Goal: Information Seeking & Learning: Learn about a topic

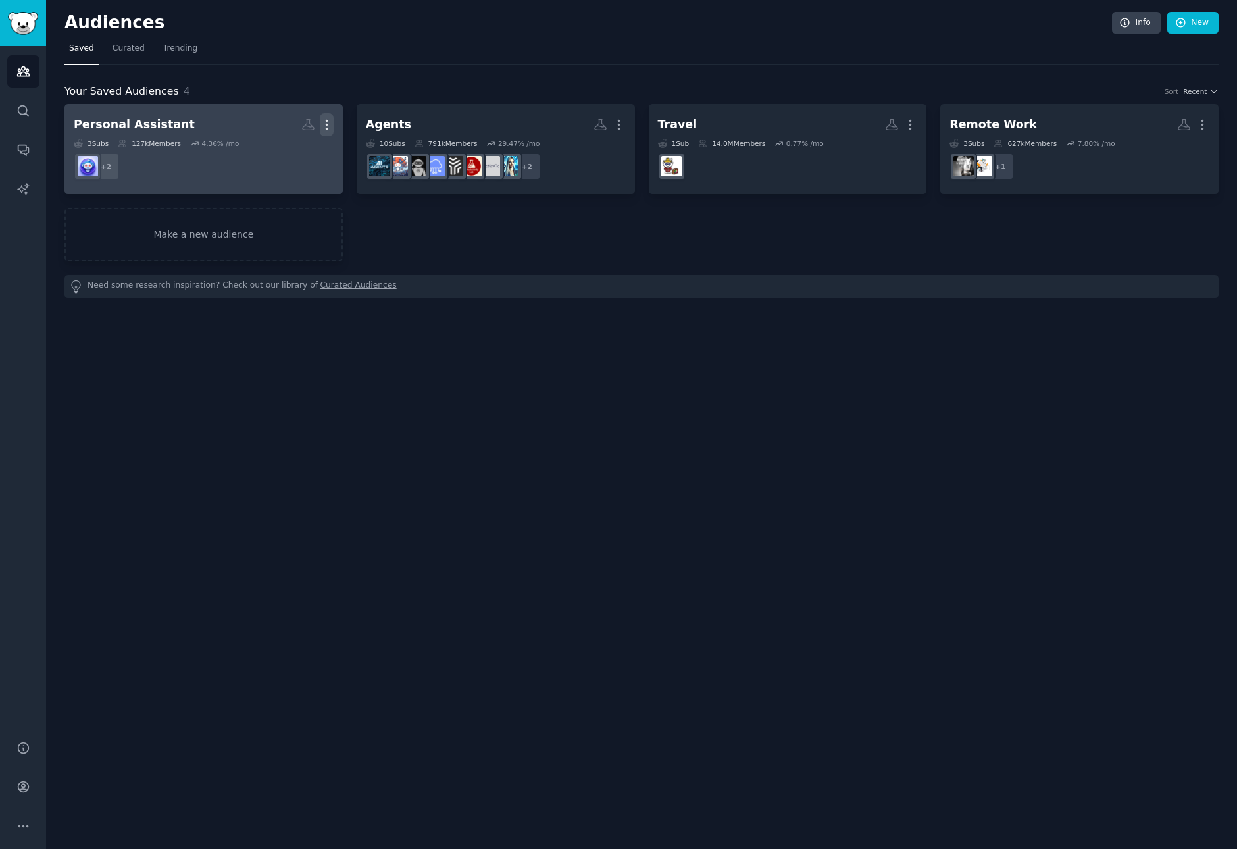
click at [328, 125] on icon "button" at bounding box center [327, 125] width 14 height 14
click at [300, 156] on p "Delete" at bounding box center [291, 152] width 30 height 14
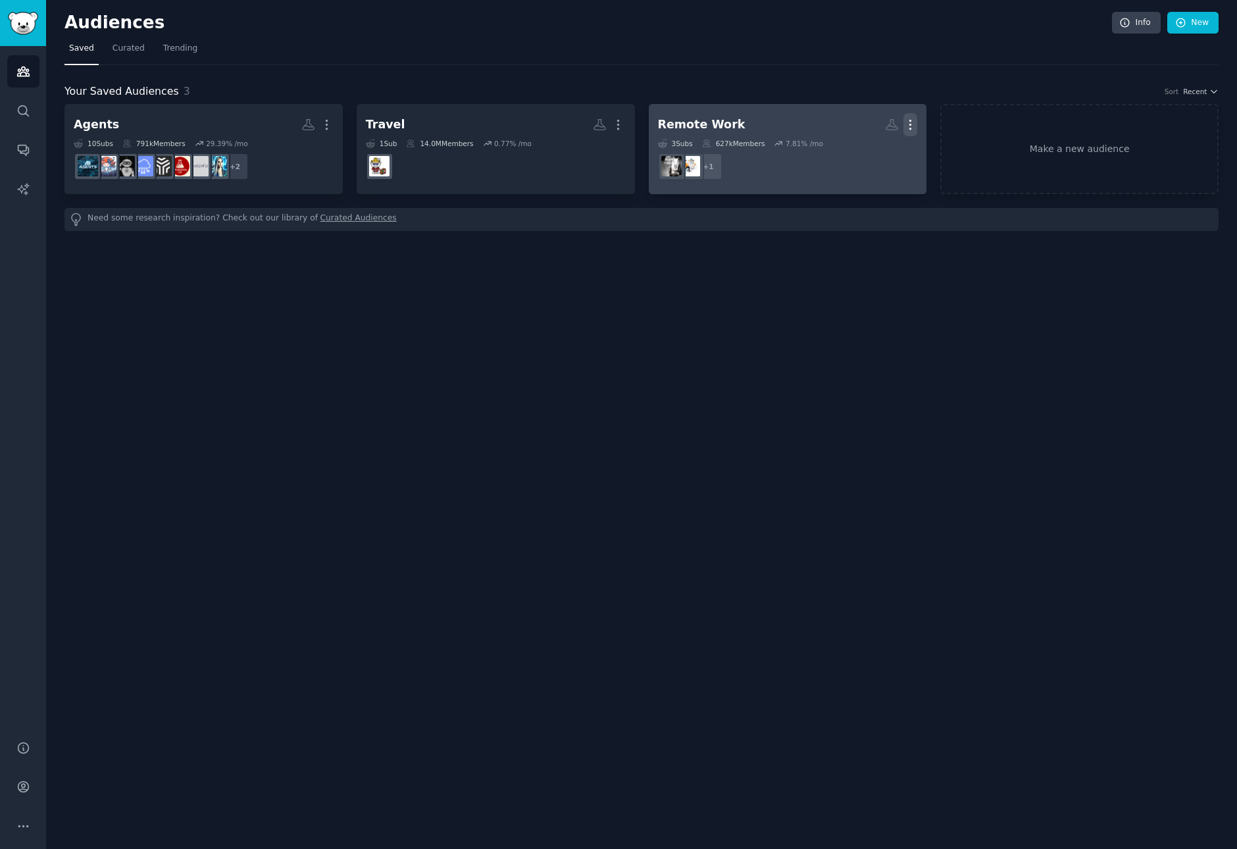
click at [912, 126] on icon "button" at bounding box center [910, 125] width 14 height 14
click at [876, 155] on p "Delete" at bounding box center [874, 152] width 30 height 14
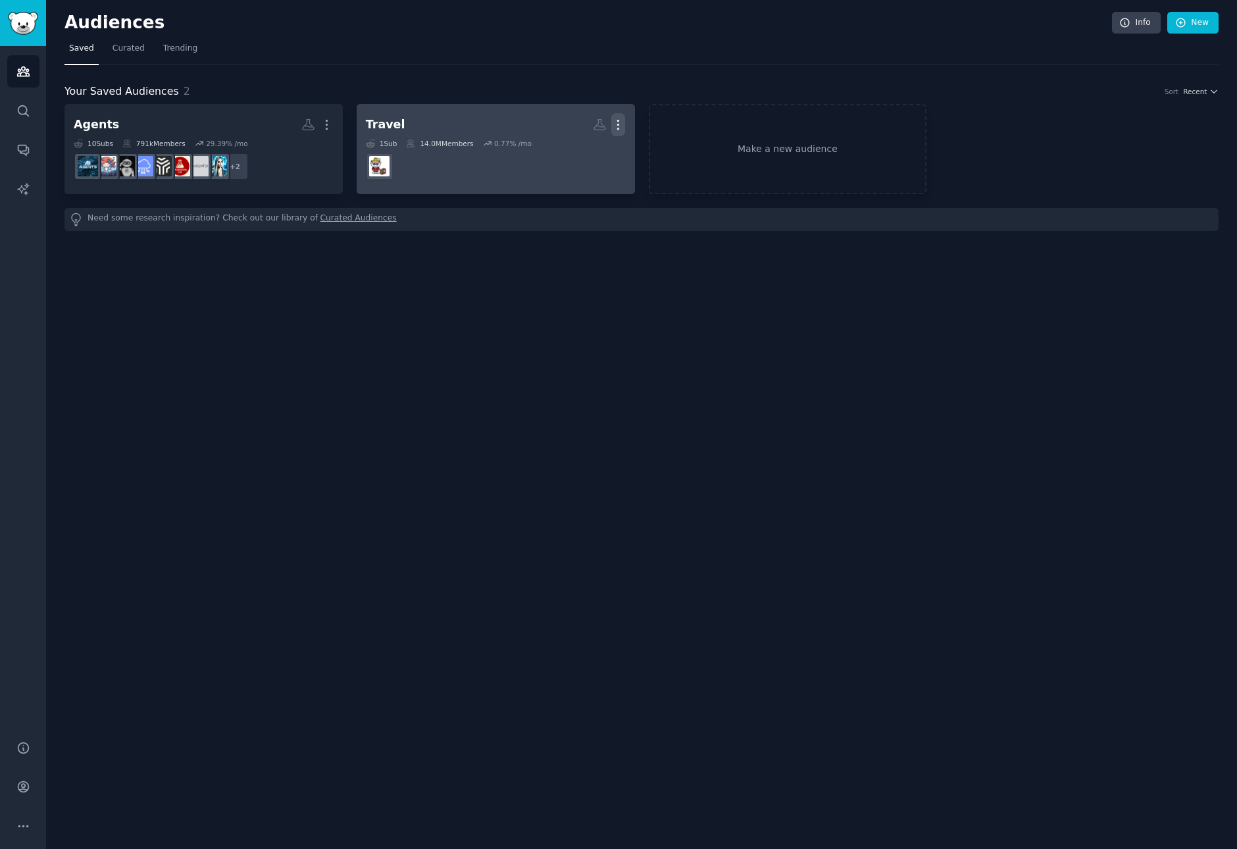
click at [622, 122] on icon "button" at bounding box center [618, 125] width 14 height 14
click at [590, 149] on p "Delete" at bounding box center [582, 152] width 30 height 14
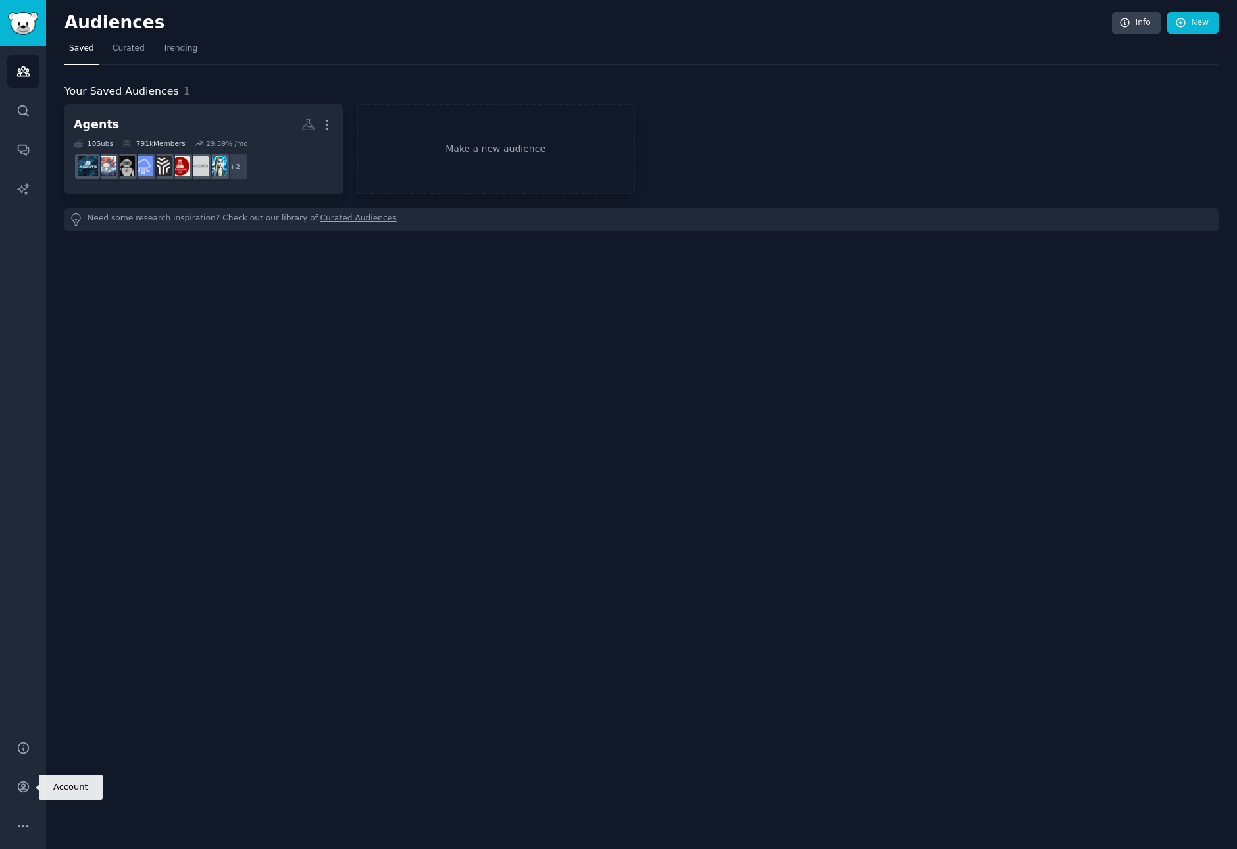
click at [20, 805] on div "Help Account More" at bounding box center [23, 786] width 46 height 124
click at [26, 786] on icon "Sidebar" at bounding box center [23, 787] width 14 height 14
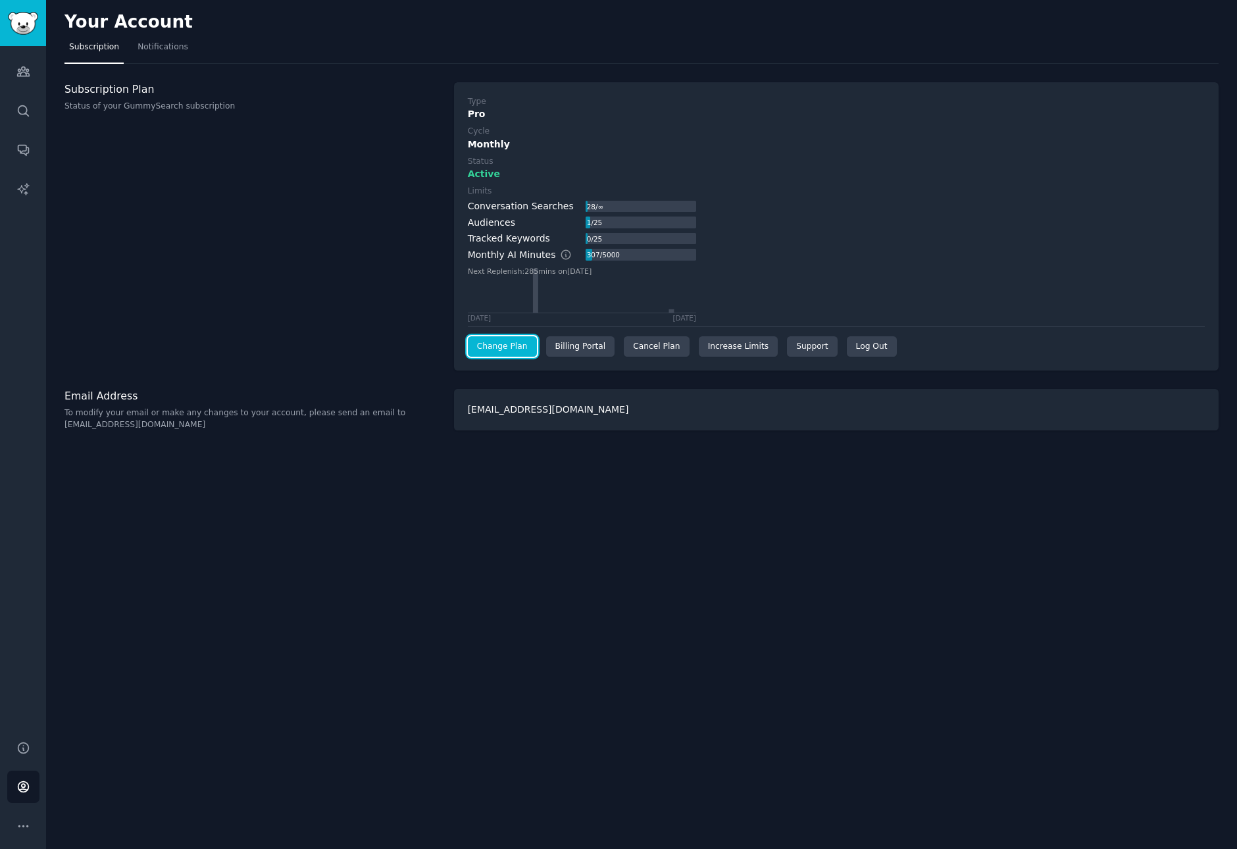
click at [524, 337] on link "Change Plan" at bounding box center [502, 346] width 69 height 21
click at [305, 245] on div "Subscription Plan Status of your GummySearch subscription" at bounding box center [252, 226] width 376 height 289
click at [31, 61] on link "Audiences" at bounding box center [23, 71] width 32 height 32
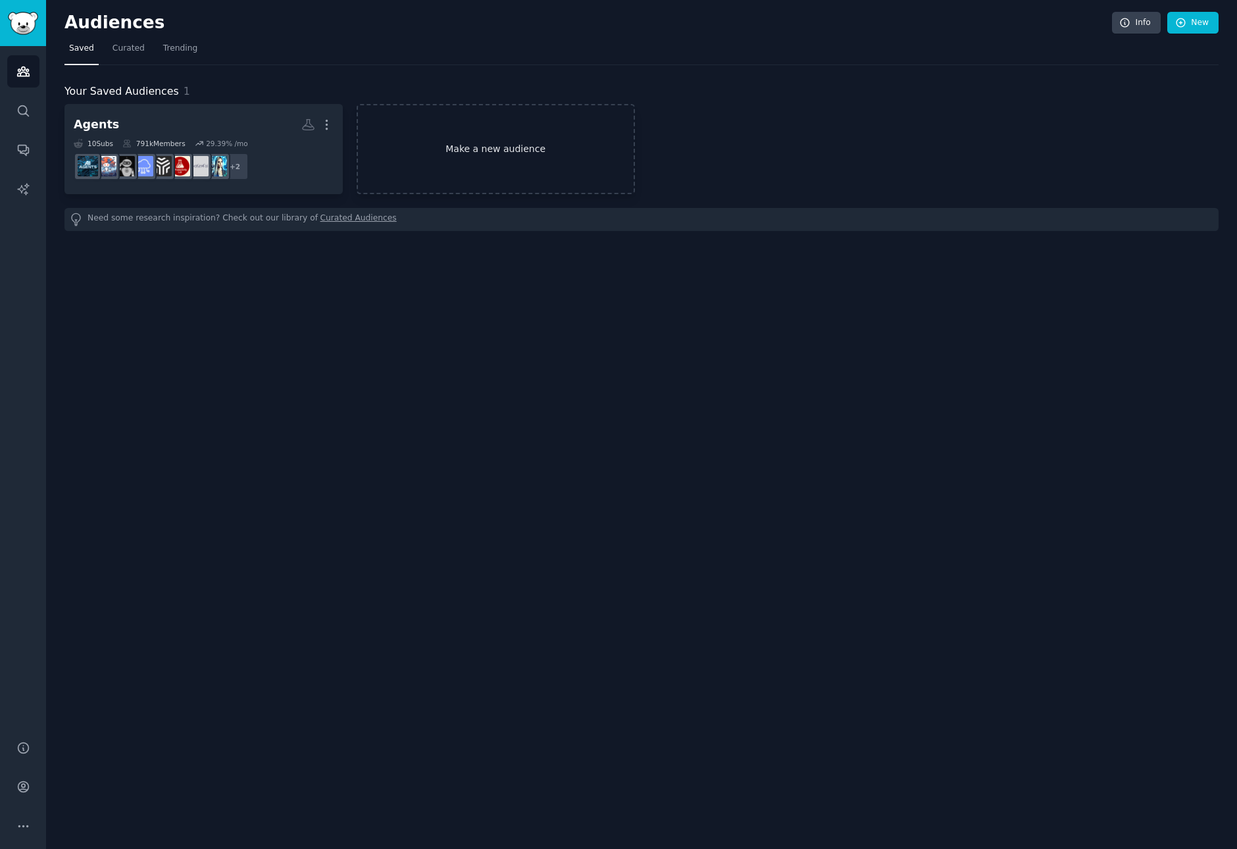
click at [416, 134] on link "Make a new audience" at bounding box center [496, 149] width 278 height 90
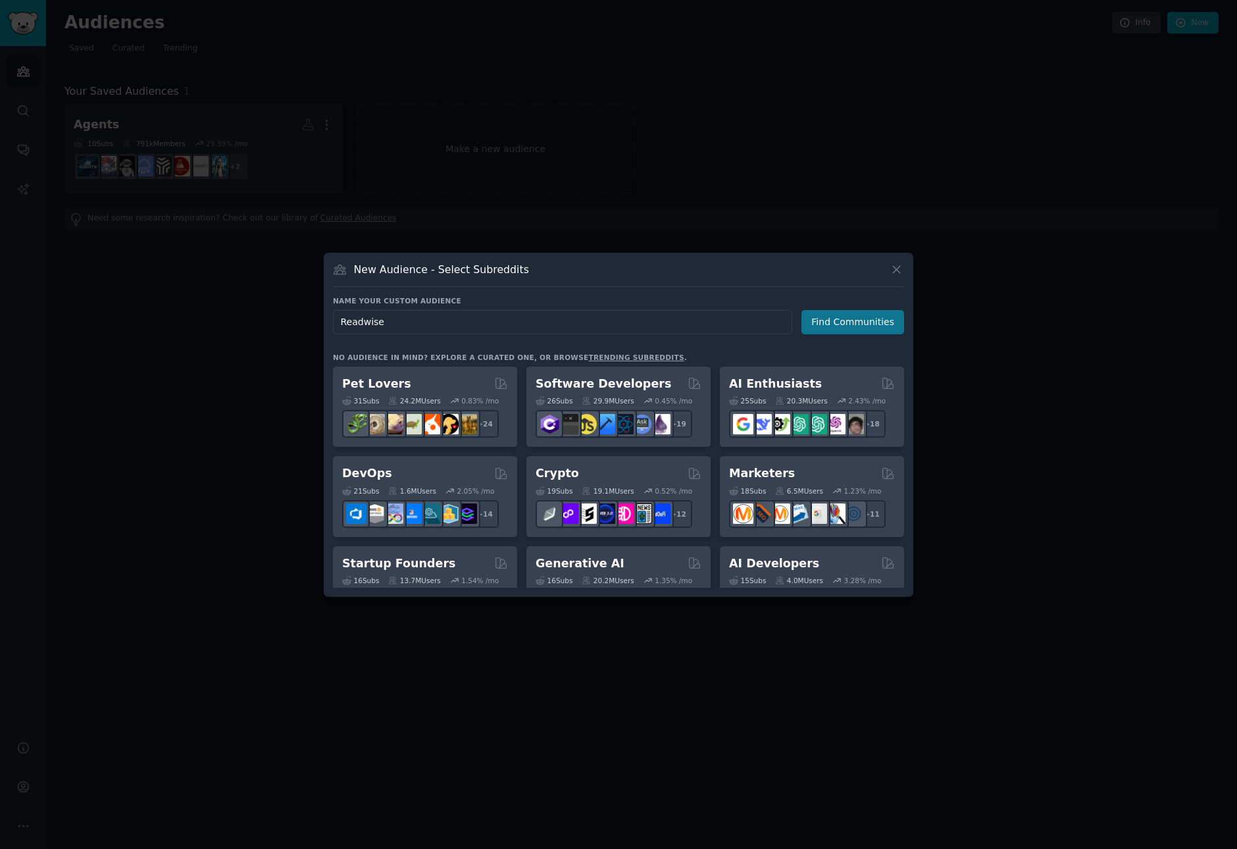
type input "Readwise"
click at [851, 326] on button "Find Communities" at bounding box center [852, 322] width 103 height 24
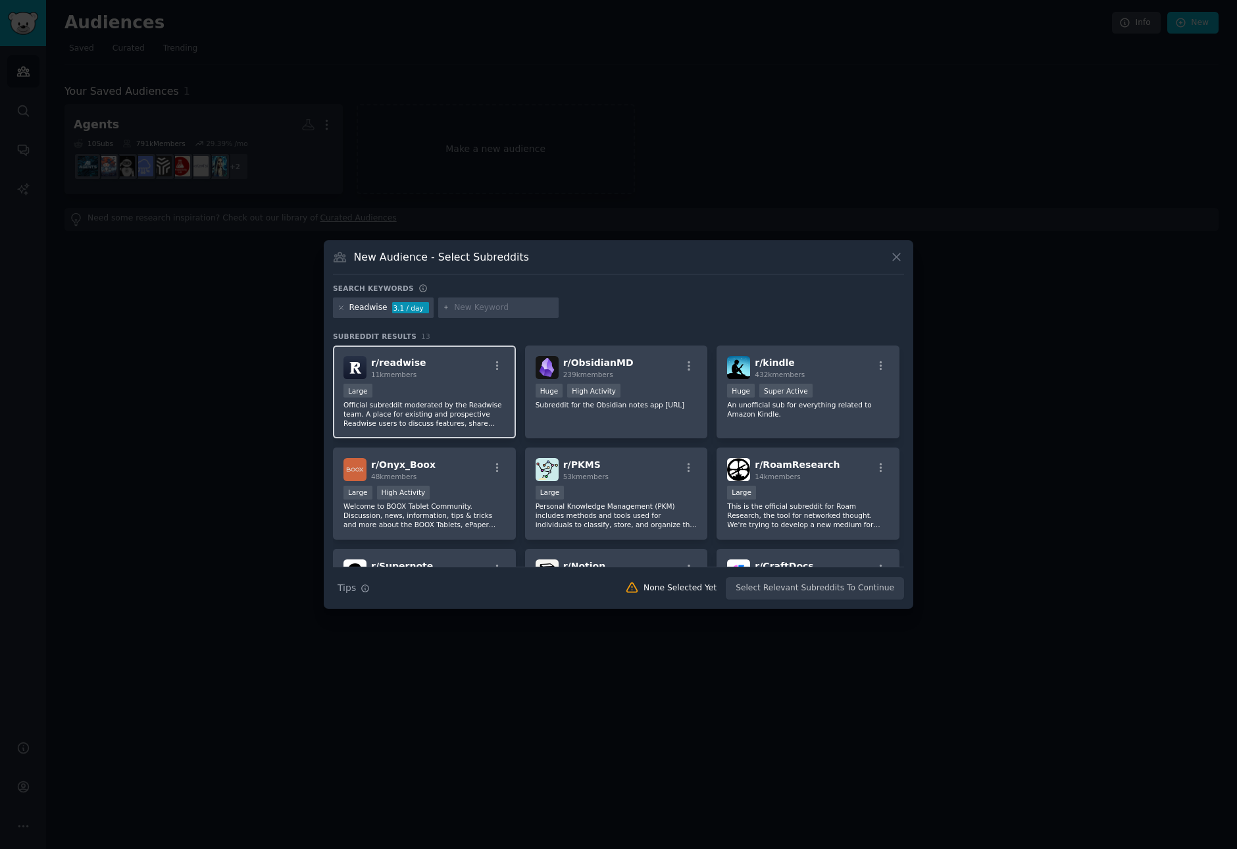
click at [463, 391] on div "Large" at bounding box center [424, 392] width 162 height 16
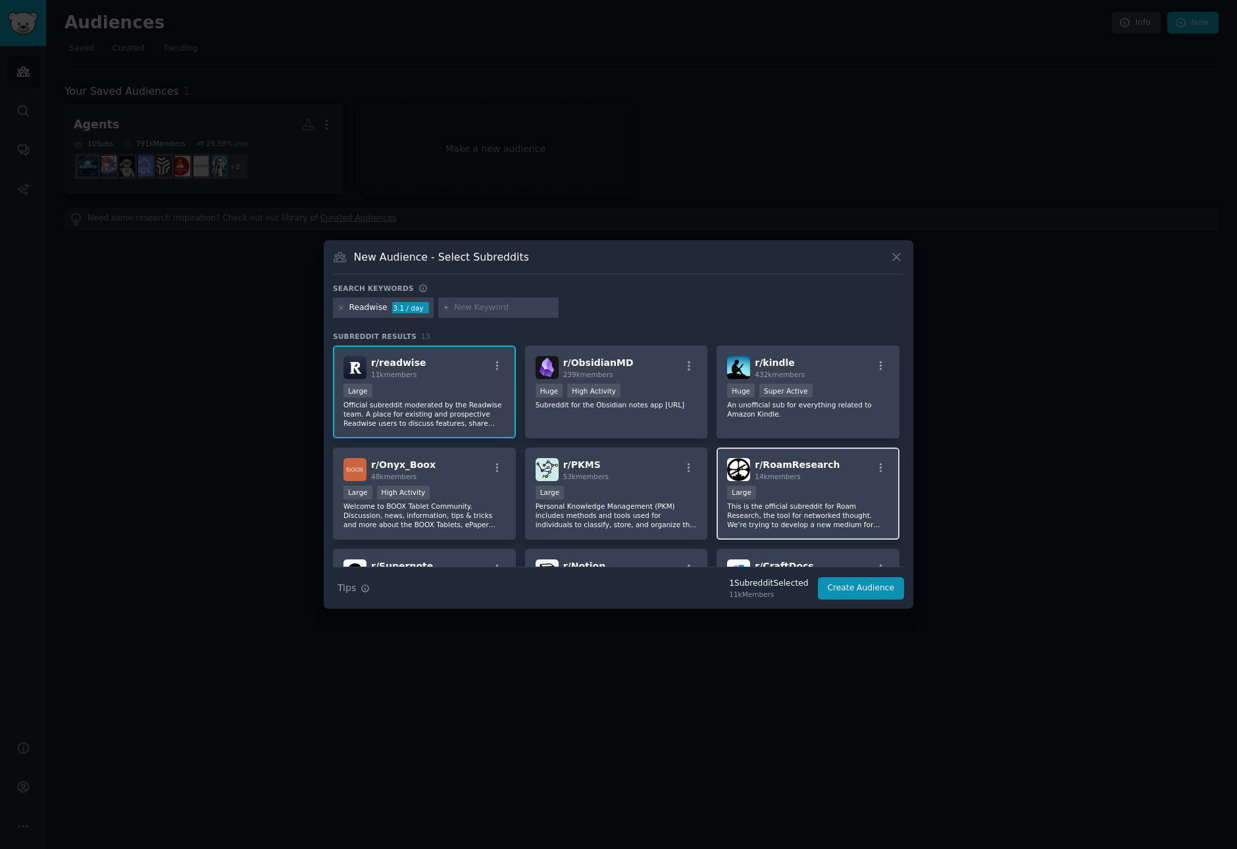
scroll to position [16, 0]
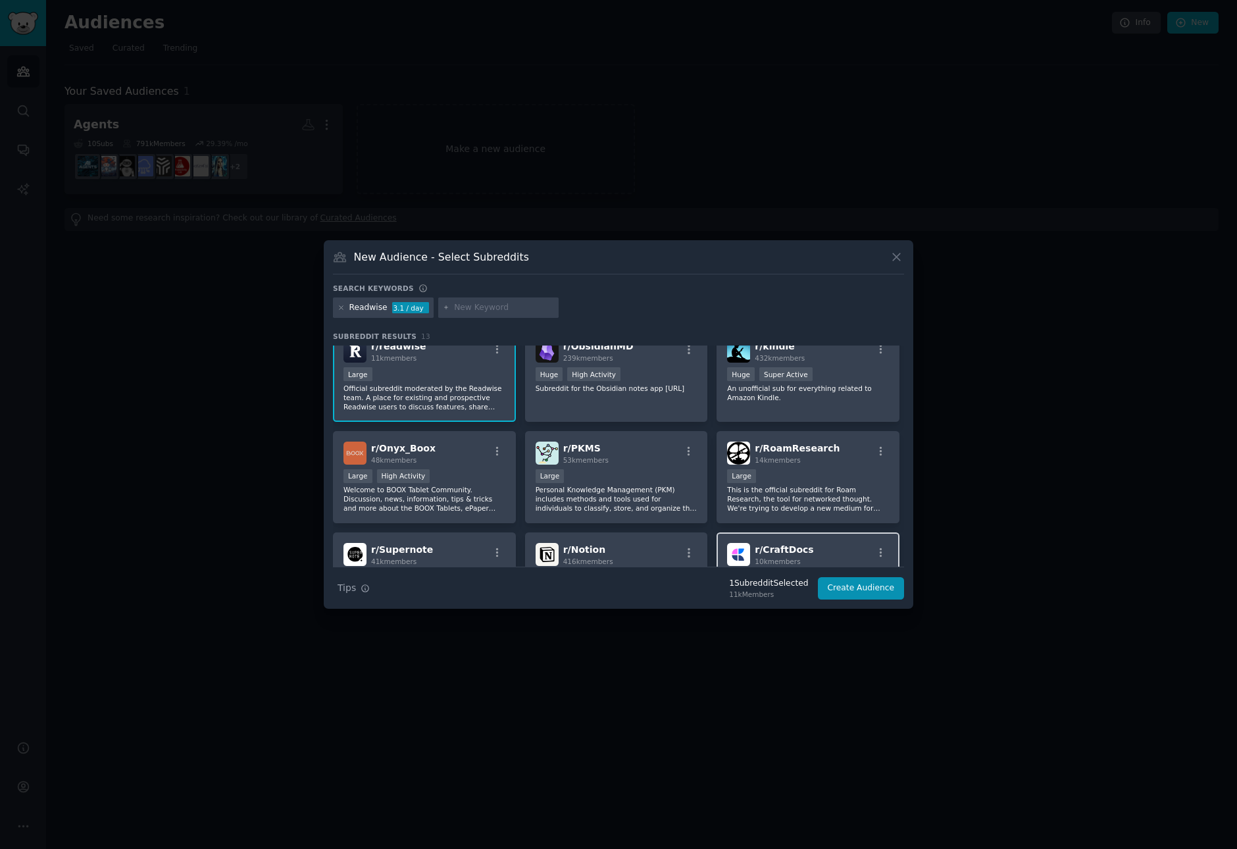
click at [839, 543] on div "r/ CraftDocs 10k members" at bounding box center [808, 554] width 162 height 23
click at [864, 582] on button "Create Audience" at bounding box center [861, 588] width 87 height 22
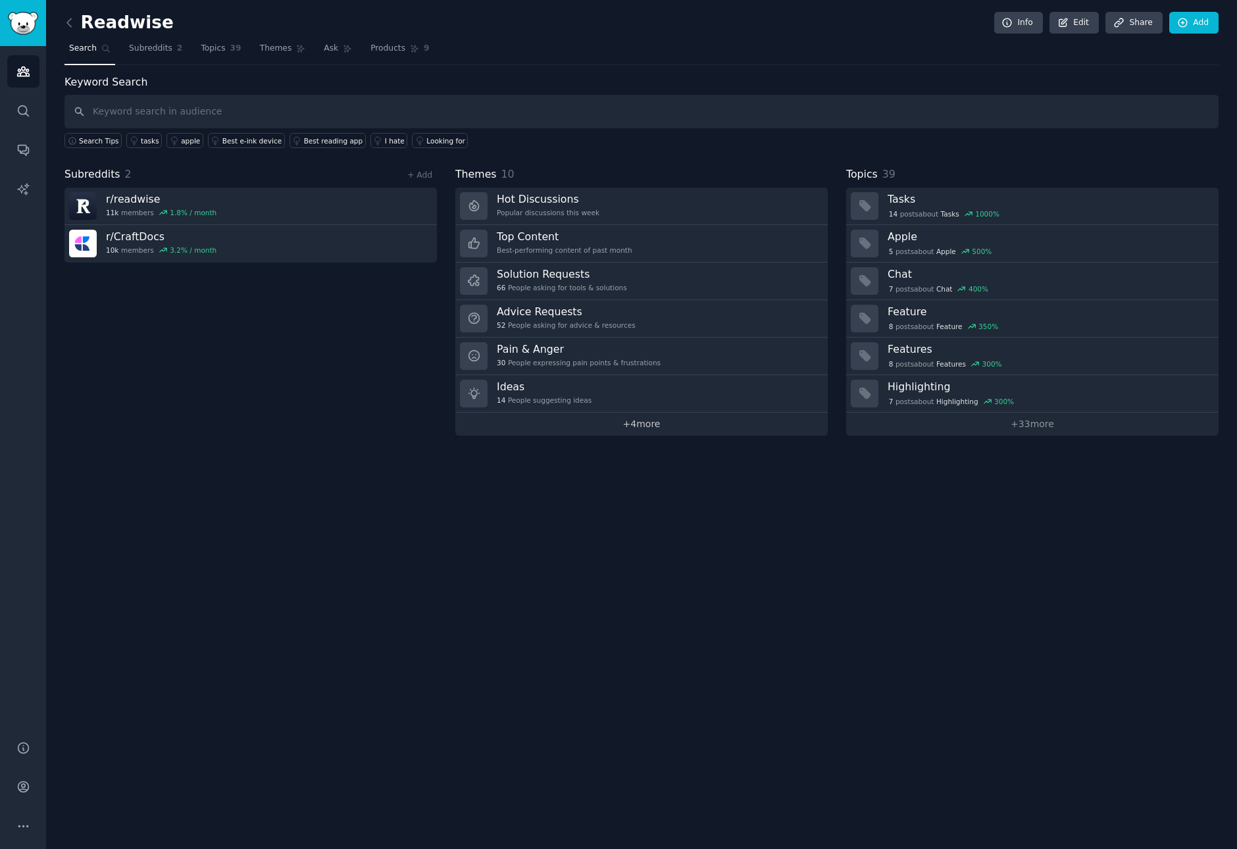
click at [626, 423] on link "+ 4 more" at bounding box center [641, 423] width 372 height 23
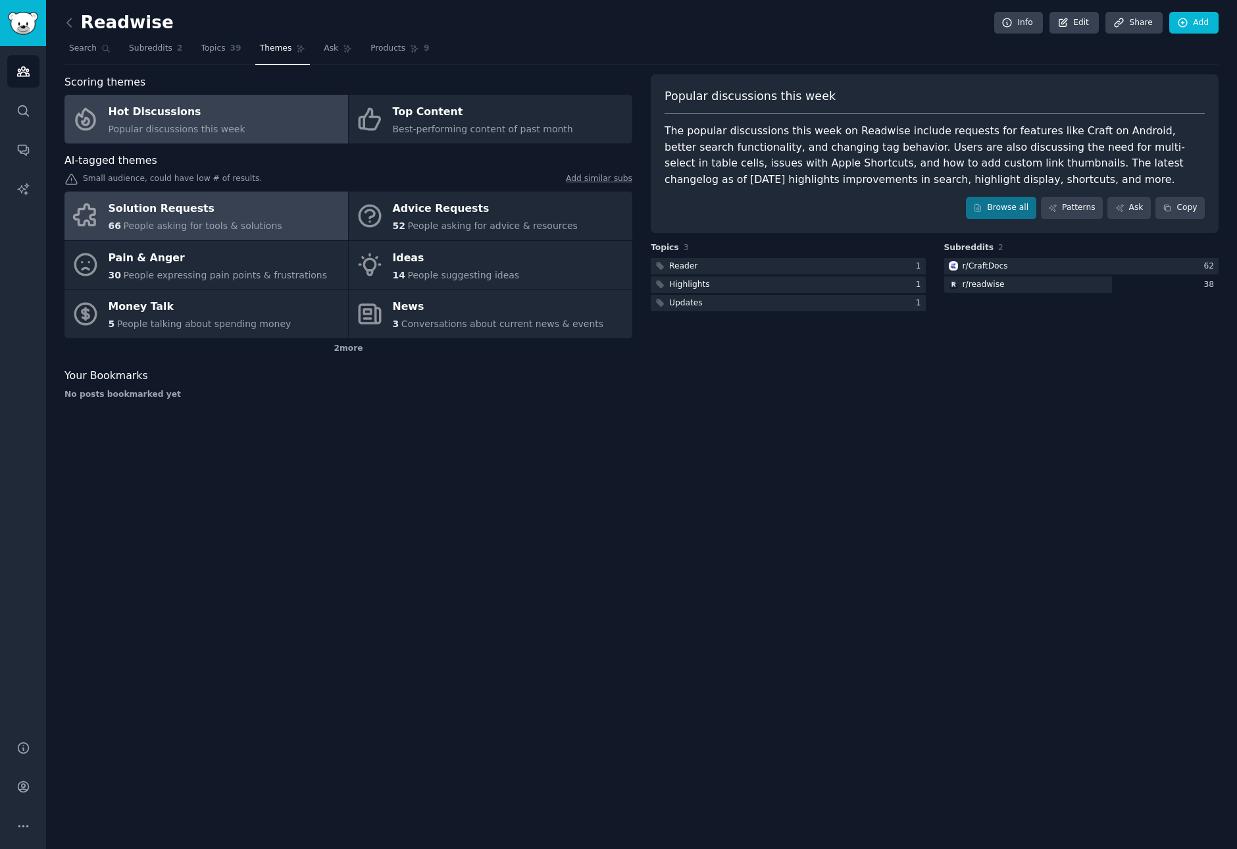
click at [244, 226] on span "People asking for tools & solutions" at bounding box center [202, 225] width 159 height 11
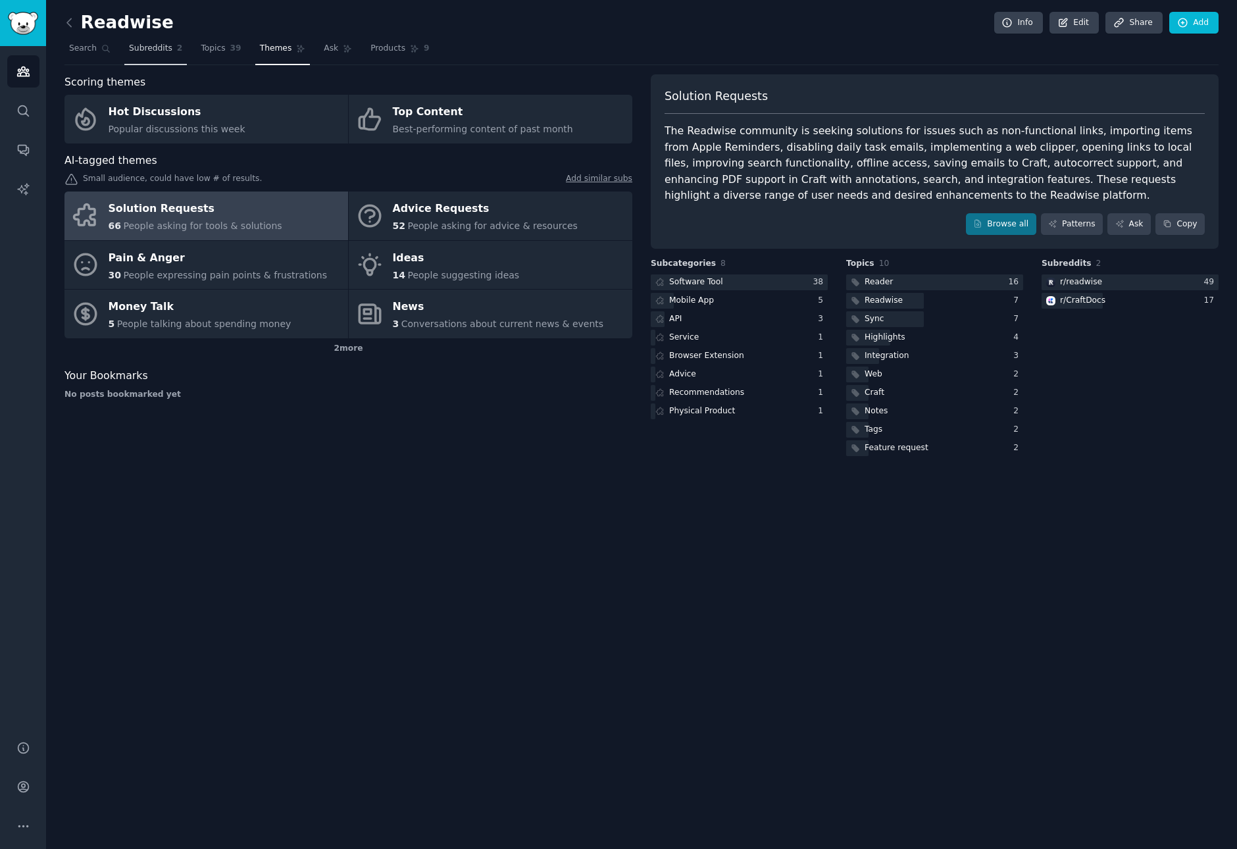
click at [177, 49] on span "2" at bounding box center [180, 49] width 6 height 12
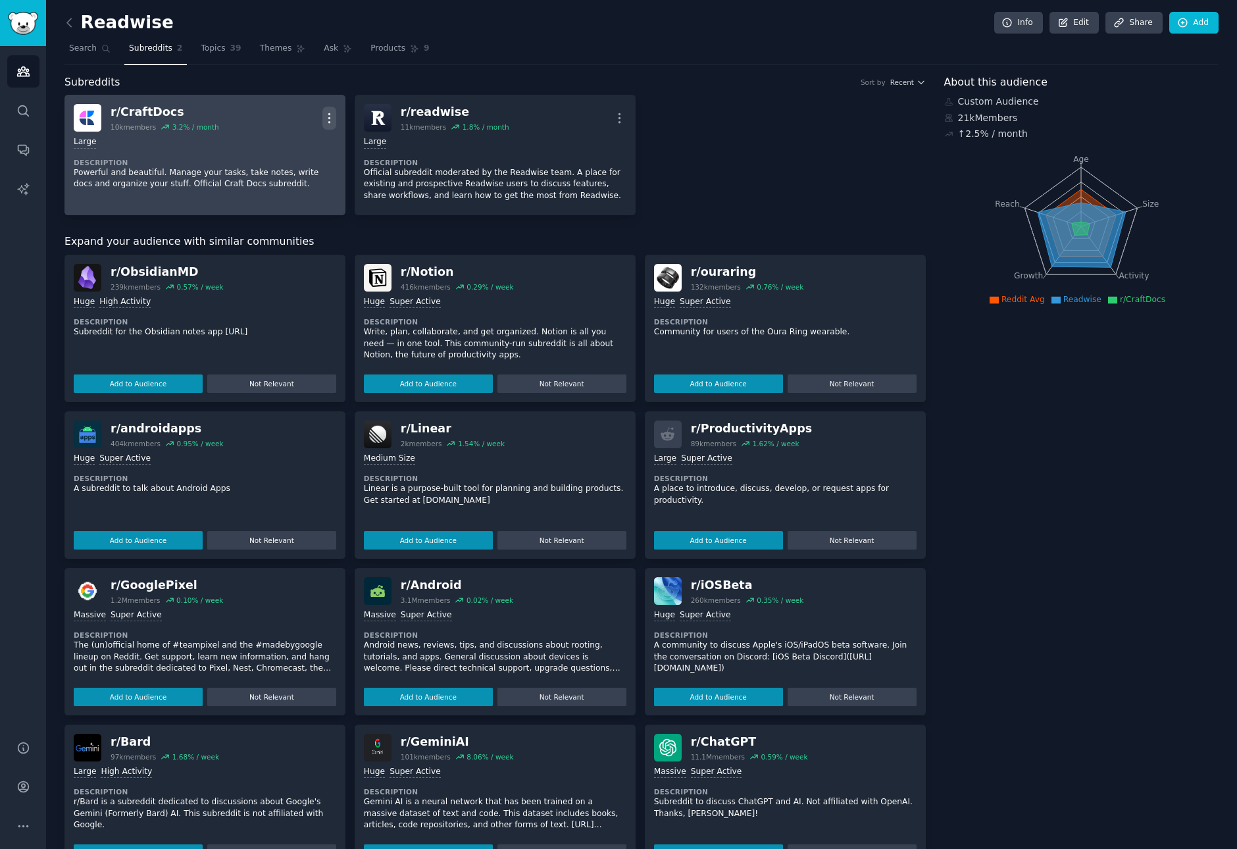
click at [328, 111] on icon "button" at bounding box center [329, 118] width 14 height 14
click at [270, 169] on p "Delete" at bounding box center [277, 169] width 30 height 14
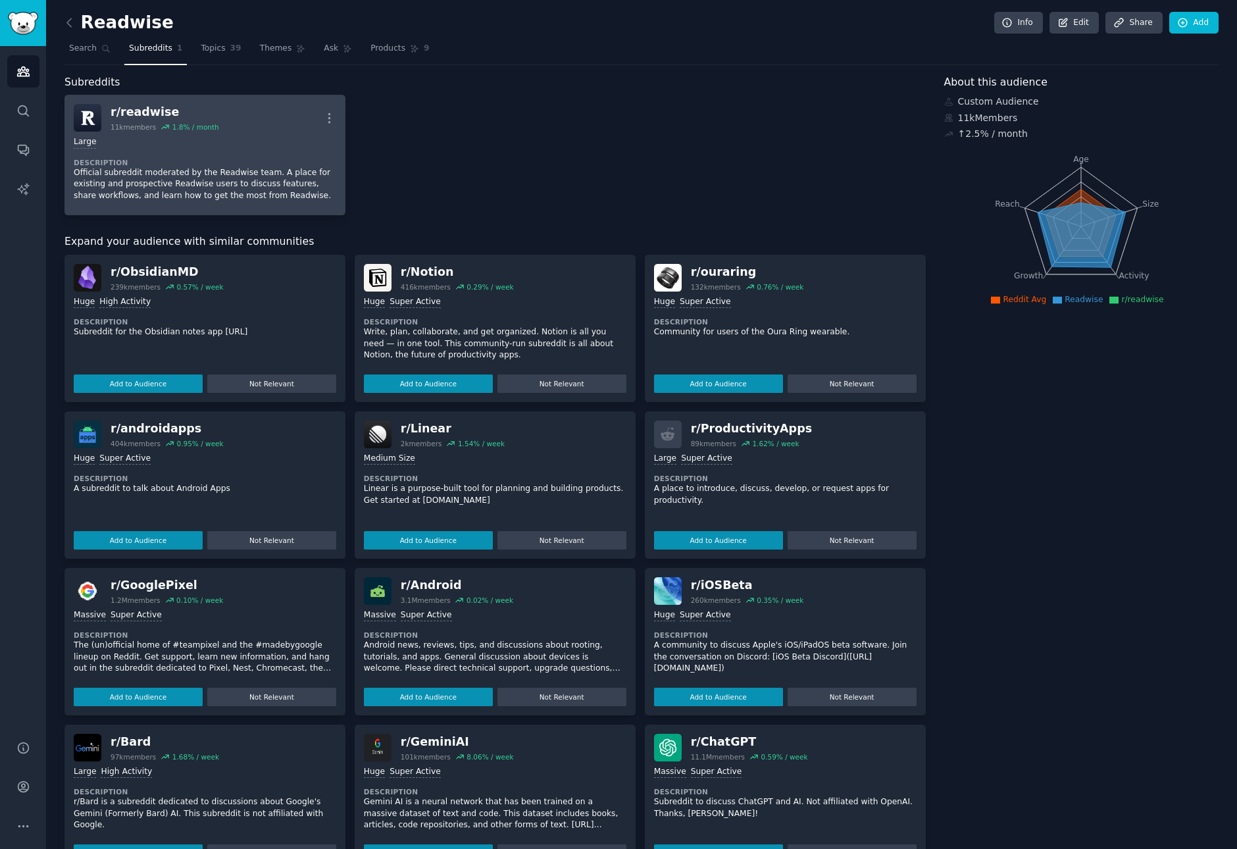
click at [199, 126] on div "1.8 % / month" at bounding box center [195, 126] width 47 height 9
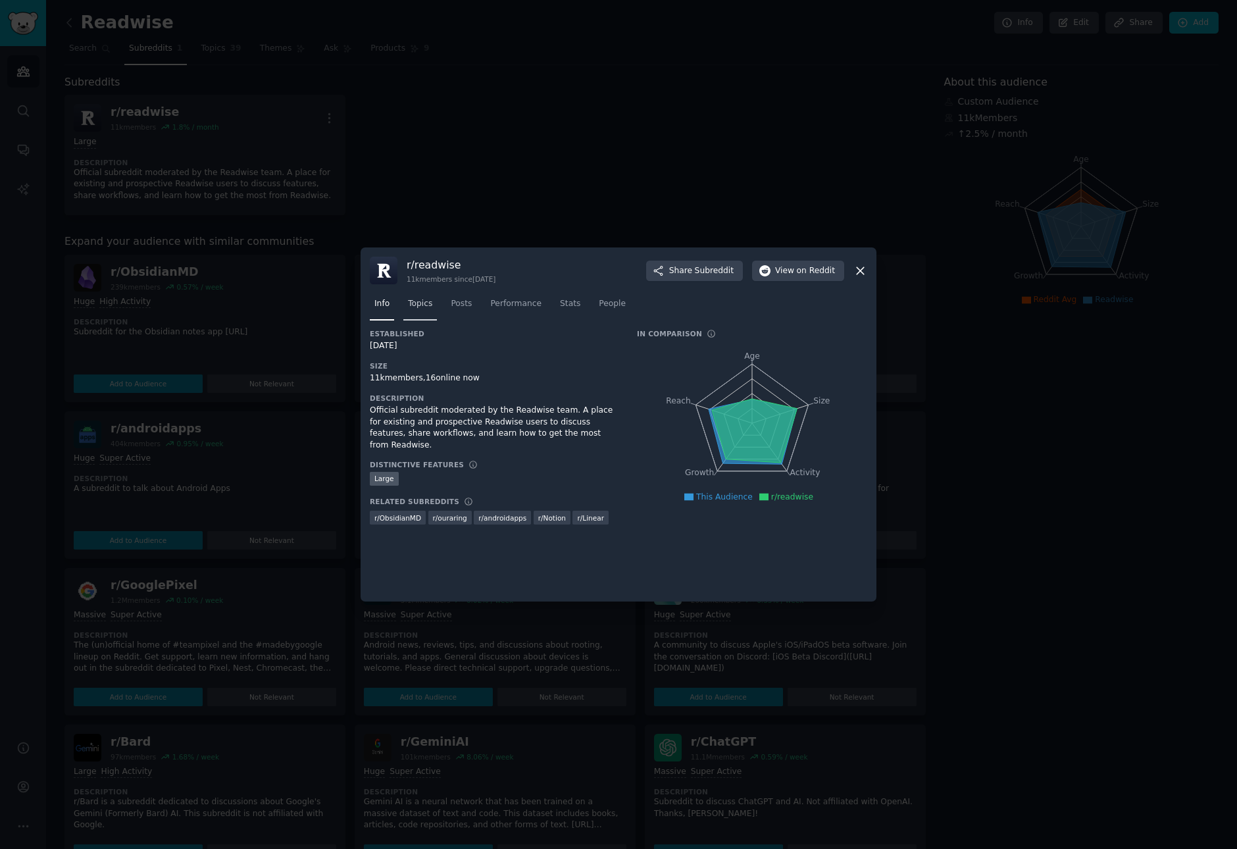
click at [426, 307] on span "Topics" at bounding box center [420, 304] width 24 height 12
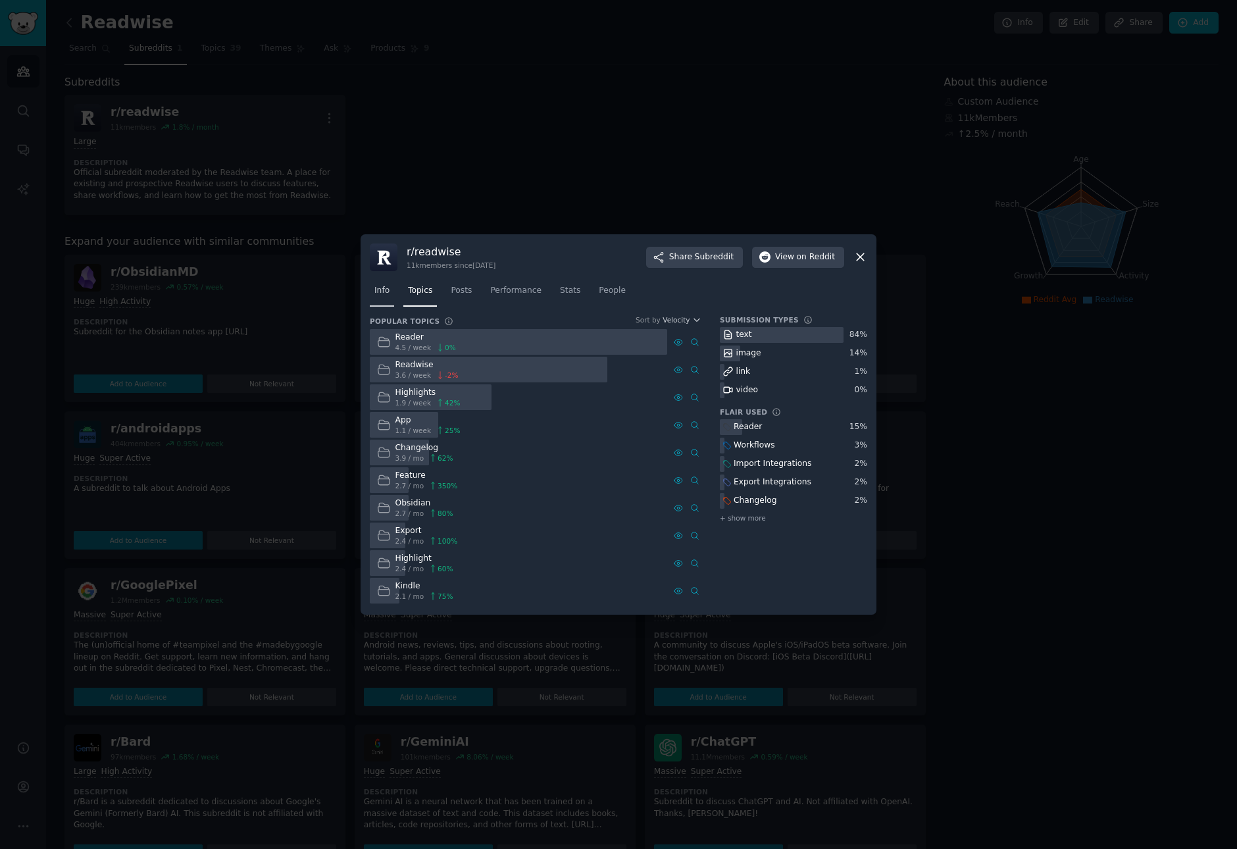
click at [376, 299] on link "Info" at bounding box center [382, 293] width 24 height 27
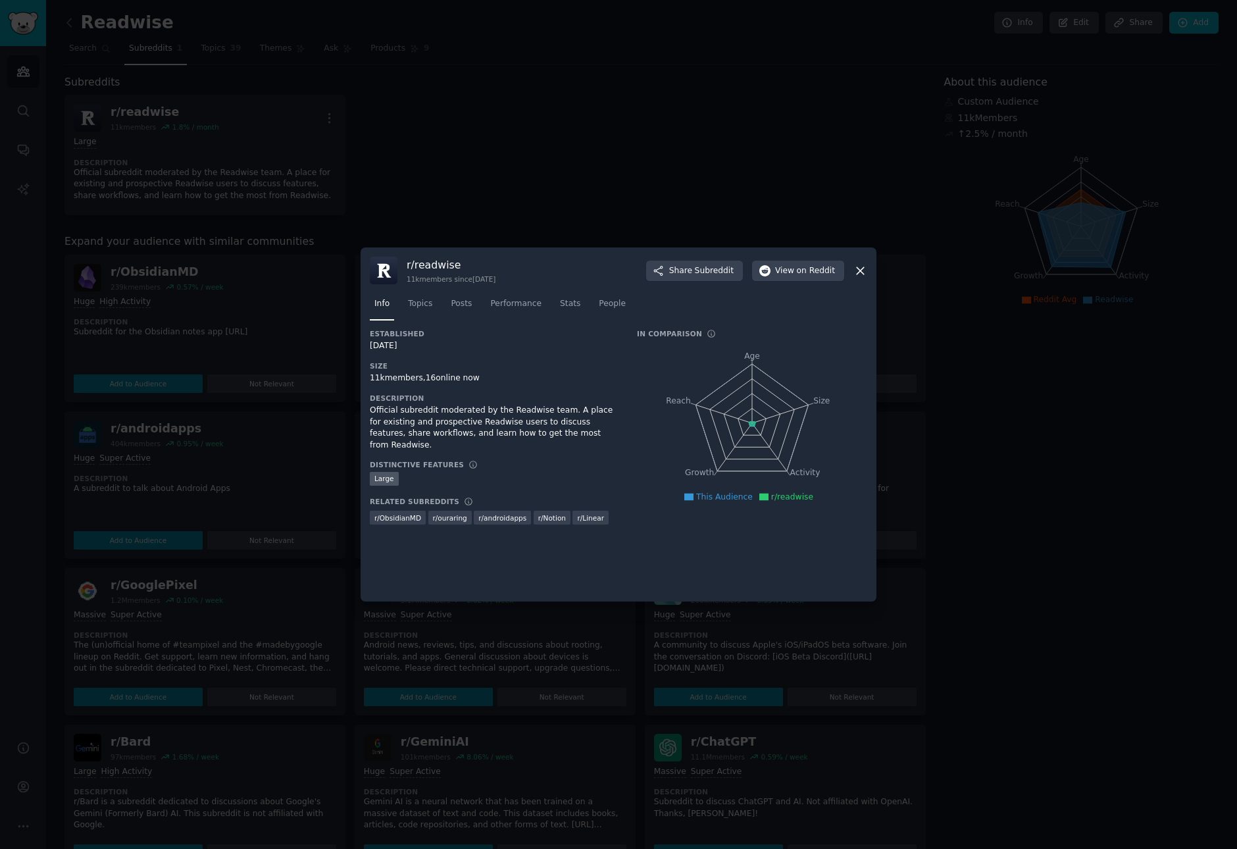
click at [249, 286] on div at bounding box center [618, 424] width 1237 height 849
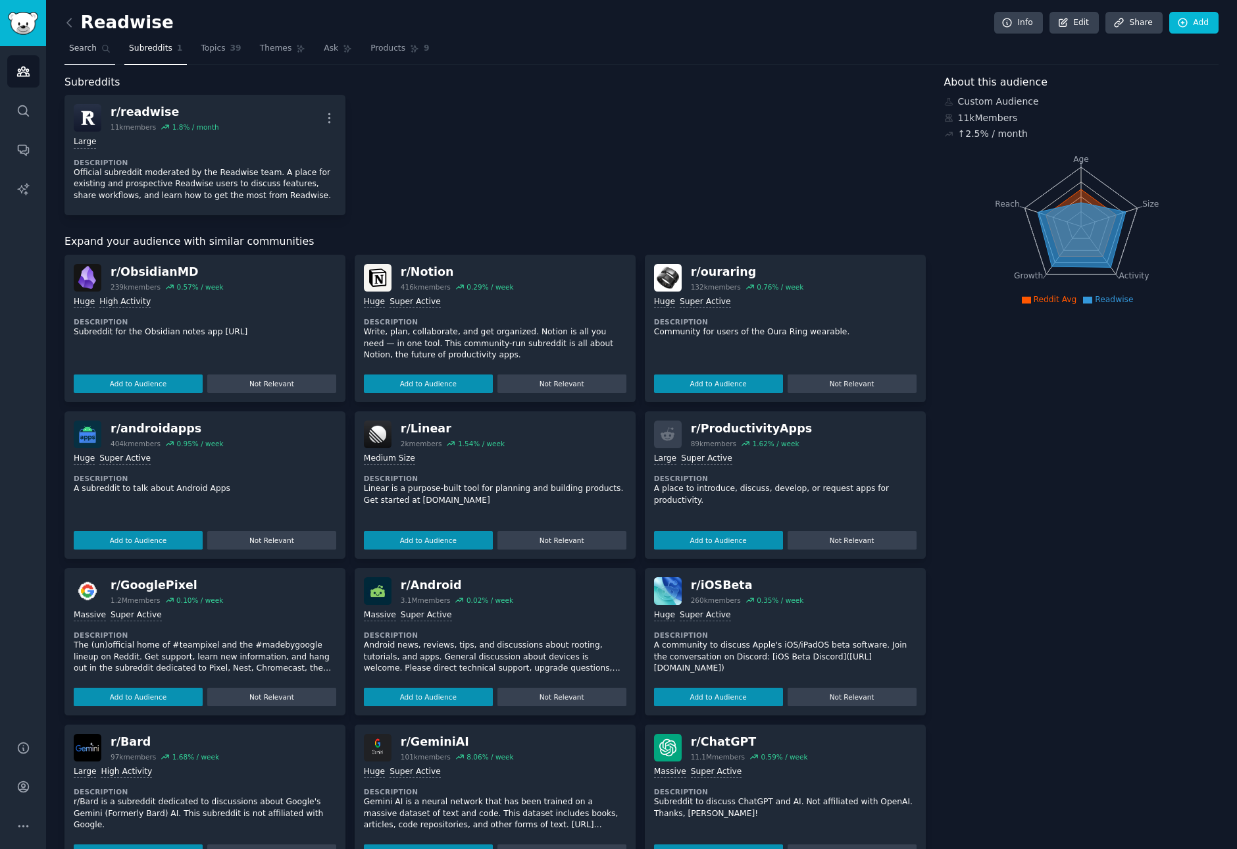
click at [89, 48] on span "Search" at bounding box center [83, 49] width 28 height 12
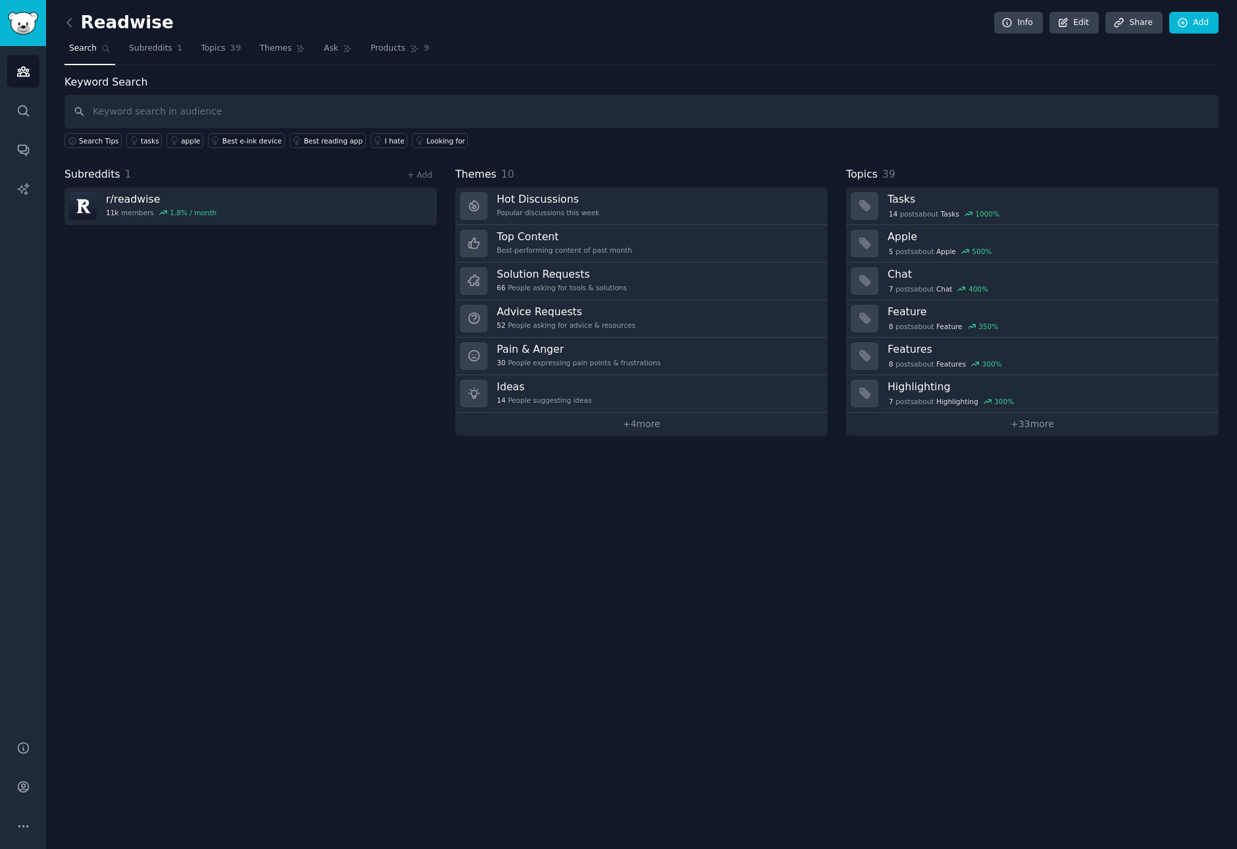
click at [220, 318] on div "Subreddits 1 + Add r/ readwise 11k members 1.8 % / month" at bounding box center [250, 300] width 372 height 269
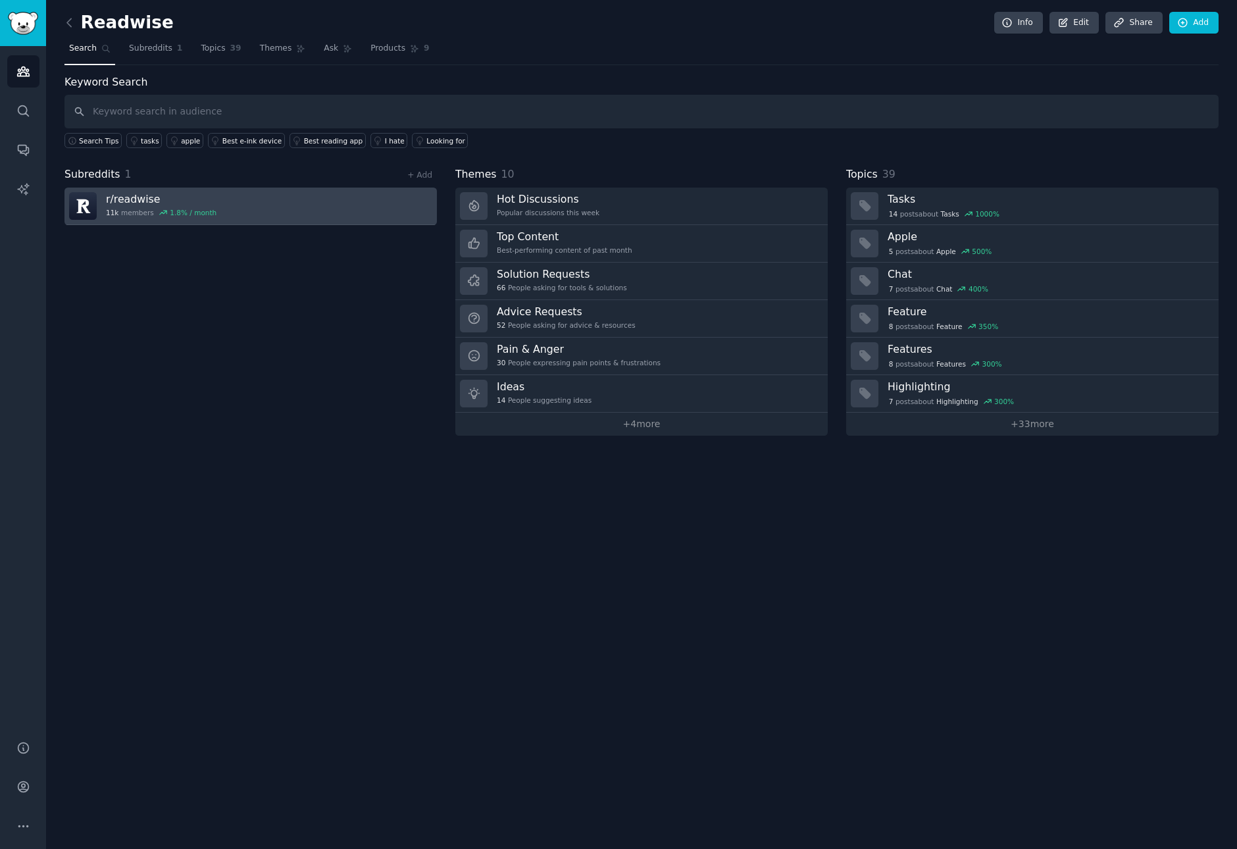
click at [261, 194] on link "r/ readwise 11k members 1.8 % / month" at bounding box center [250, 205] width 372 height 37
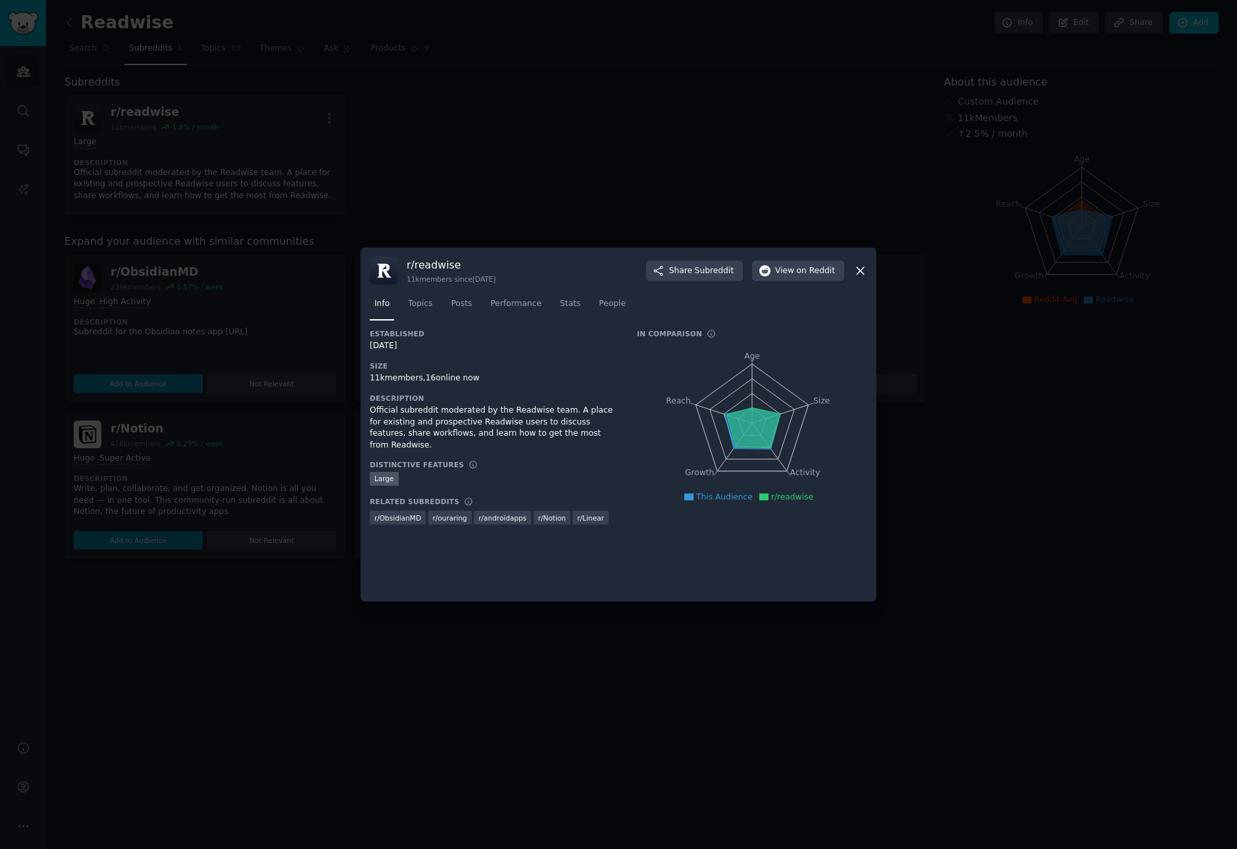
click at [261, 194] on div at bounding box center [618, 424] width 1237 height 849
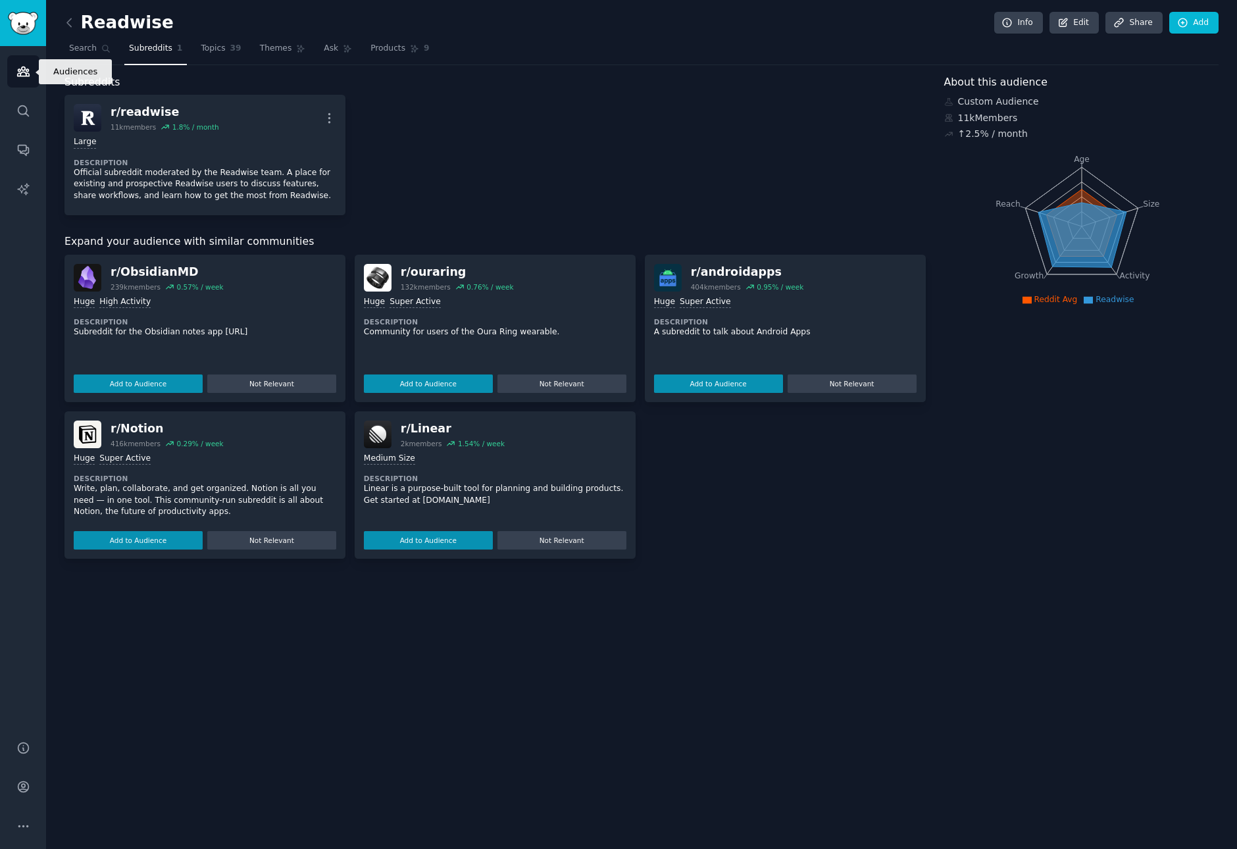
click at [26, 68] on icon "Sidebar" at bounding box center [23, 71] width 12 height 9
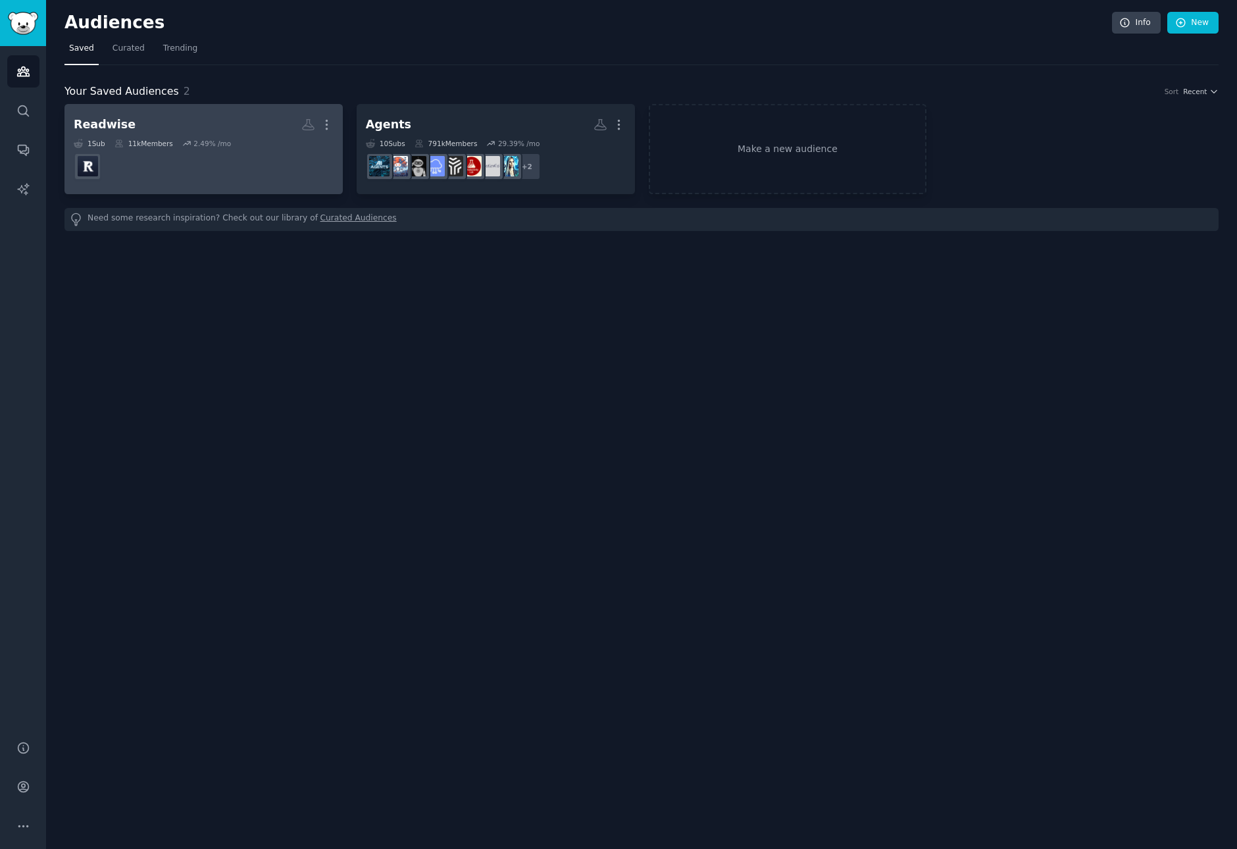
click at [216, 126] on h2 "Readwise More" at bounding box center [204, 124] width 260 height 23
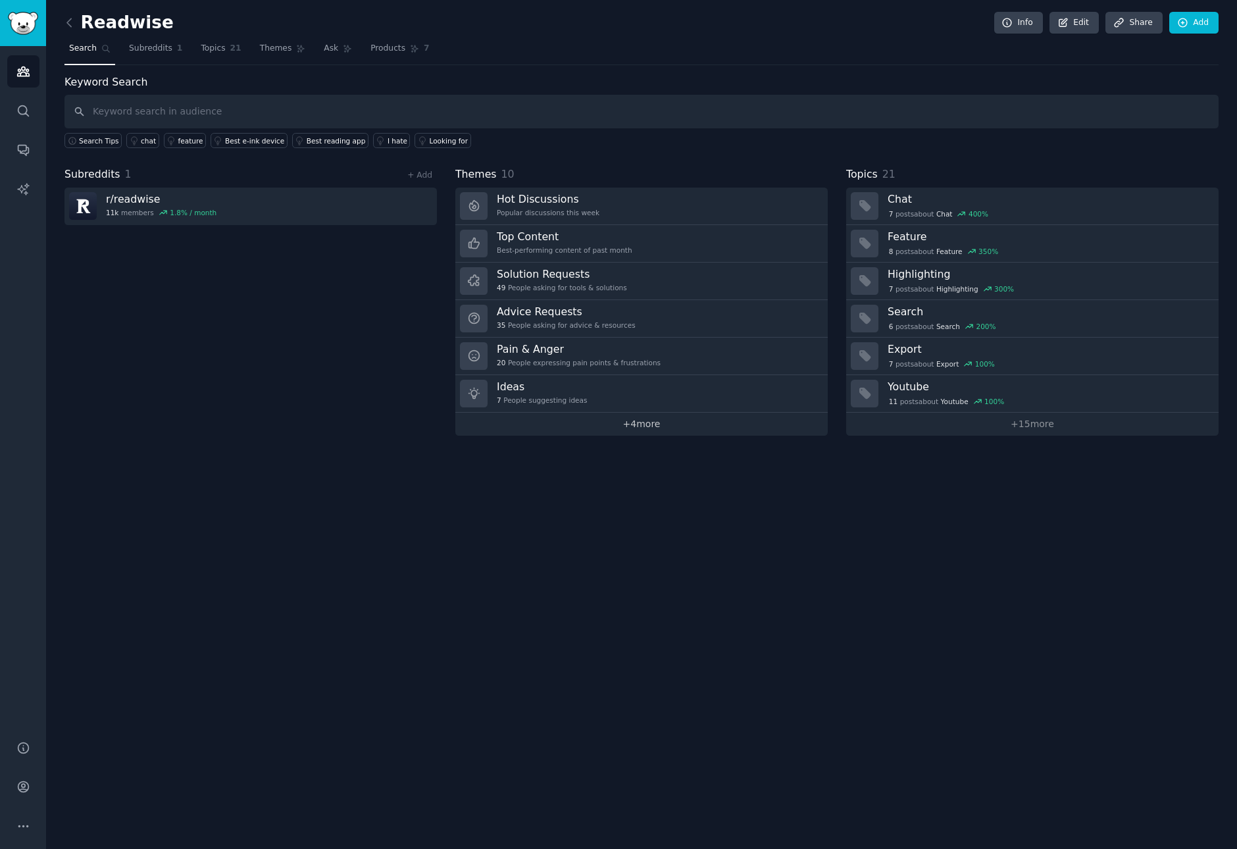
click at [655, 421] on link "+ 4 more" at bounding box center [641, 423] width 372 height 23
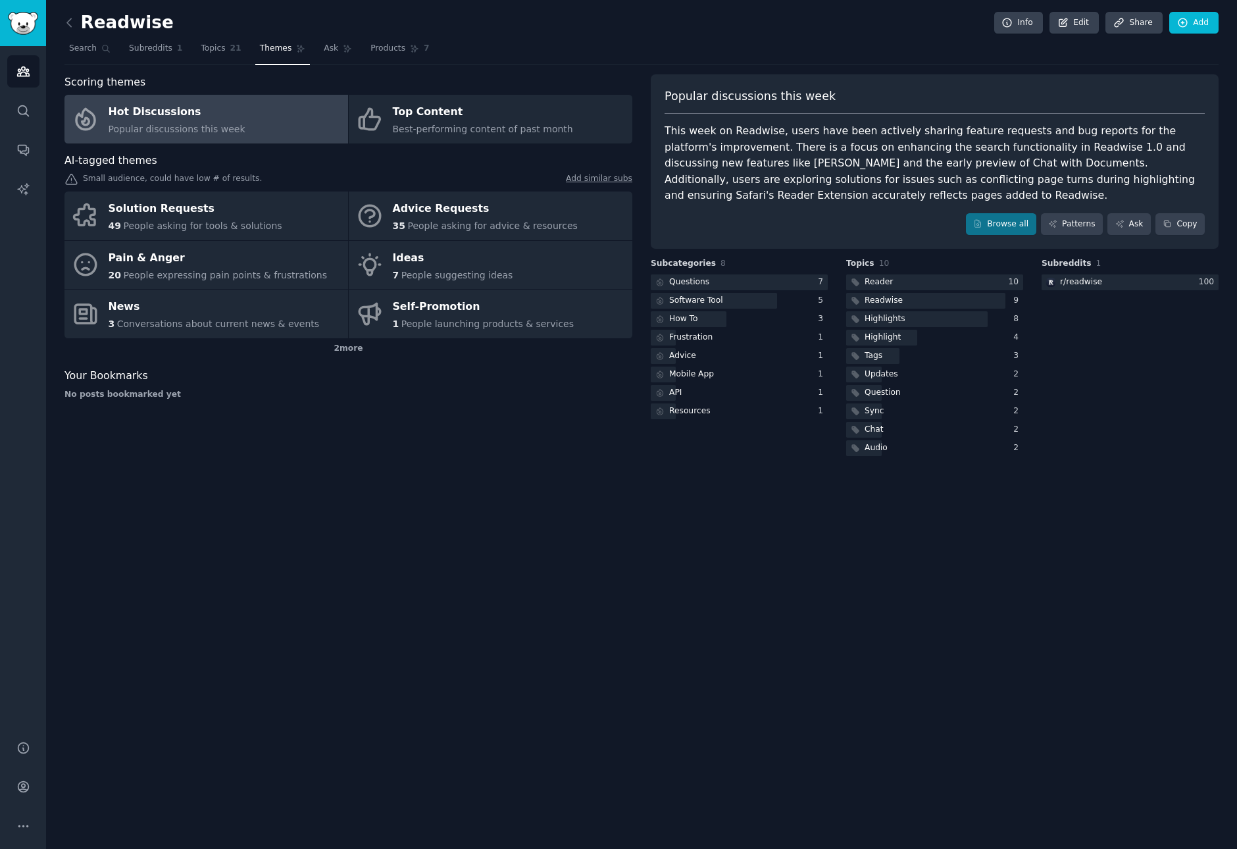
click at [1095, 164] on div "This week on Readwise, users have been actively sharing feature requests and bu…" at bounding box center [934, 163] width 540 height 81
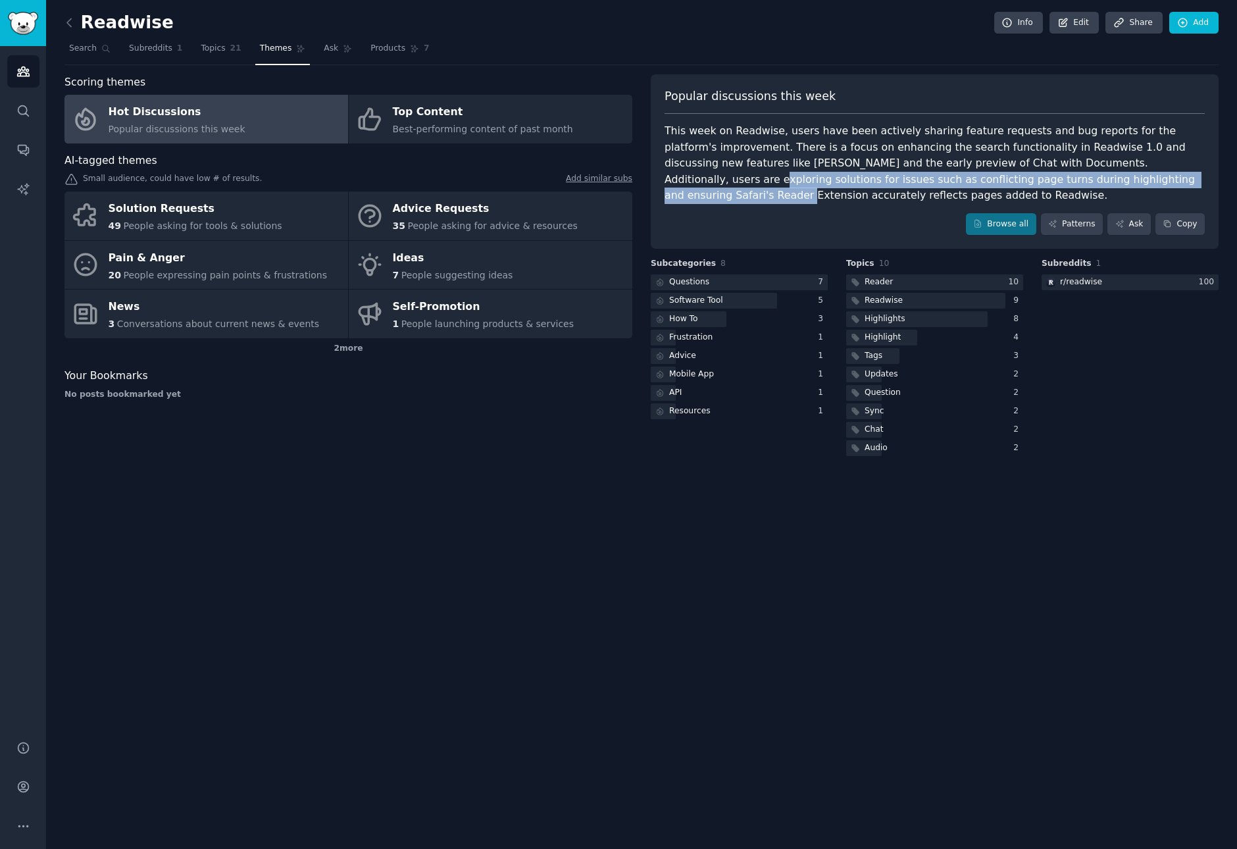
drag, startPoint x: 1095, startPoint y: 164, endPoint x: 1061, endPoint y: 182, distance: 38.5
click at [1048, 182] on div "This week on Readwise, users have been actively sharing feature requests and bu…" at bounding box center [934, 163] width 540 height 81
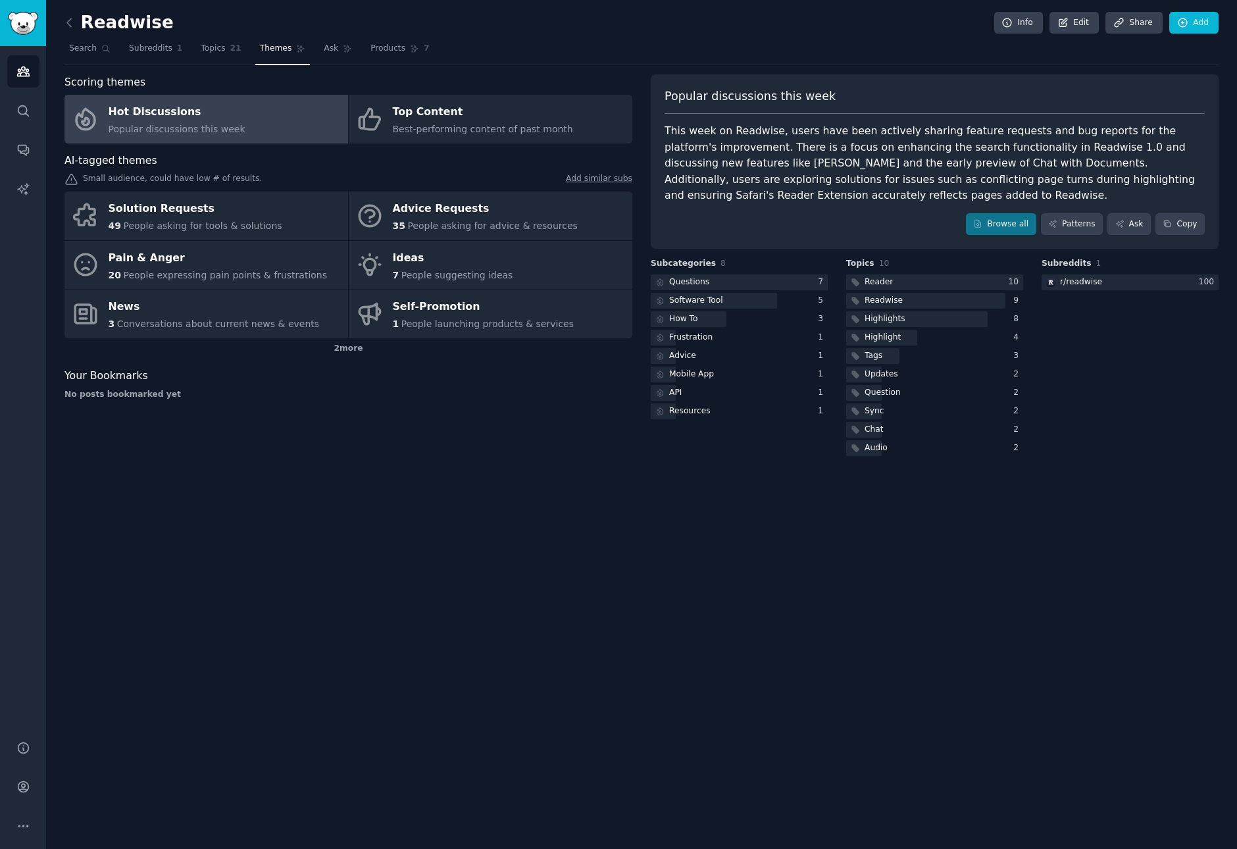
click at [1078, 182] on div "This week on Readwise, users have been actively sharing feature requests and bu…" at bounding box center [934, 163] width 540 height 81
drag, startPoint x: 1078, startPoint y: 182, endPoint x: 1064, endPoint y: 181, distance: 13.2
click at [1076, 182] on div "This week on Readwise, users have been actively sharing feature requests and bu…" at bounding box center [934, 163] width 540 height 81
click at [819, 171] on div "This week on Readwise, users have been actively sharing feature requests and bu…" at bounding box center [934, 163] width 540 height 81
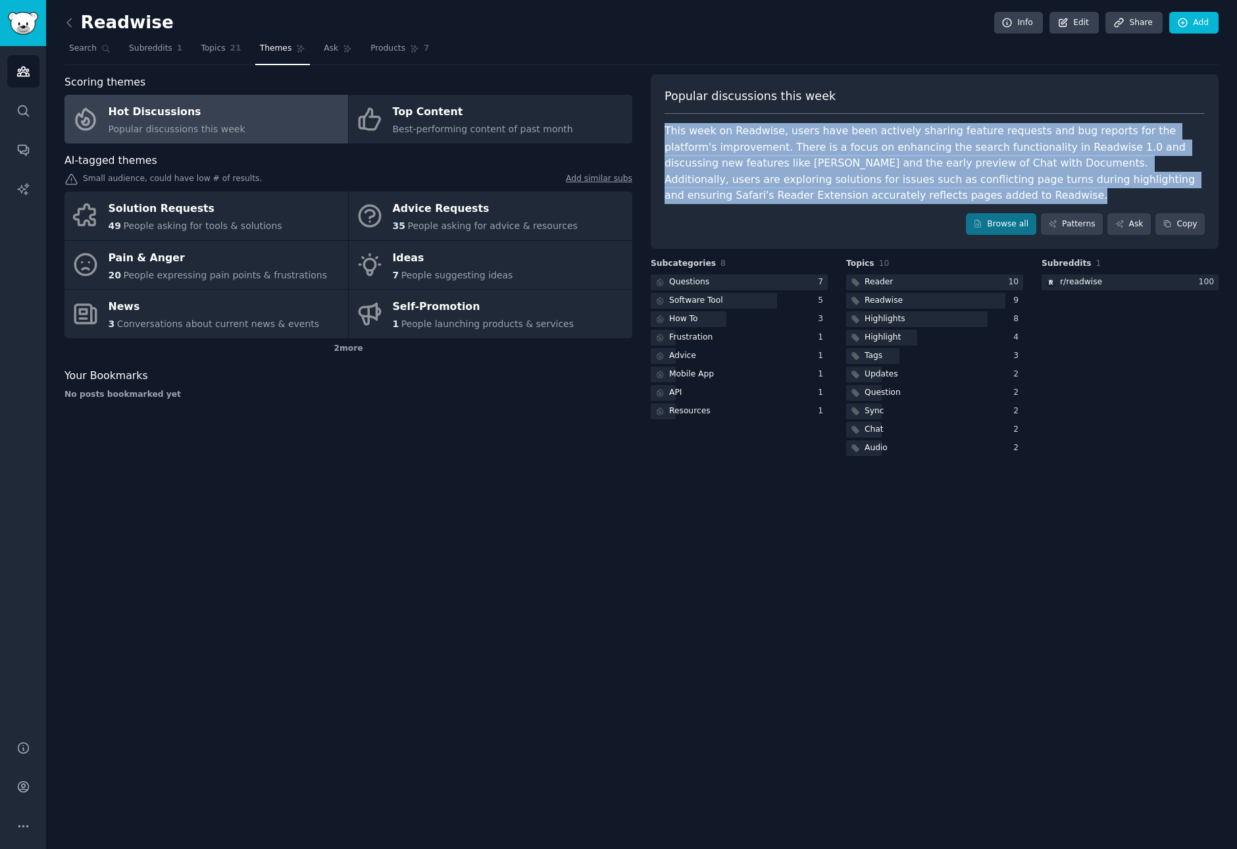
click at [819, 171] on div "This week on Readwise, users have been actively sharing feature requests and bu…" at bounding box center [934, 163] width 540 height 81
click at [922, 190] on div "This week on Readwise, users have been actively sharing feature requests and bu…" at bounding box center [934, 163] width 540 height 81
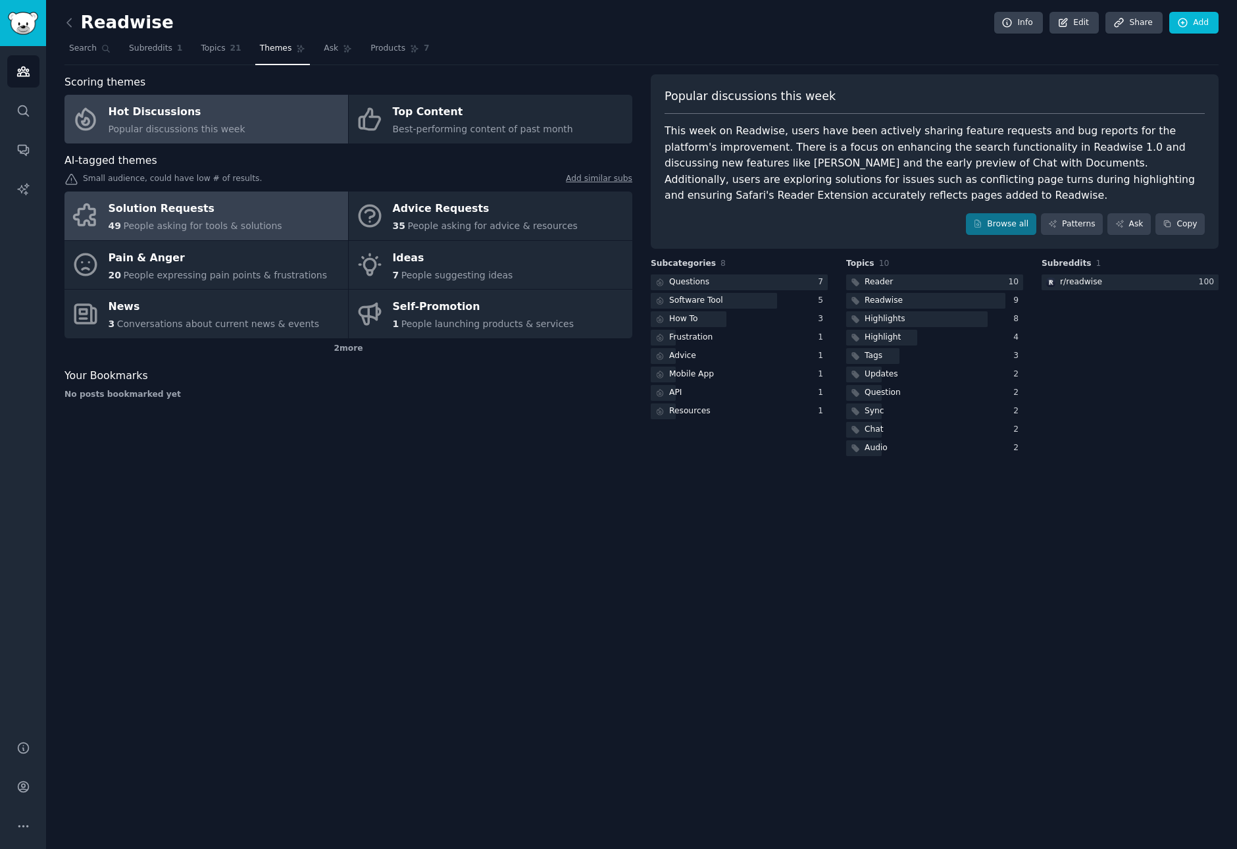
click at [295, 217] on link "Solution Requests 49 People asking for tools & solutions" at bounding box center [206, 215] width 284 height 49
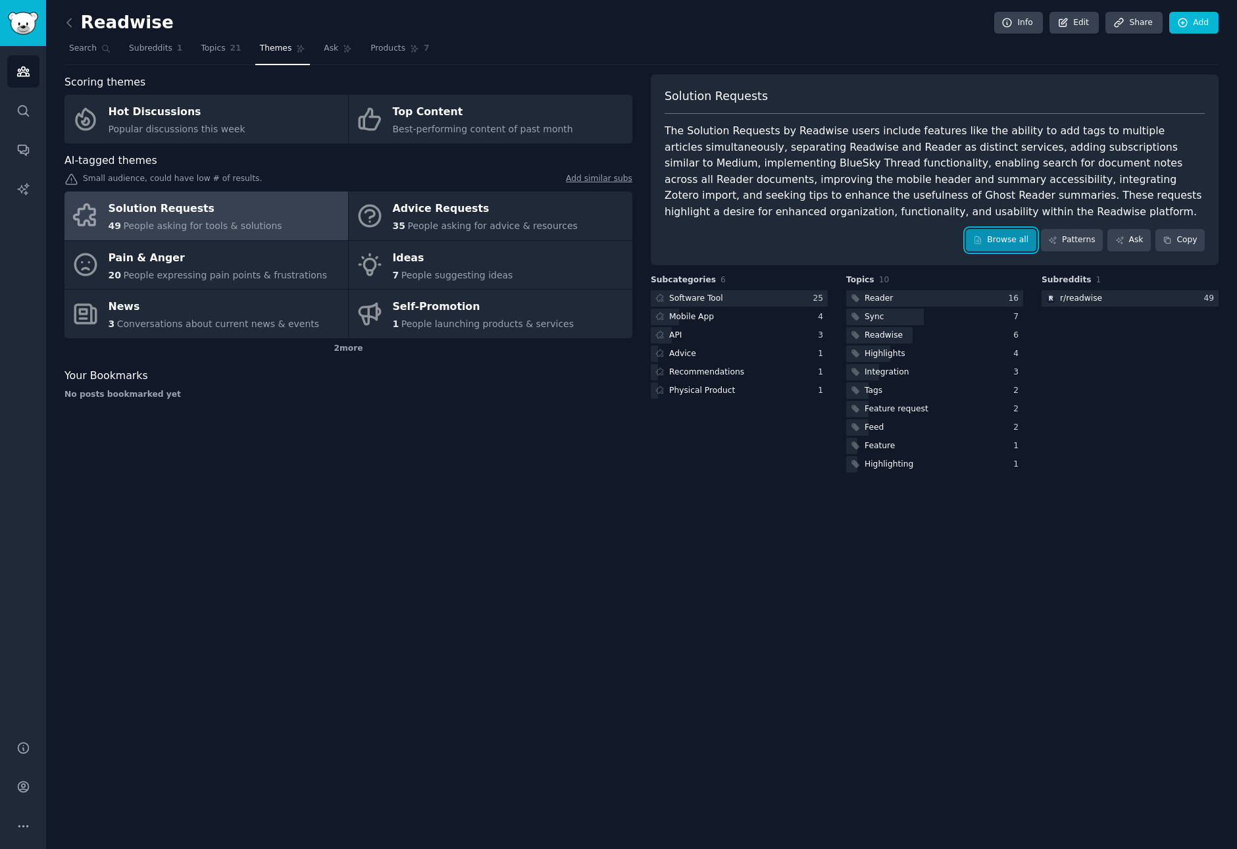
click at [989, 237] on link "Browse all" at bounding box center [1001, 240] width 70 height 22
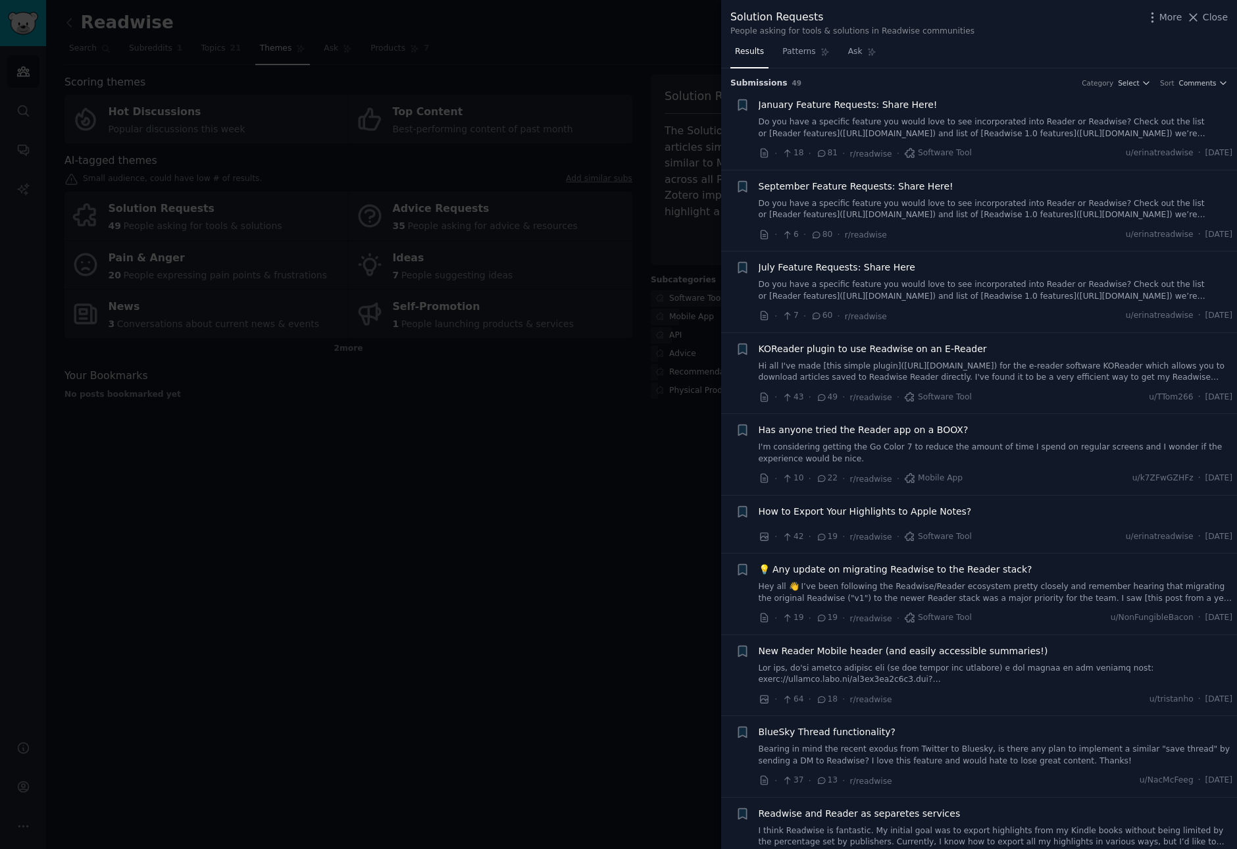
click at [911, 511] on span "How to Export Your Highlights to Apple Notes?" at bounding box center [864, 512] width 213 height 14
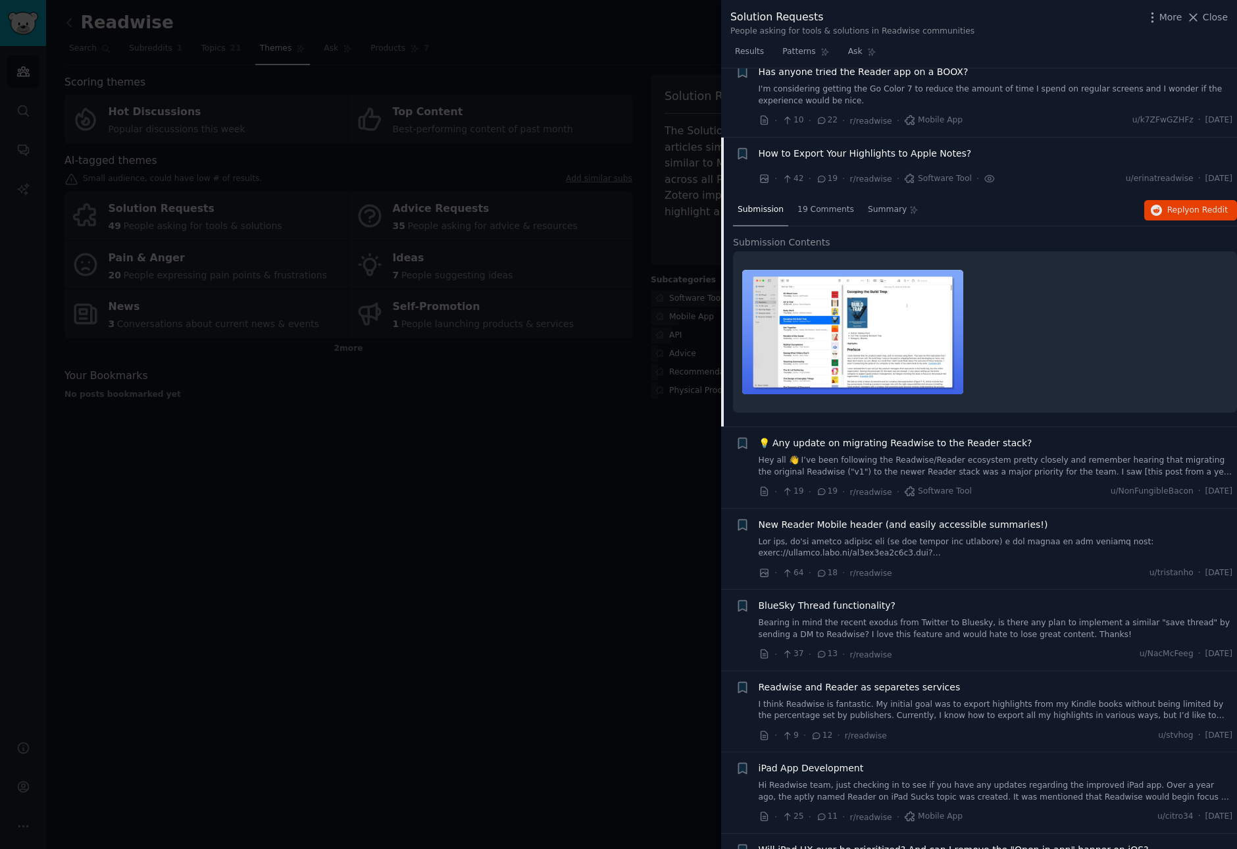
scroll to position [427, 0]
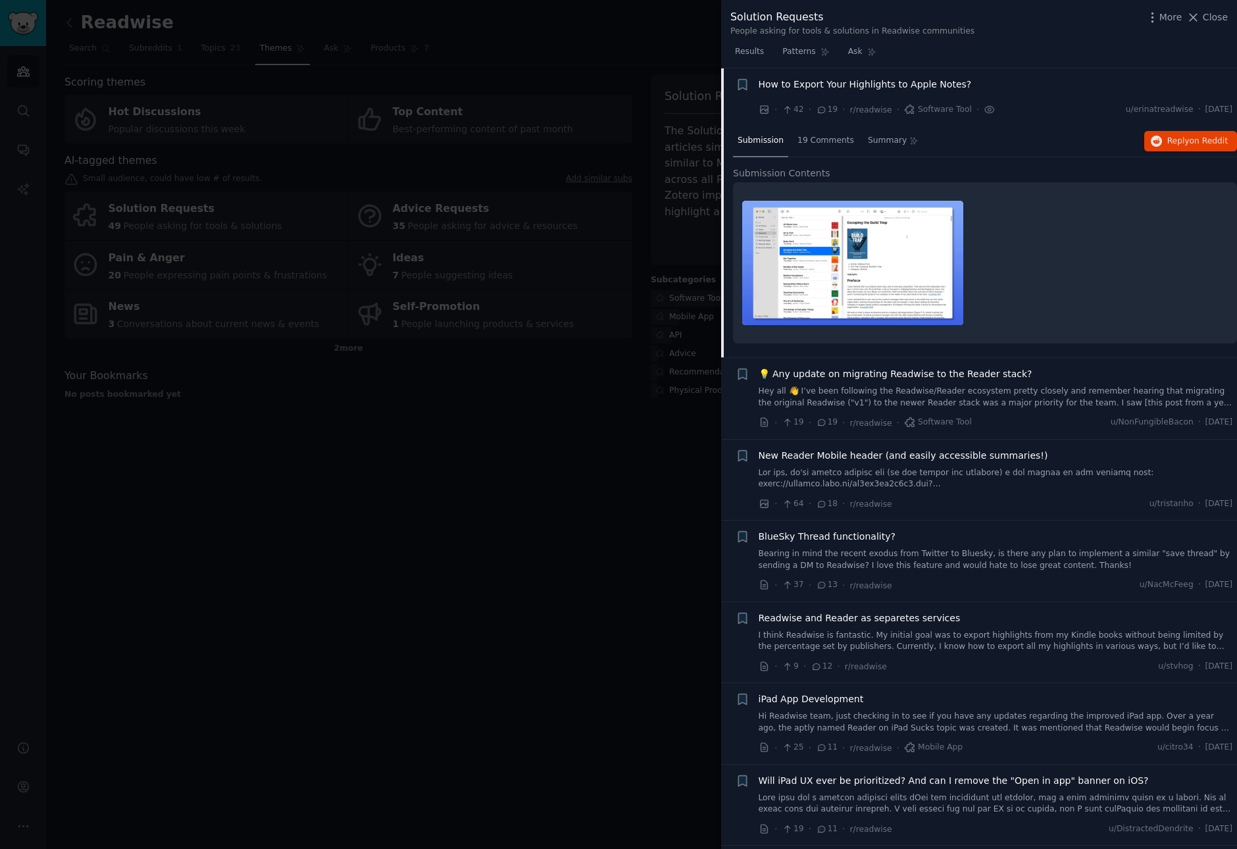
click at [585, 236] on div at bounding box center [618, 424] width 1237 height 849
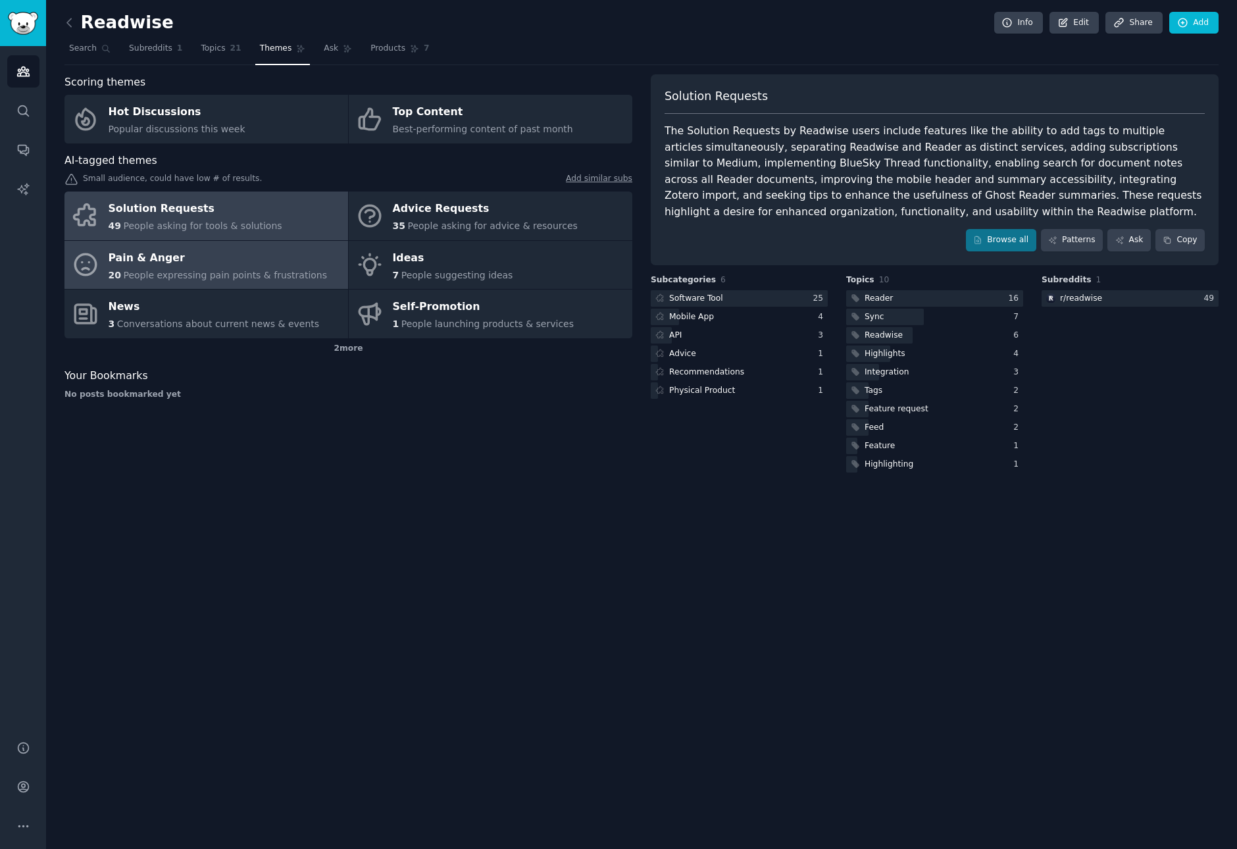
click at [240, 243] on link "Pain & Anger 20 People expressing pain points & frustrations" at bounding box center [206, 265] width 284 height 49
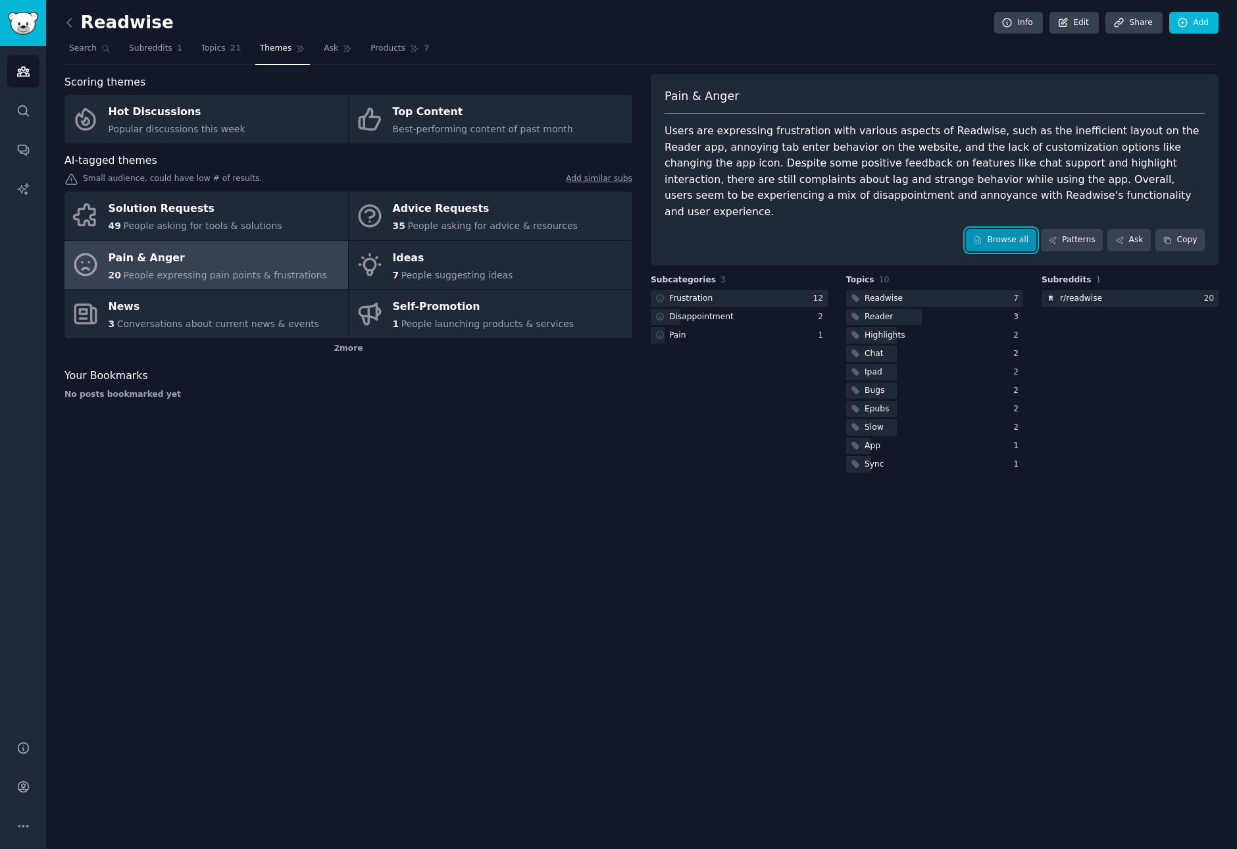
click at [993, 229] on link "Browse all" at bounding box center [1001, 240] width 70 height 22
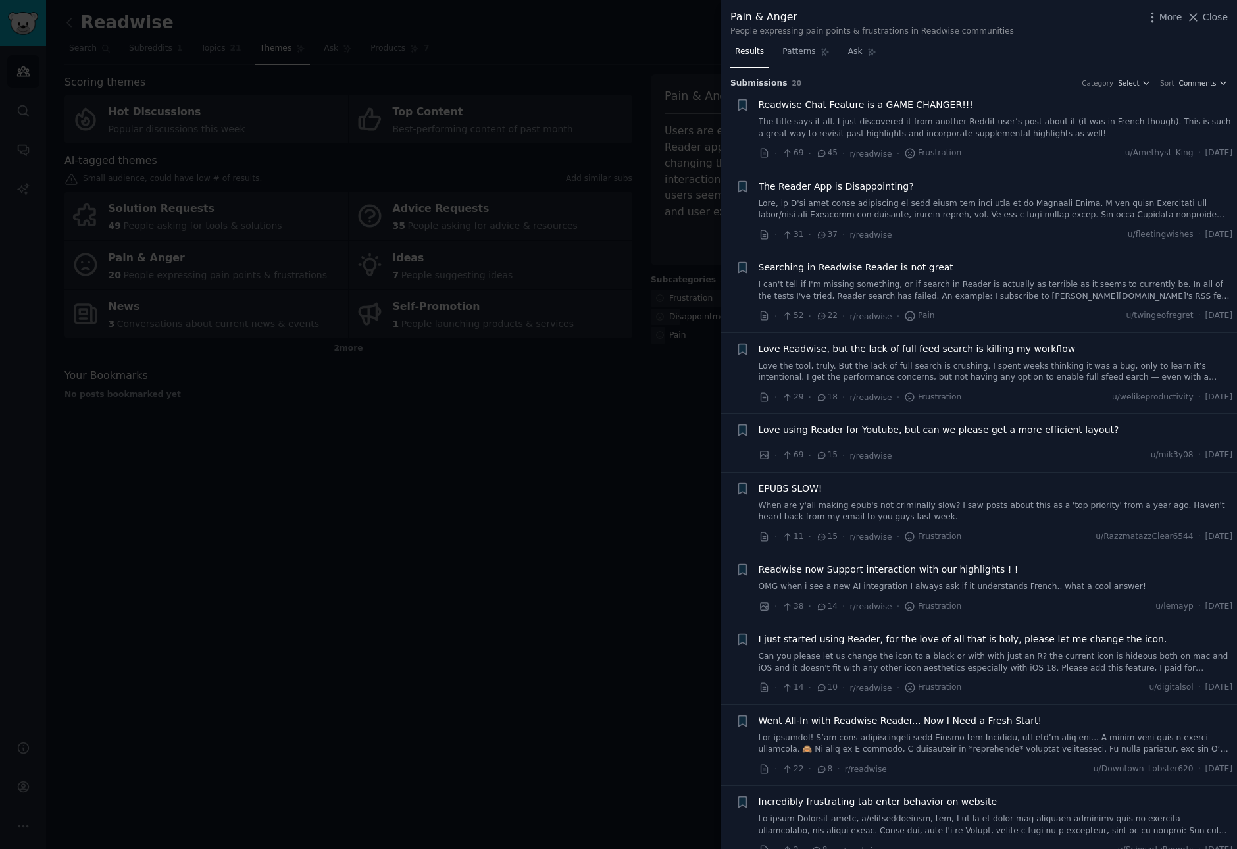
click at [964, 204] on link at bounding box center [995, 209] width 474 height 23
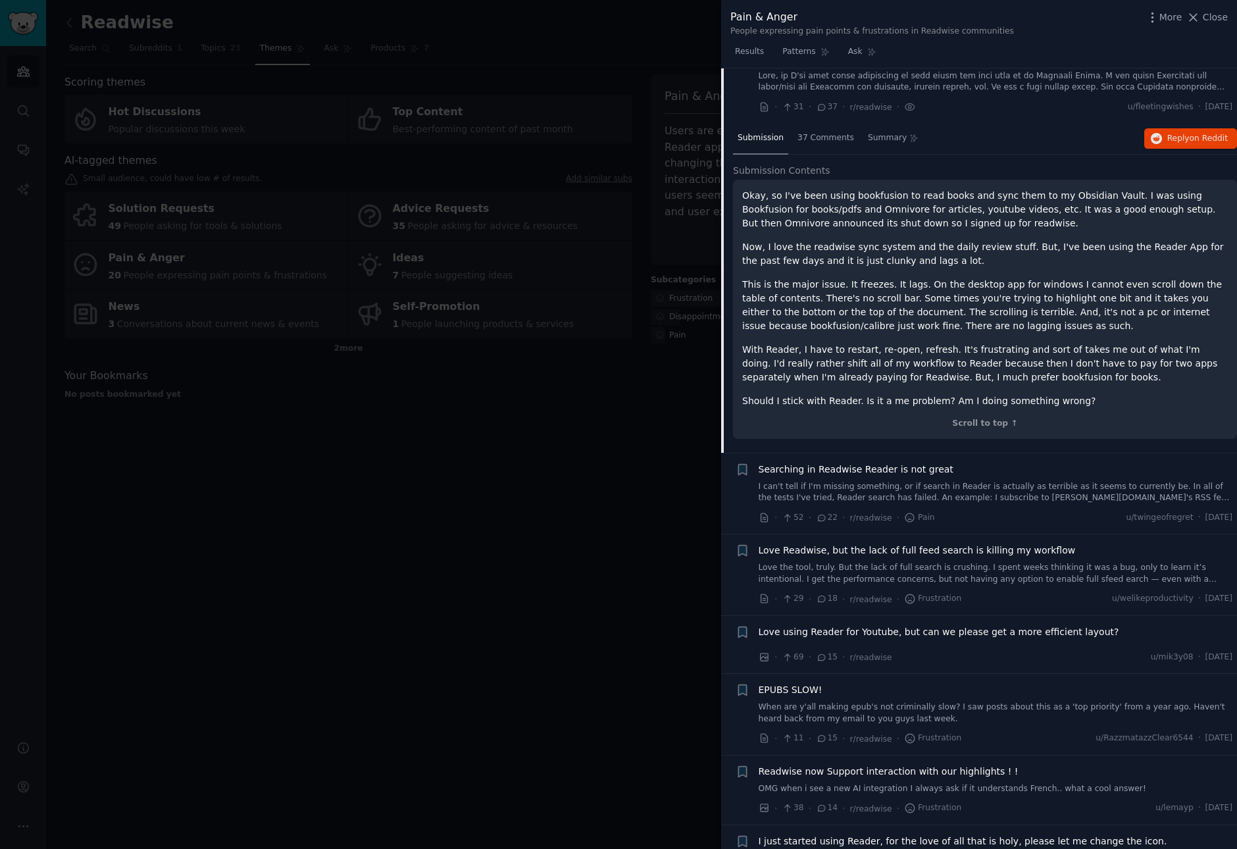
scroll to position [145, 0]
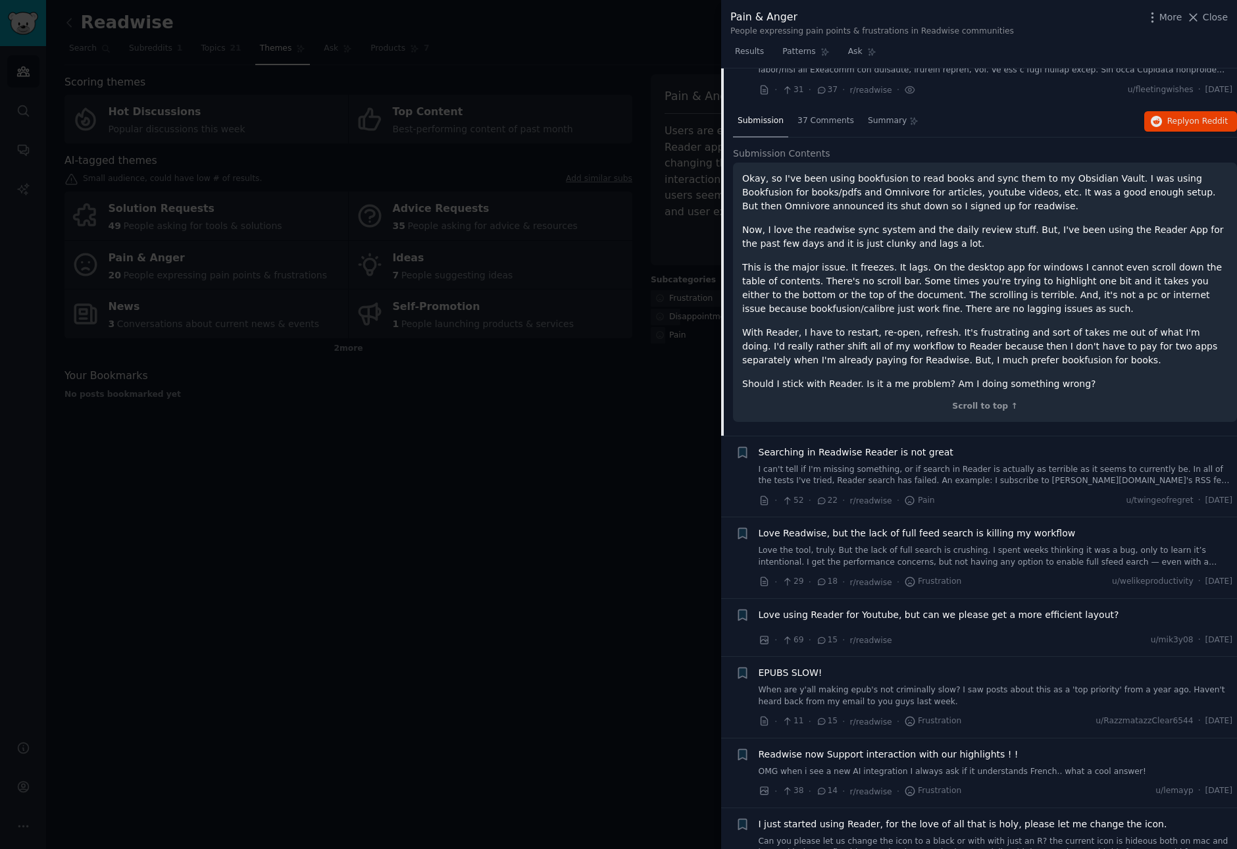
click at [960, 472] on link "I can't tell if I'm missing something, or if search in Reader is actually as te…" at bounding box center [995, 475] width 474 height 23
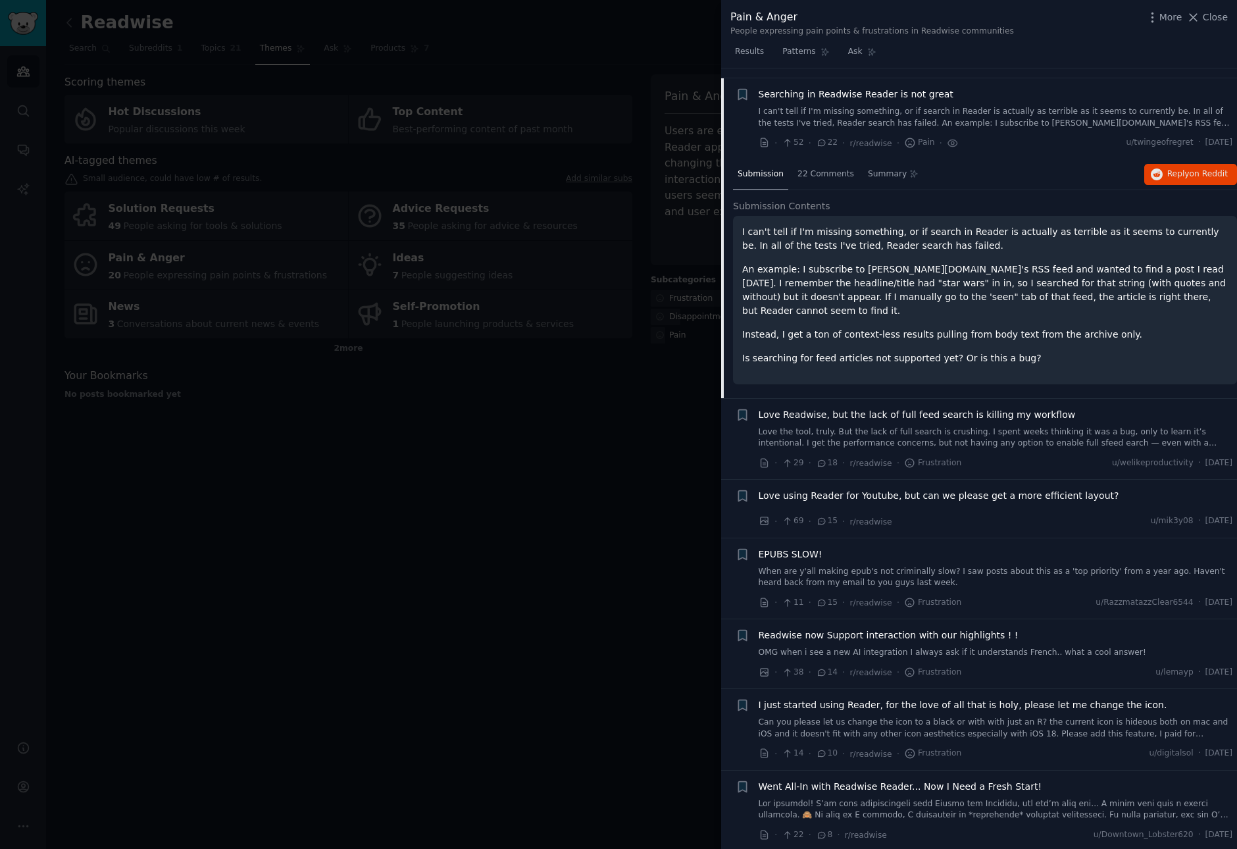
scroll to position [183, 0]
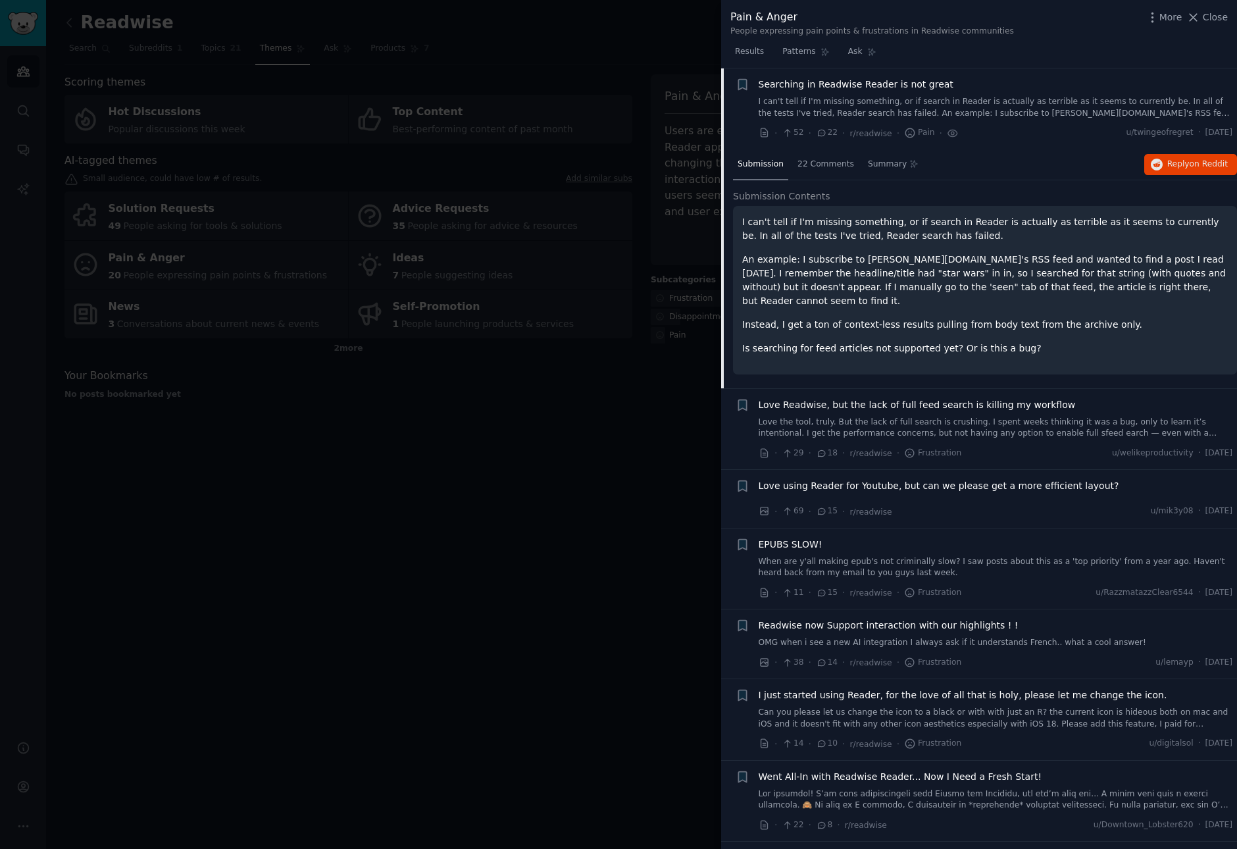
click at [956, 416] on link "Love the tool, truly. But the lack of full search is crushing. I spent weeks th…" at bounding box center [995, 427] width 474 height 23
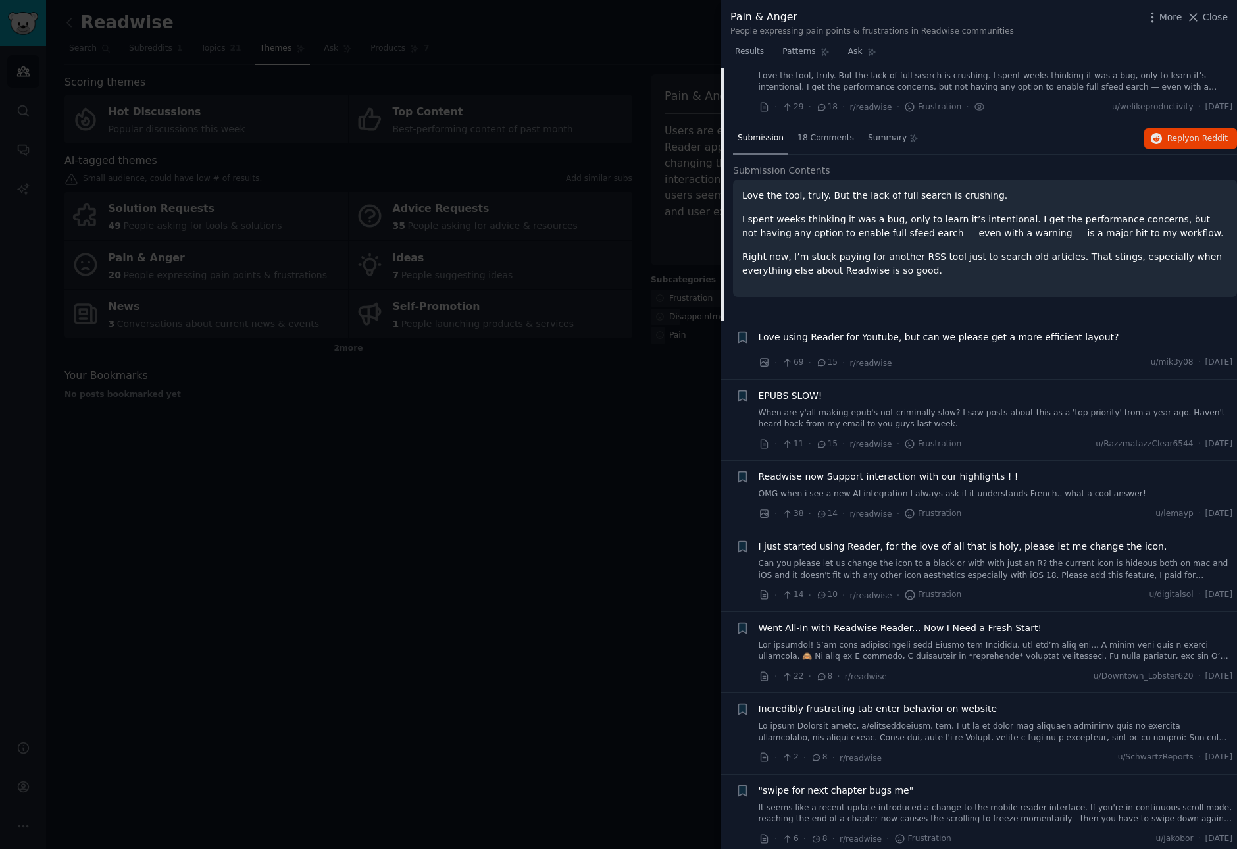
scroll to position [299, 0]
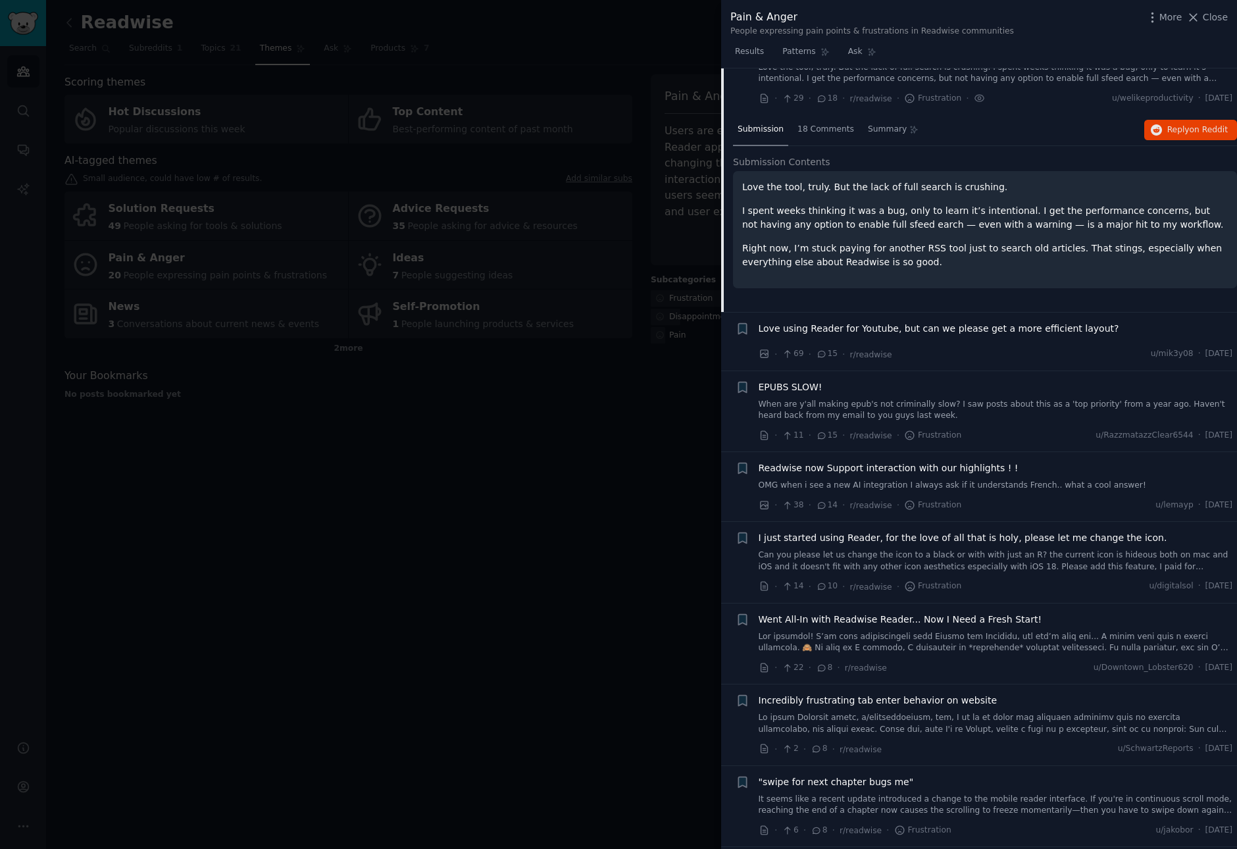
click at [1012, 646] on link at bounding box center [995, 642] width 474 height 23
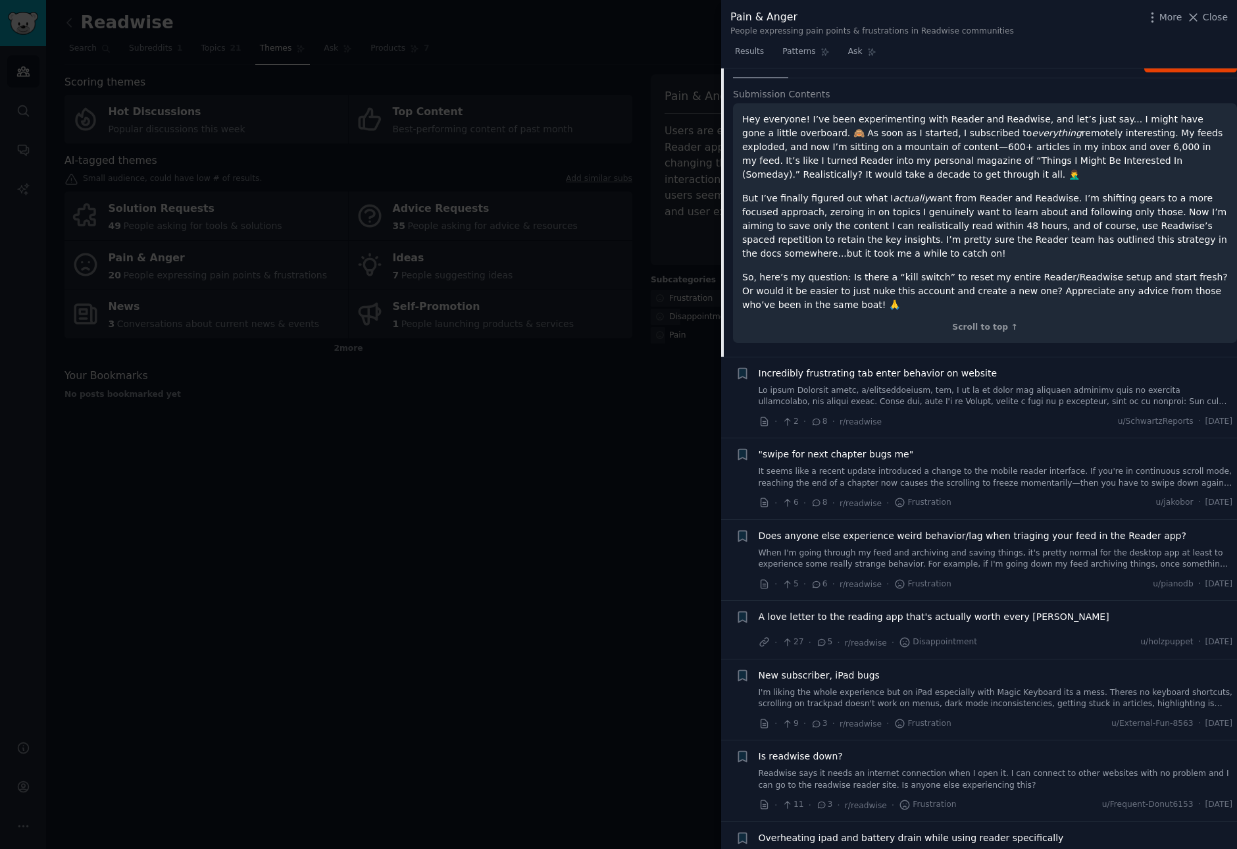
scroll to position [747, 0]
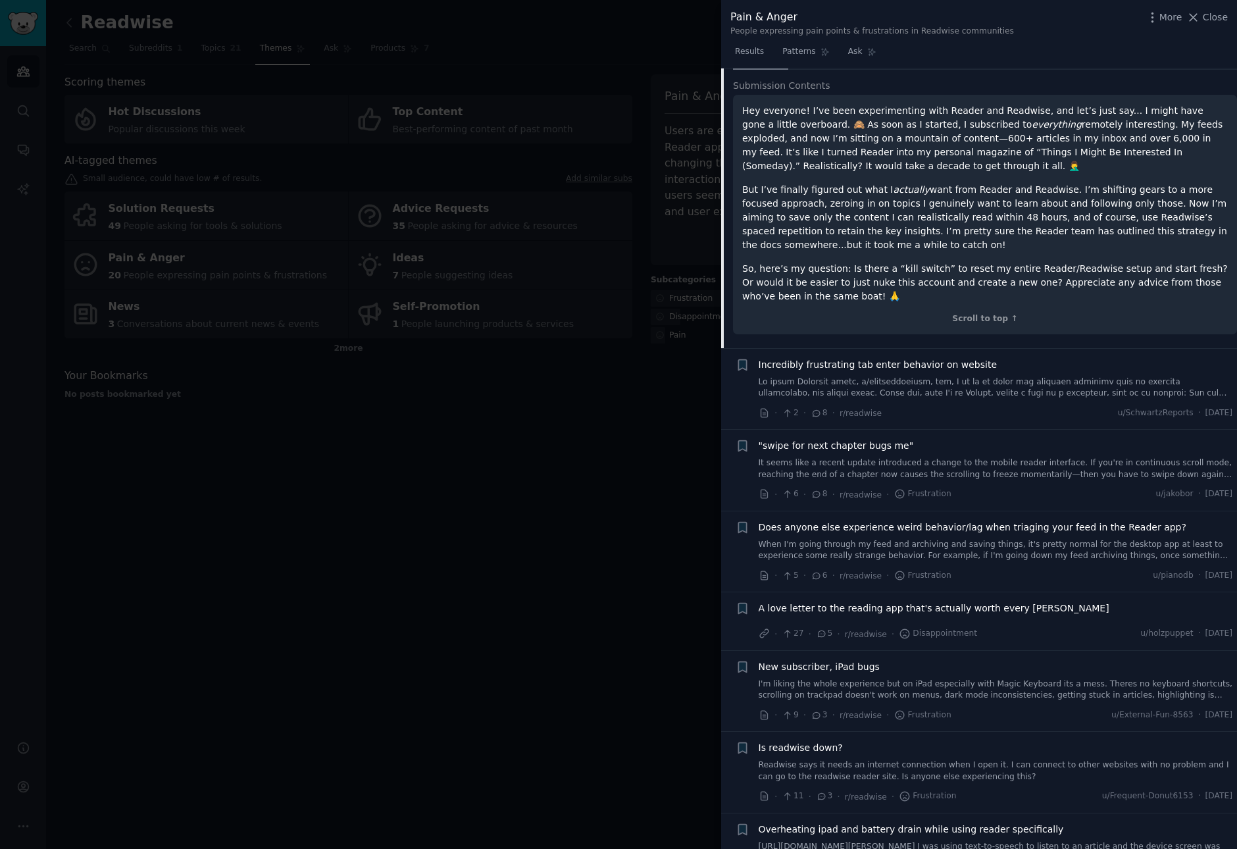
click at [1012, 616] on div "A love letter to the reading app that's actually worth every [PERSON_NAME]" at bounding box center [995, 610] width 474 height 18
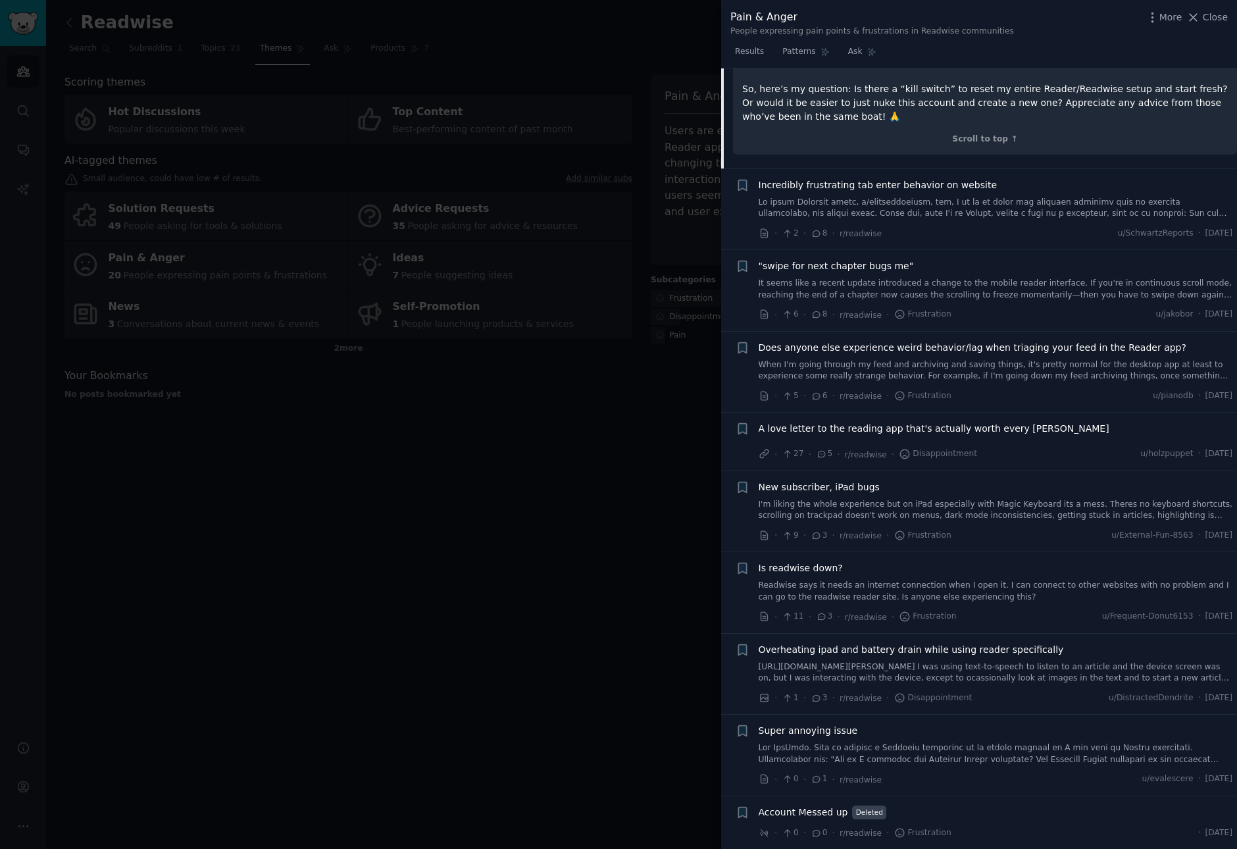
scroll to position [1034, 0]
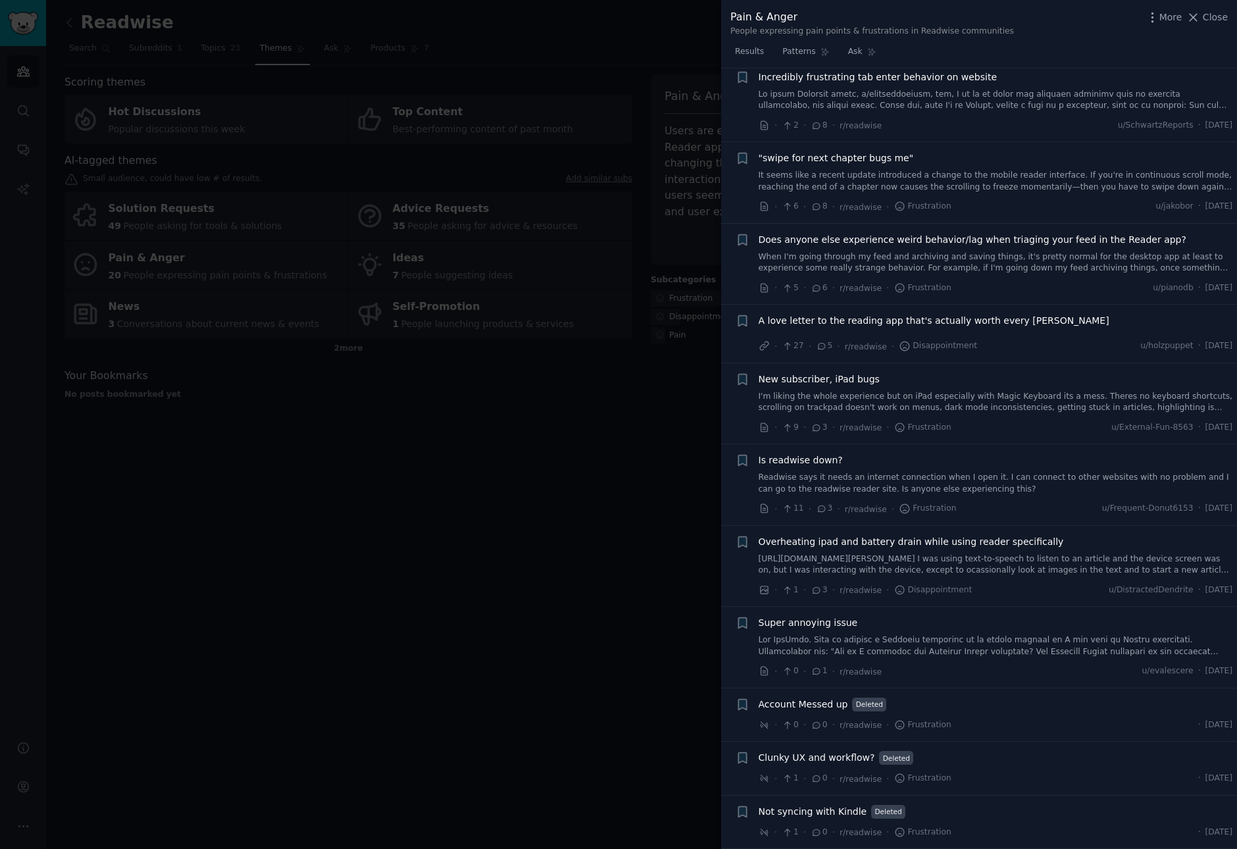
click at [964, 762] on div "Clunky UX and workflow? Deleted" at bounding box center [995, 758] width 474 height 14
click at [814, 759] on span "Clunky UX and workflow?" at bounding box center [816, 758] width 116 height 14
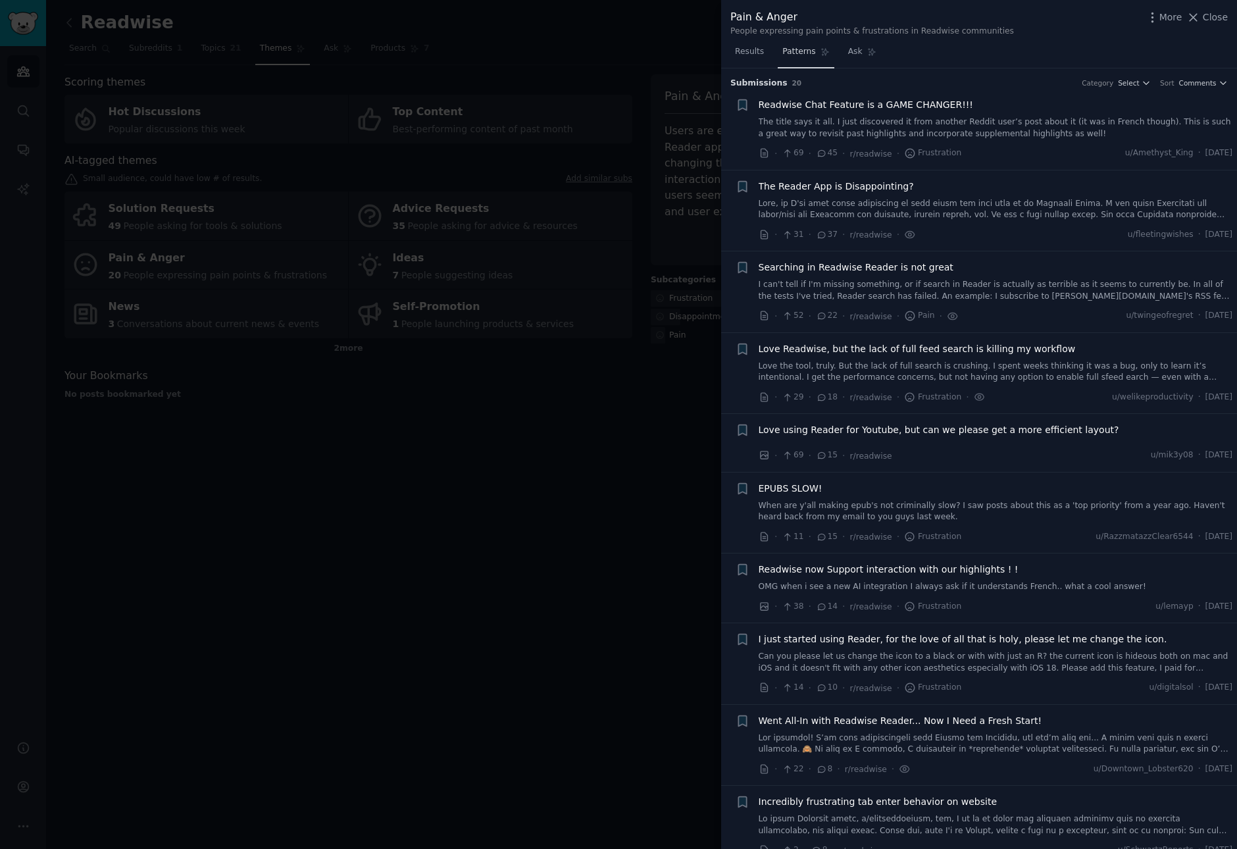
click at [798, 55] on span "Patterns" at bounding box center [798, 52] width 33 height 12
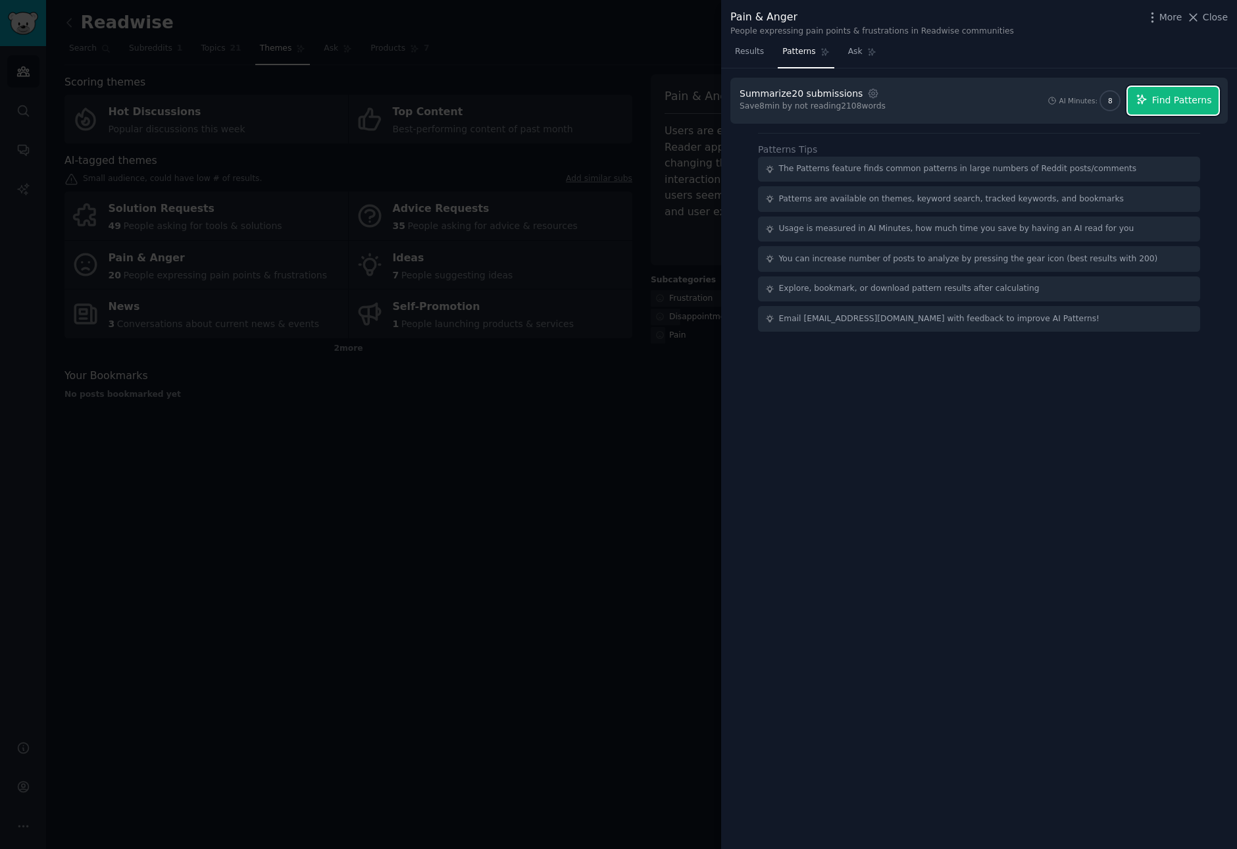
click at [1147, 95] on icon "button" at bounding box center [1141, 99] width 12 height 12
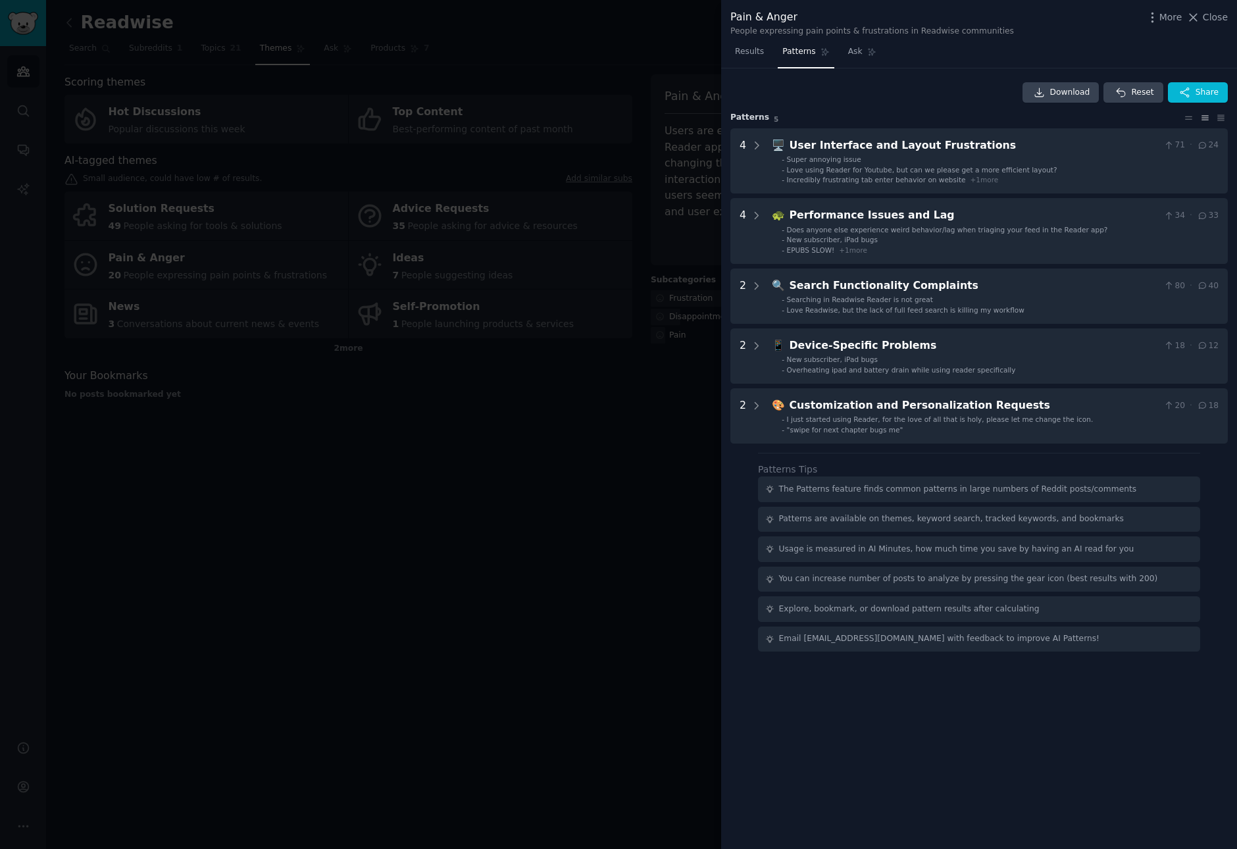
click at [632, 185] on div at bounding box center [618, 424] width 1237 height 849
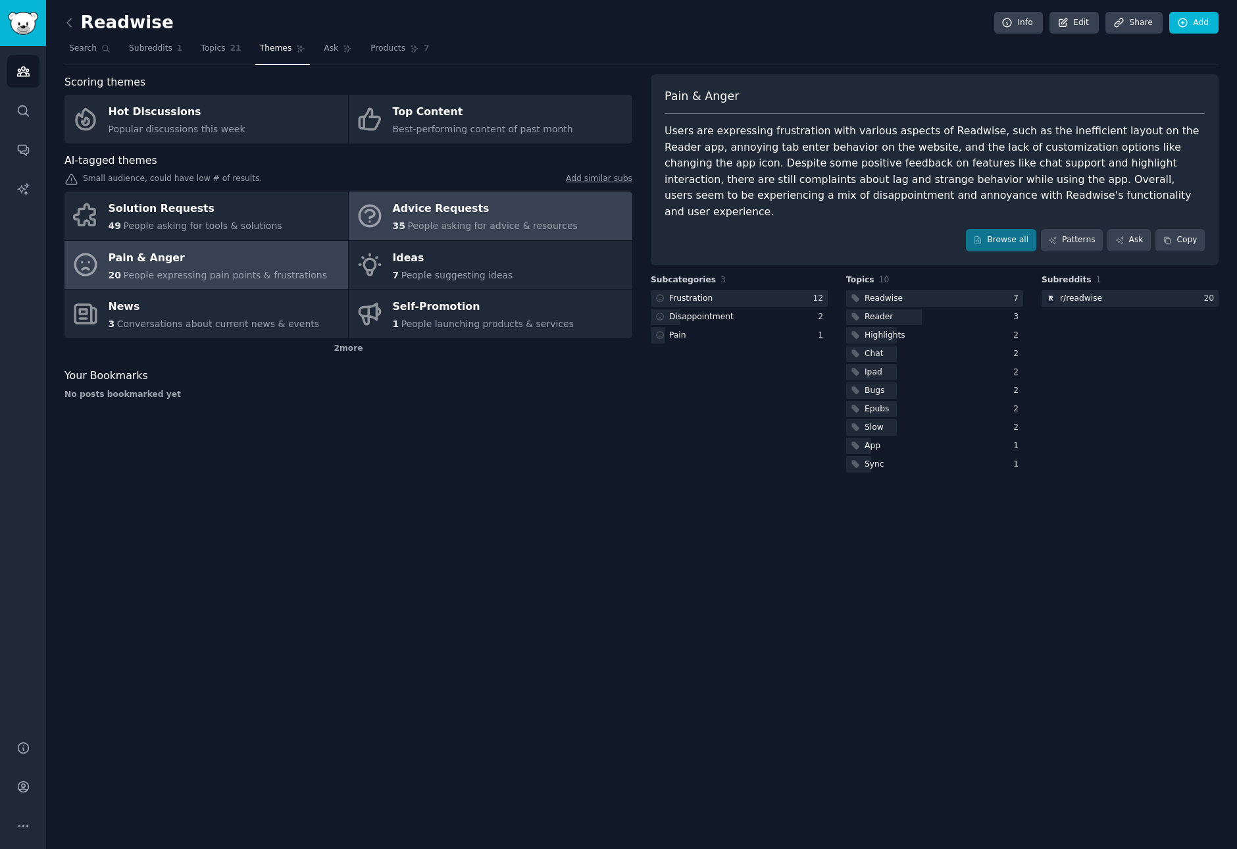
click at [445, 211] on div "Advice Requests" at bounding box center [485, 209] width 185 height 21
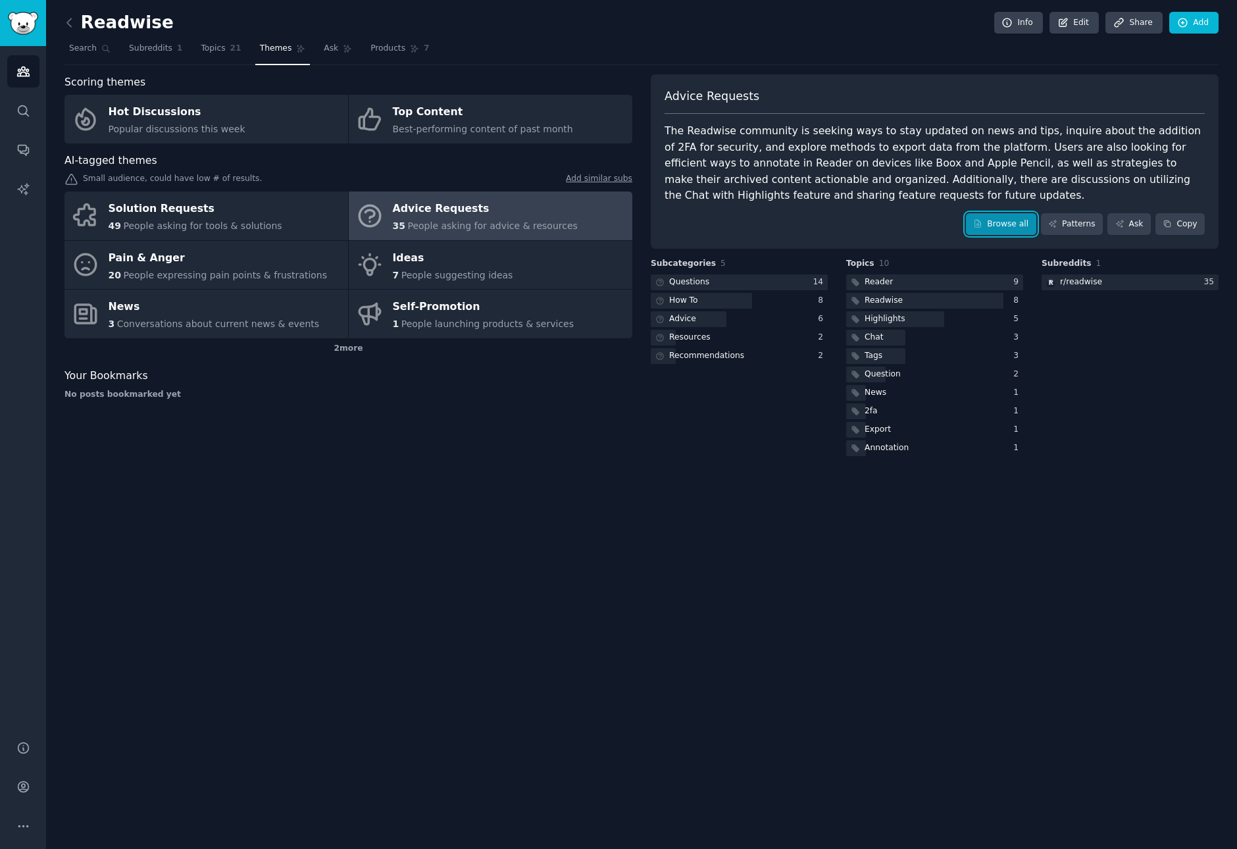
click at [1018, 216] on link "Browse all" at bounding box center [1001, 224] width 70 height 22
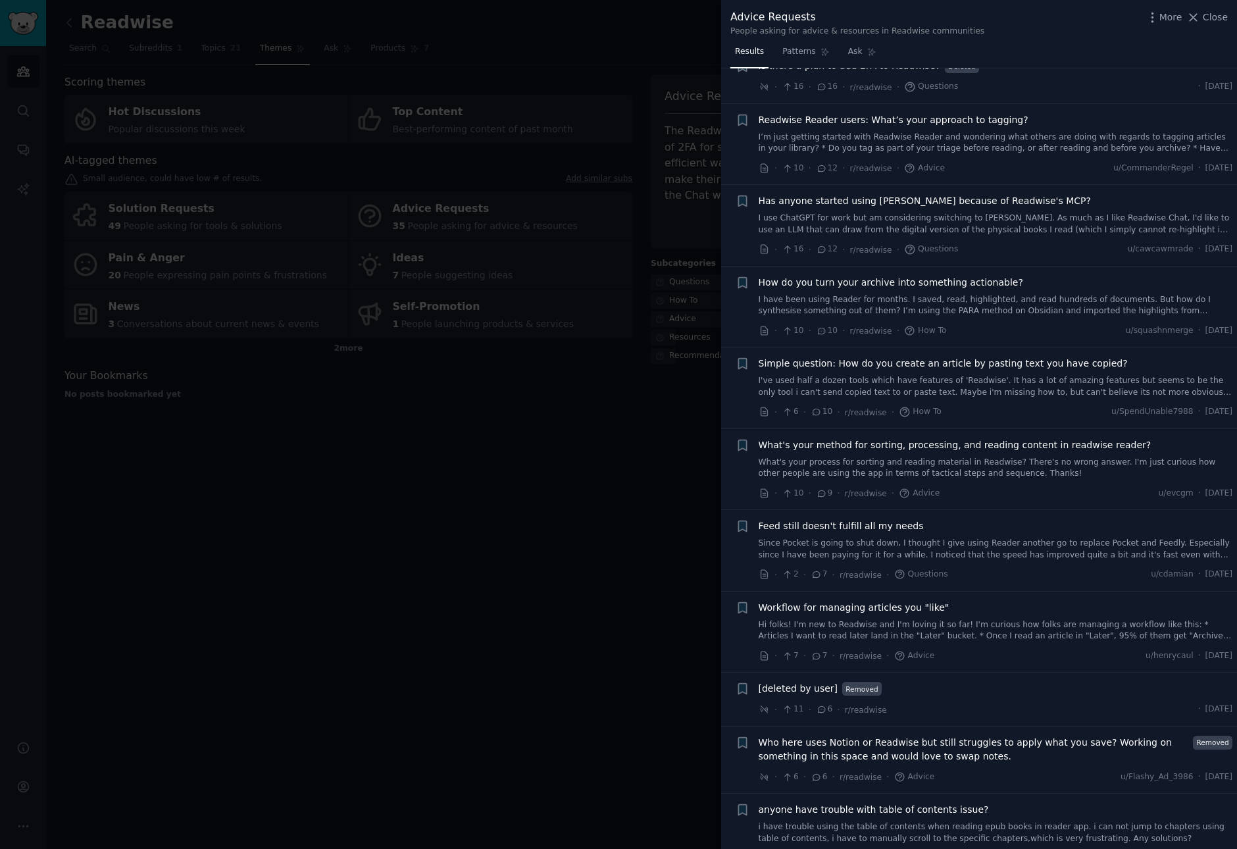
scroll to position [247, 0]
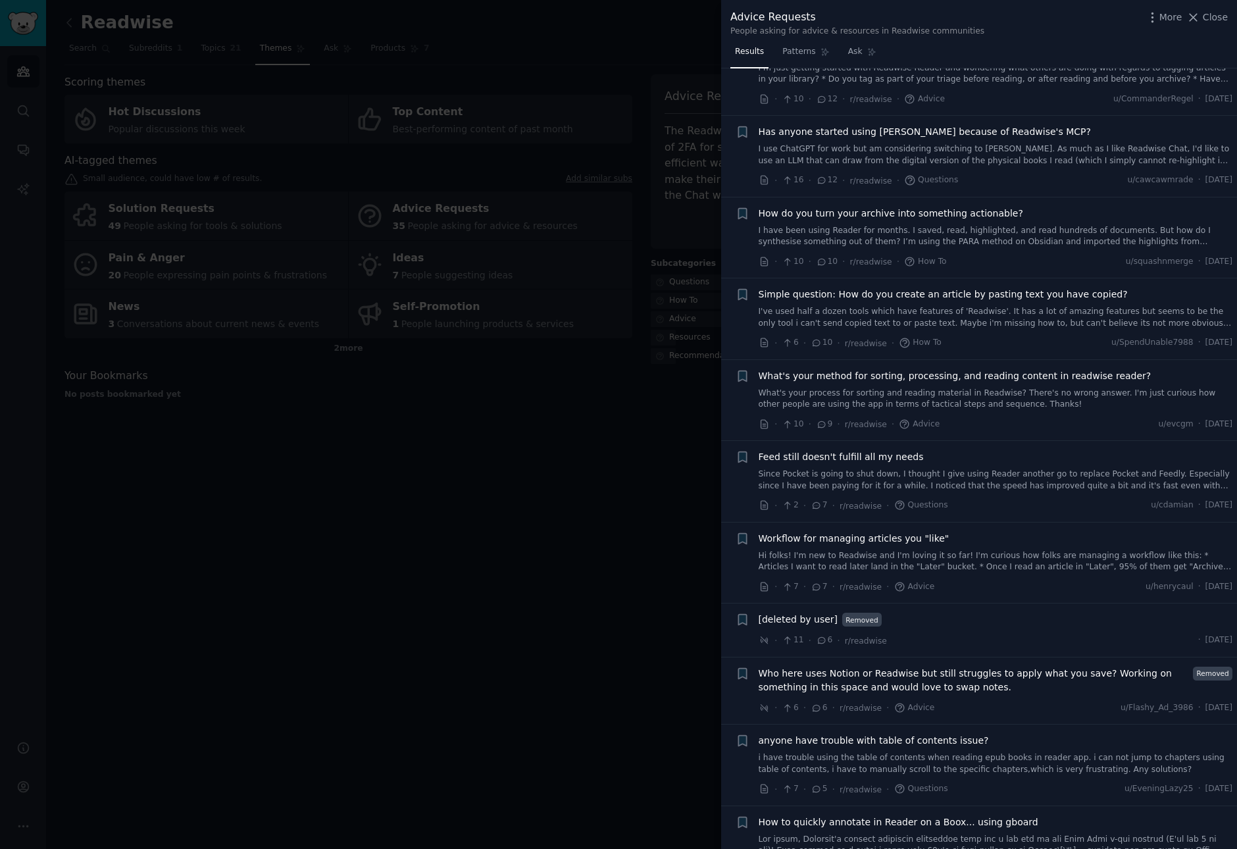
click at [975, 403] on link "What's your process for sorting and reading material in Readwise? There's no wr…" at bounding box center [995, 398] width 474 height 23
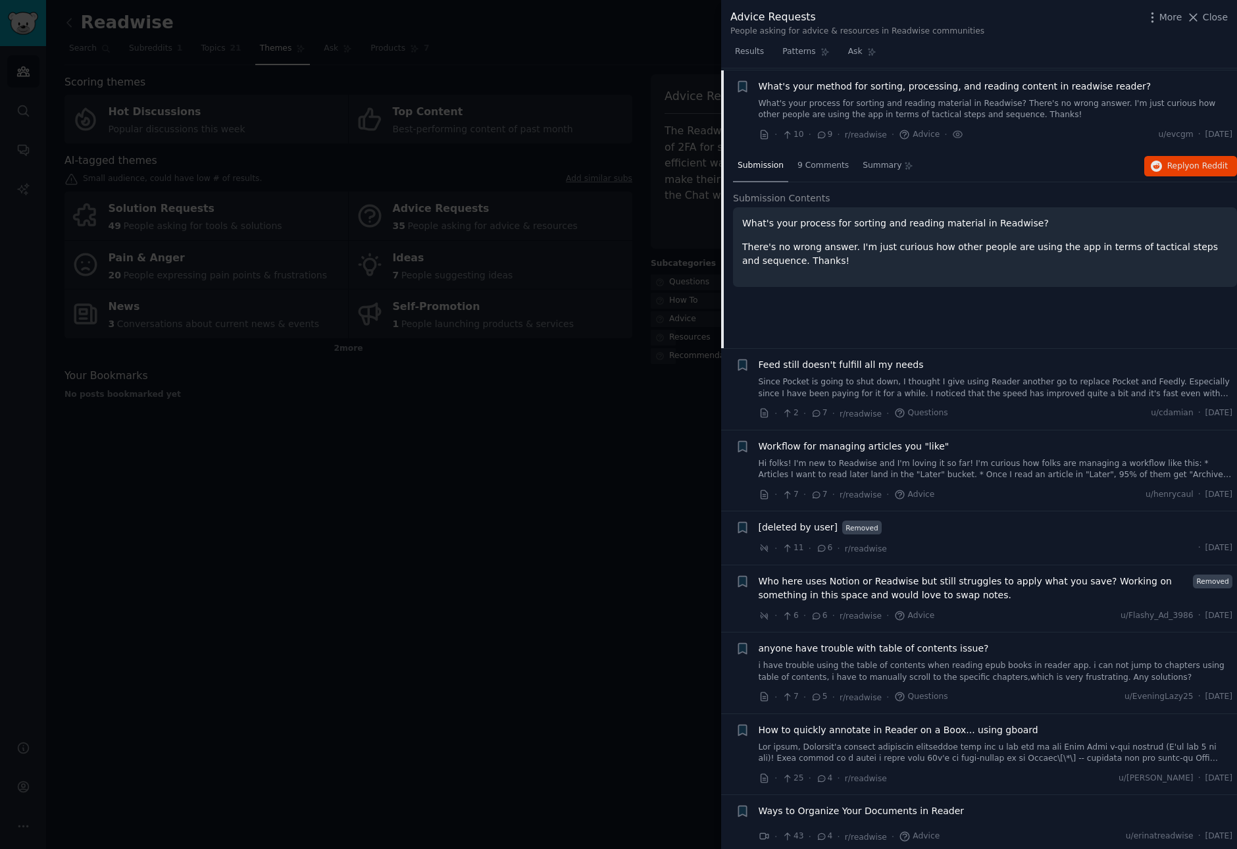
scroll to position [539, 0]
click at [1004, 464] on link "Hi folks! I'm new to Readwise and I'm loving it so far! I'm curious how folks a…" at bounding box center [995, 467] width 474 height 23
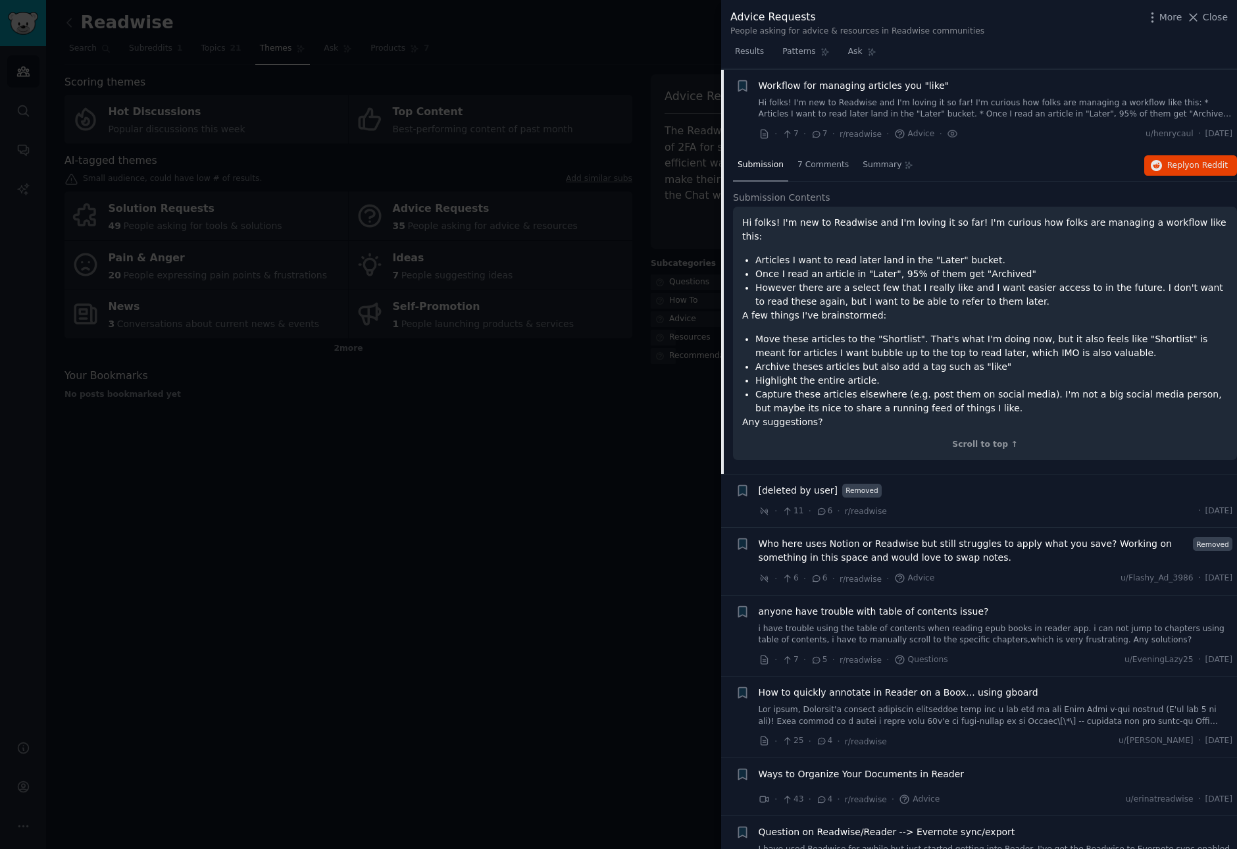
scroll to position [701, 0]
click at [1009, 535] on span "Who here uses Notion or Readwise but still struggles to apply what you save? Wo…" at bounding box center [973, 549] width 430 height 28
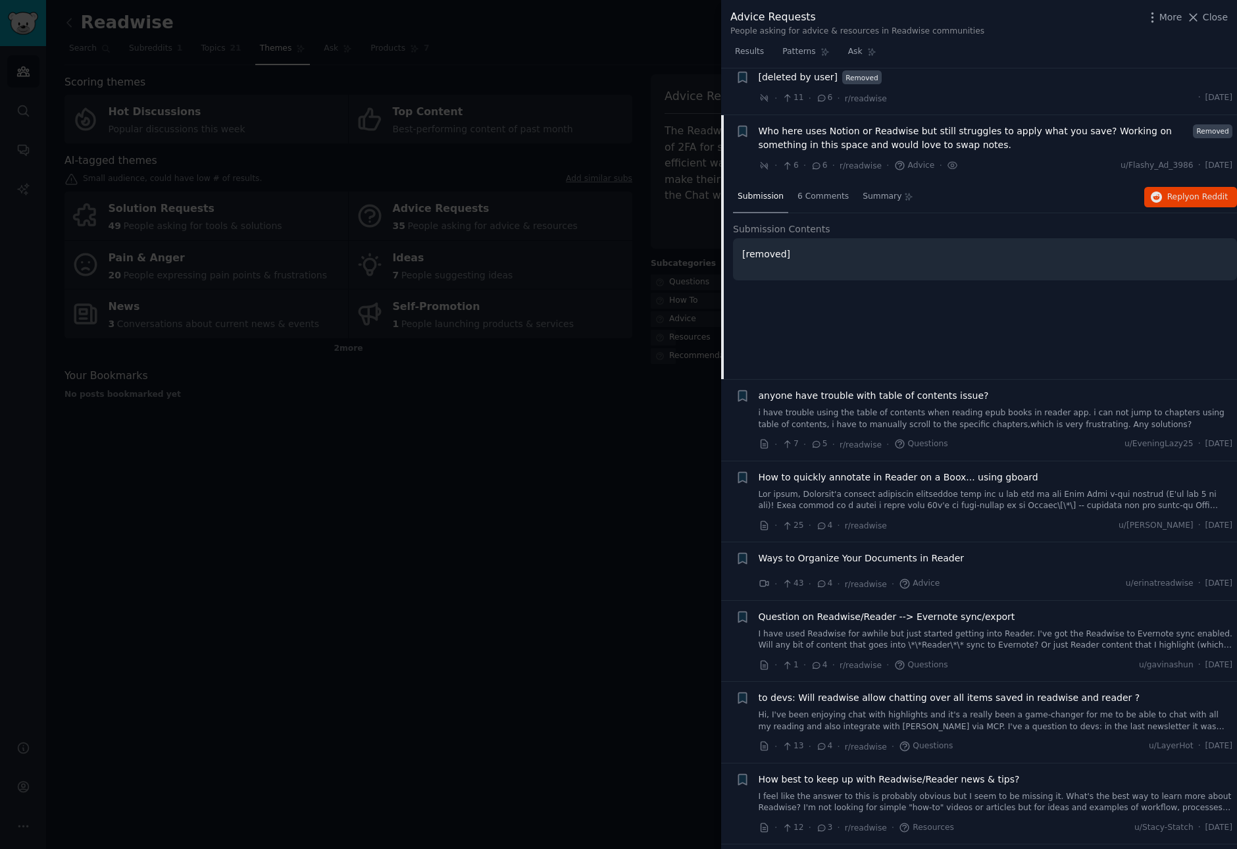
scroll to position [836, 0]
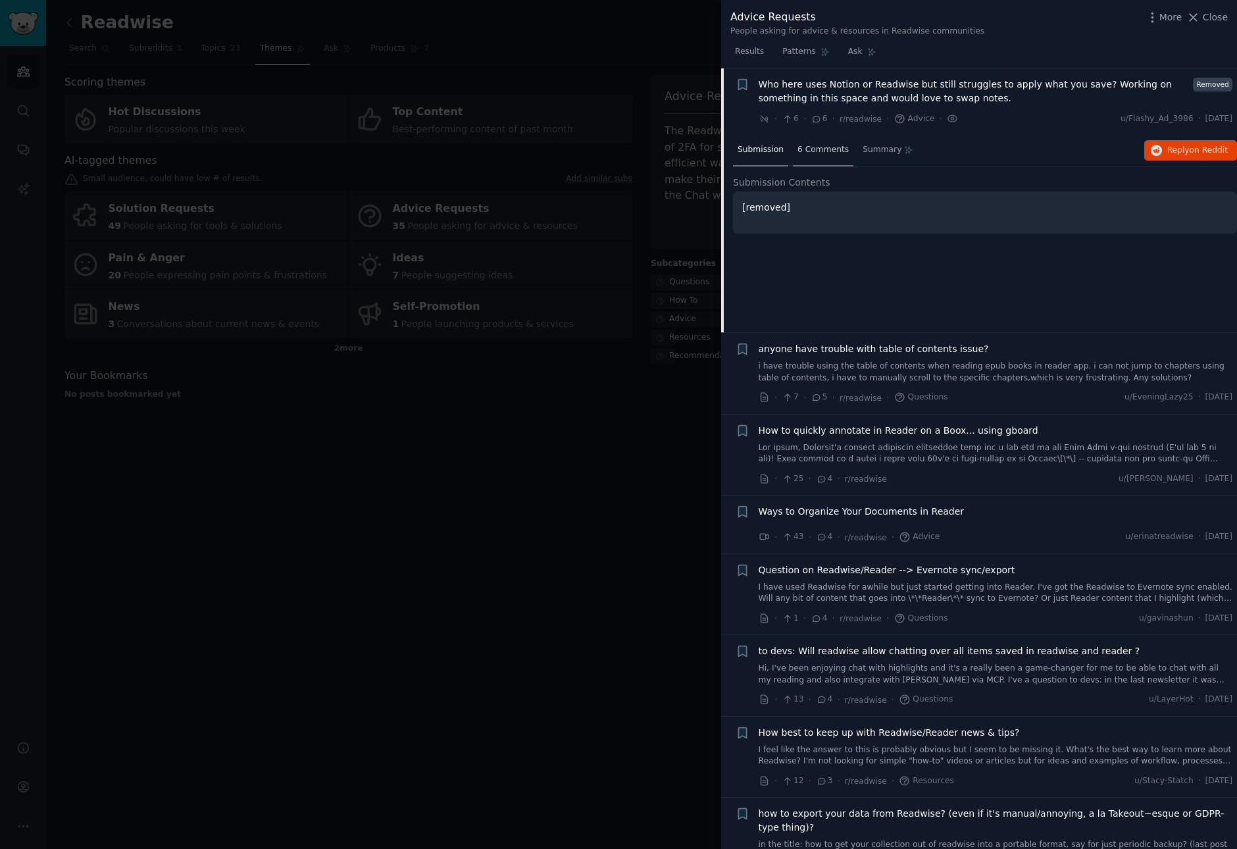
click at [831, 146] on span "6 Comments" at bounding box center [822, 150] width 51 height 12
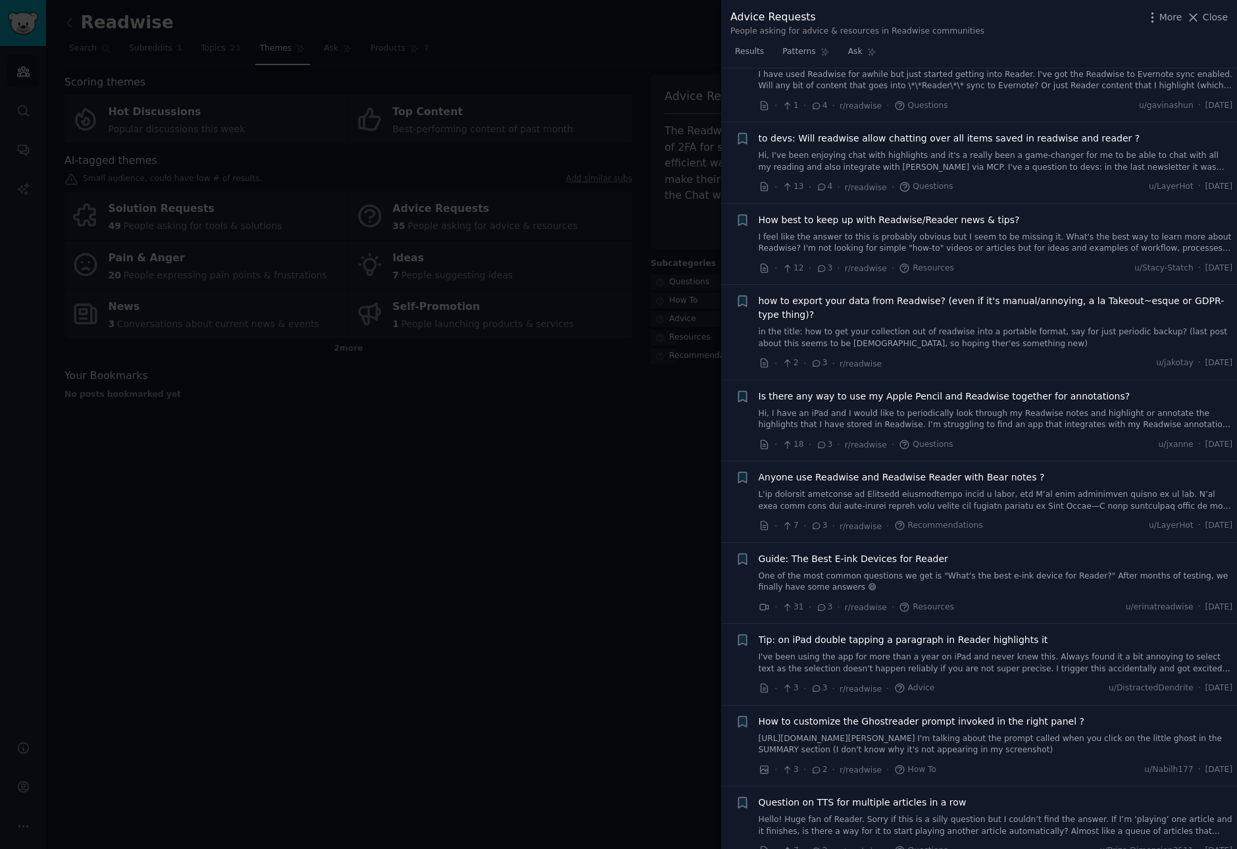
scroll to position [1435, 0]
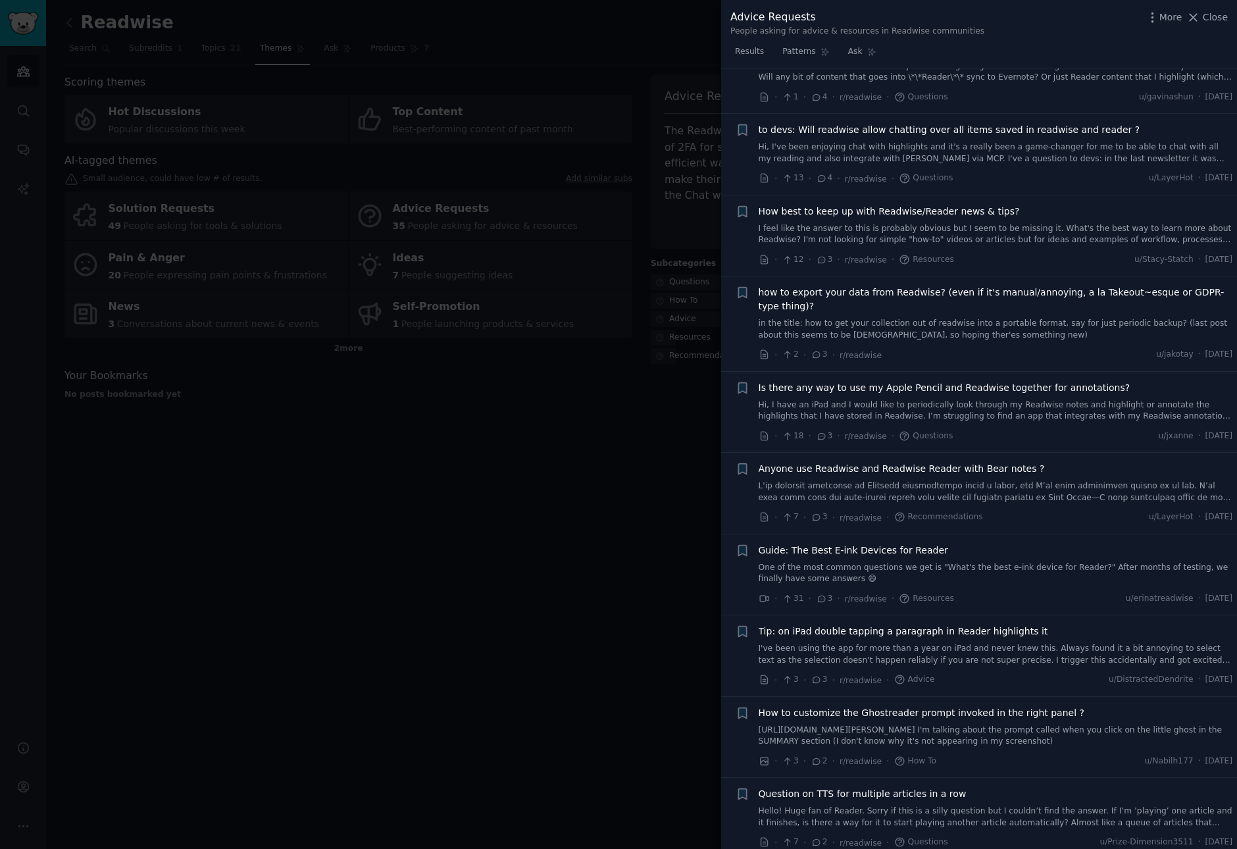
click at [933, 462] on span "Anyone use Readwise and Readwise Reader with Bear notes ?" at bounding box center [901, 469] width 286 height 14
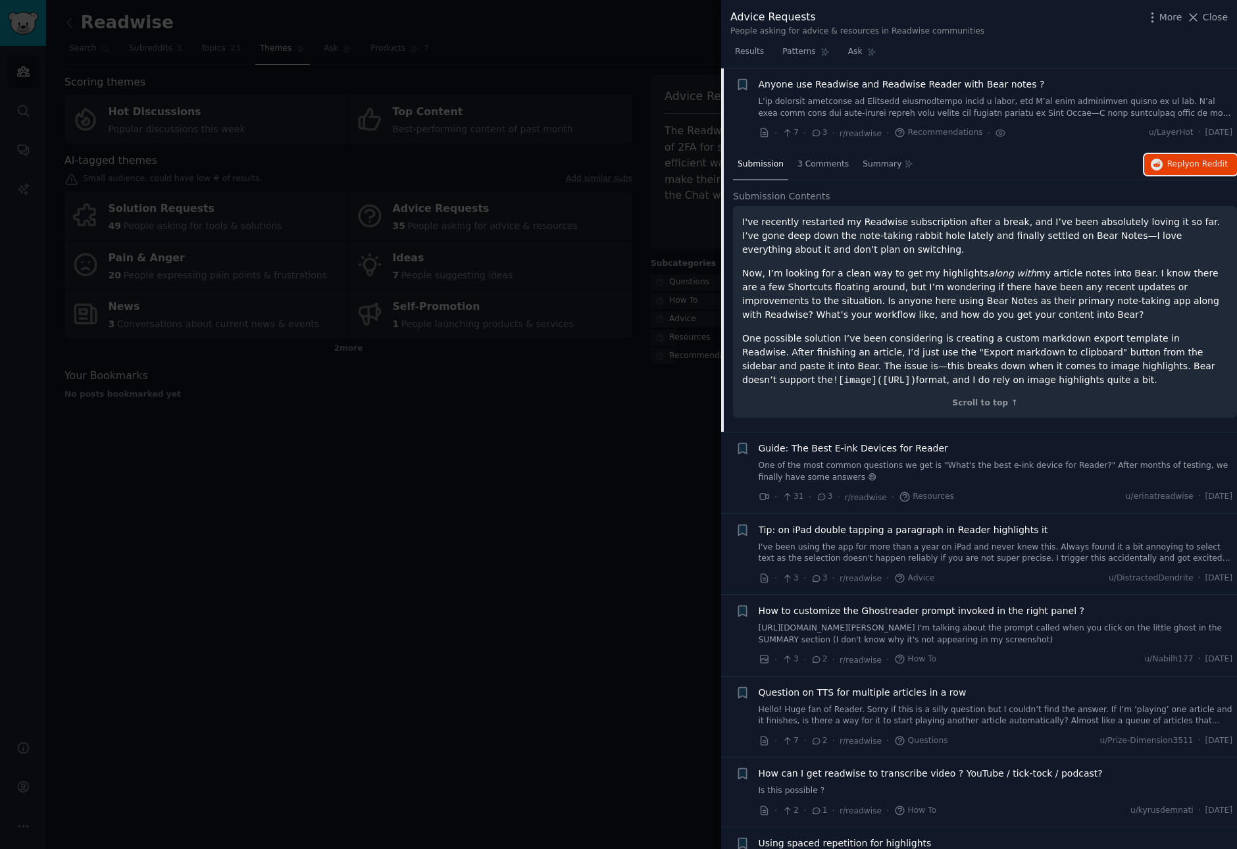
scroll to position [1519, 0]
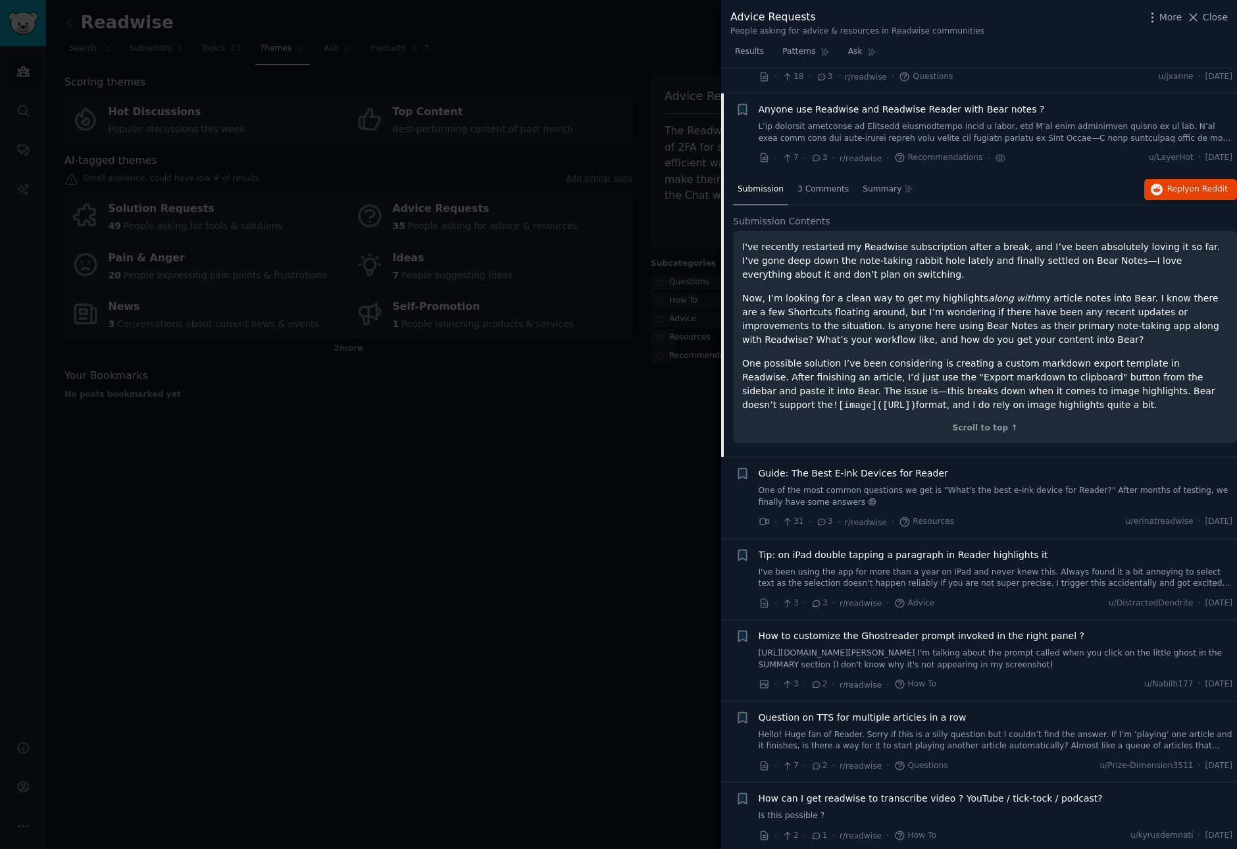
click at [926, 472] on span "Guide: The Best E-ink Devices for Reader" at bounding box center [852, 473] width 189 height 14
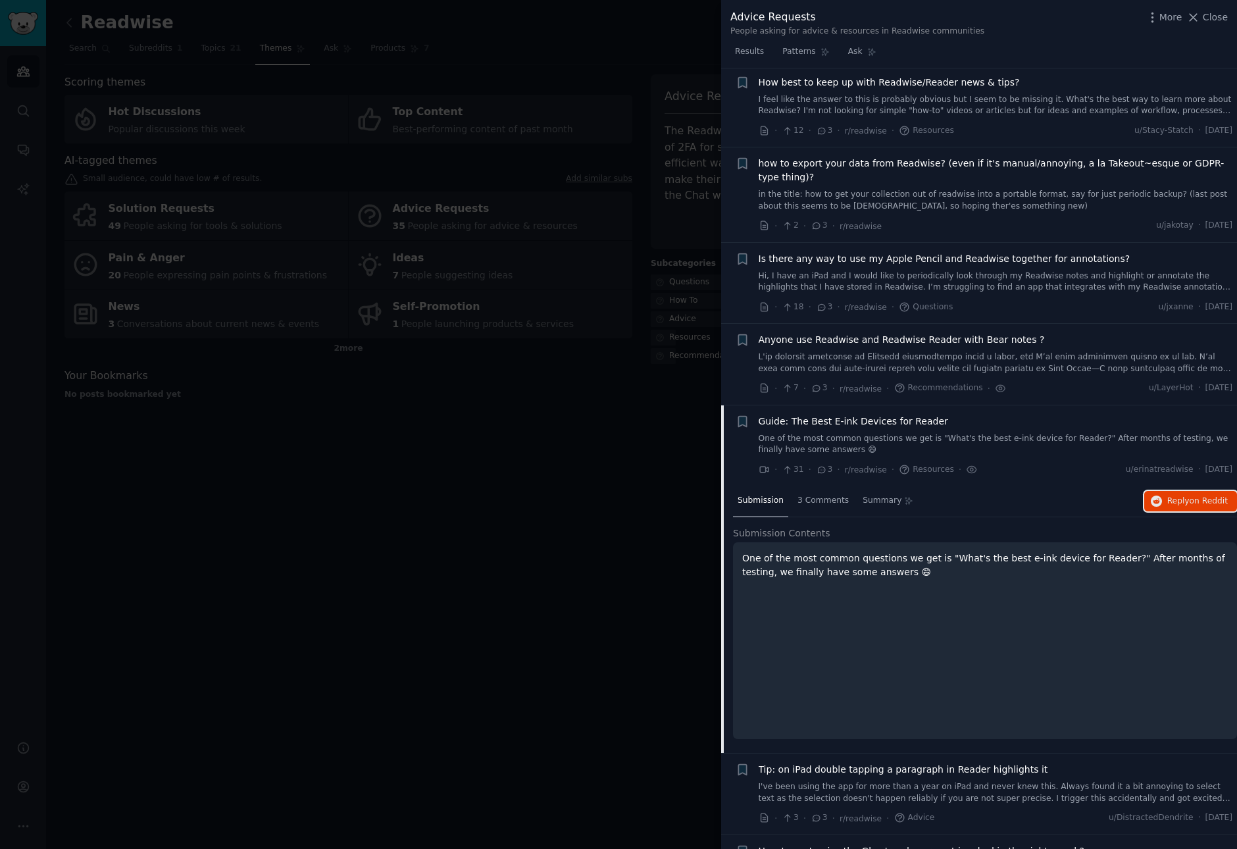
scroll to position [1280, 0]
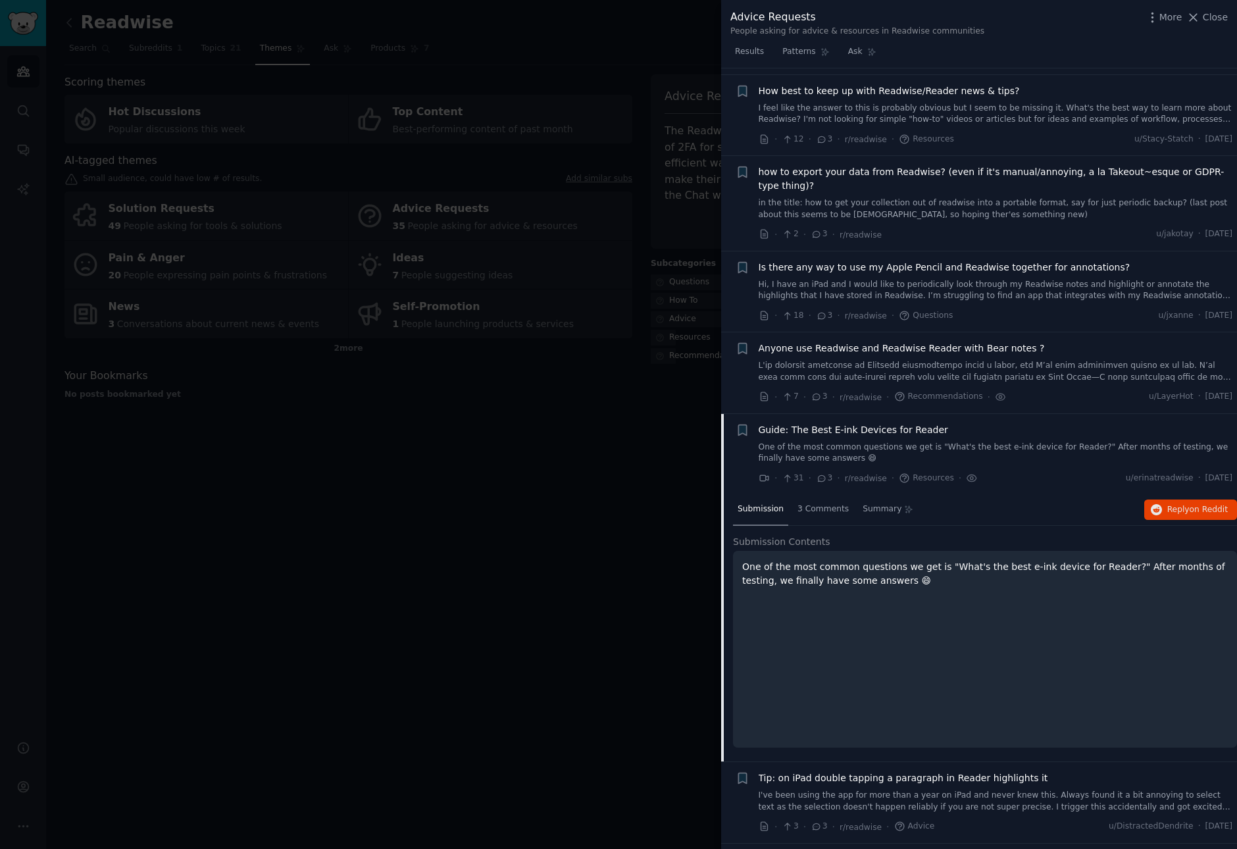
click at [962, 209] on link "in the title: how to get your collection out of readwise into a portable format…" at bounding box center [995, 208] width 474 height 23
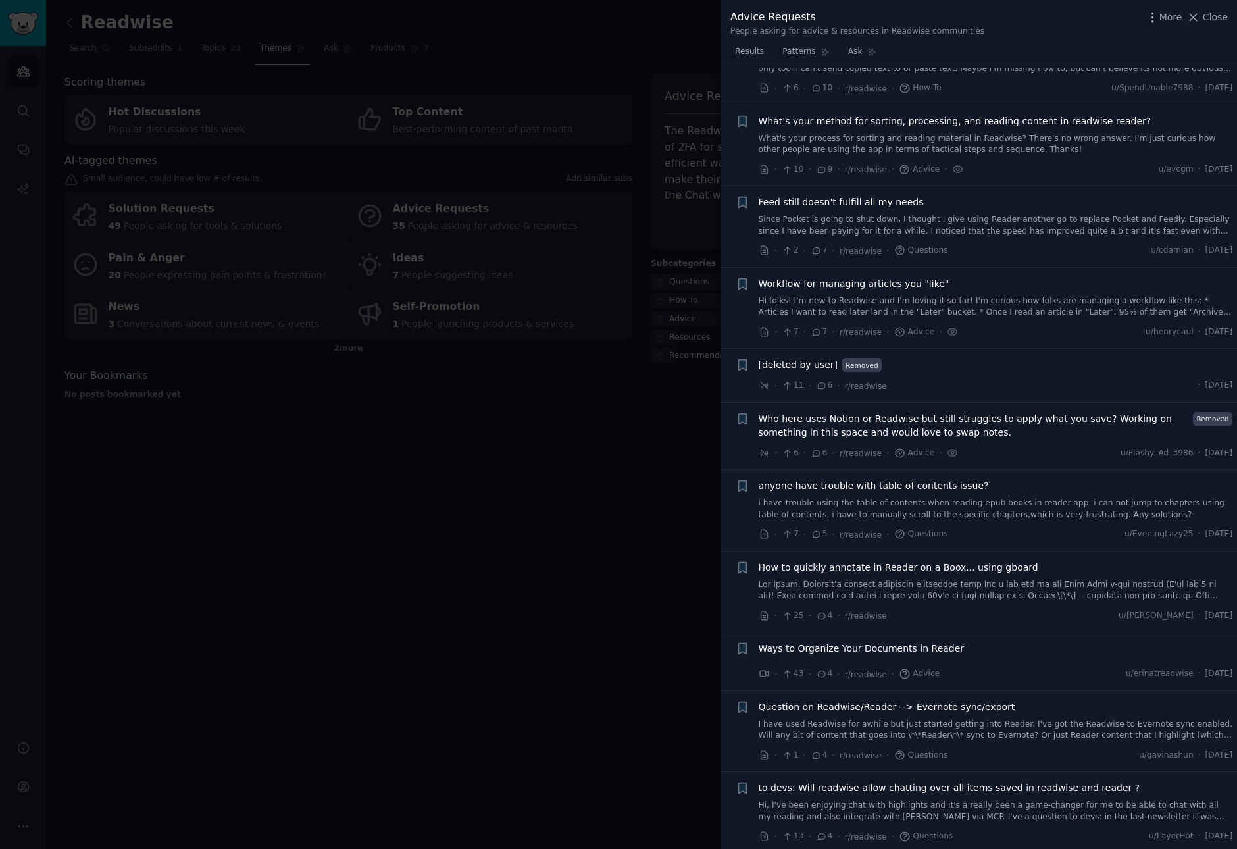
scroll to position [434, 0]
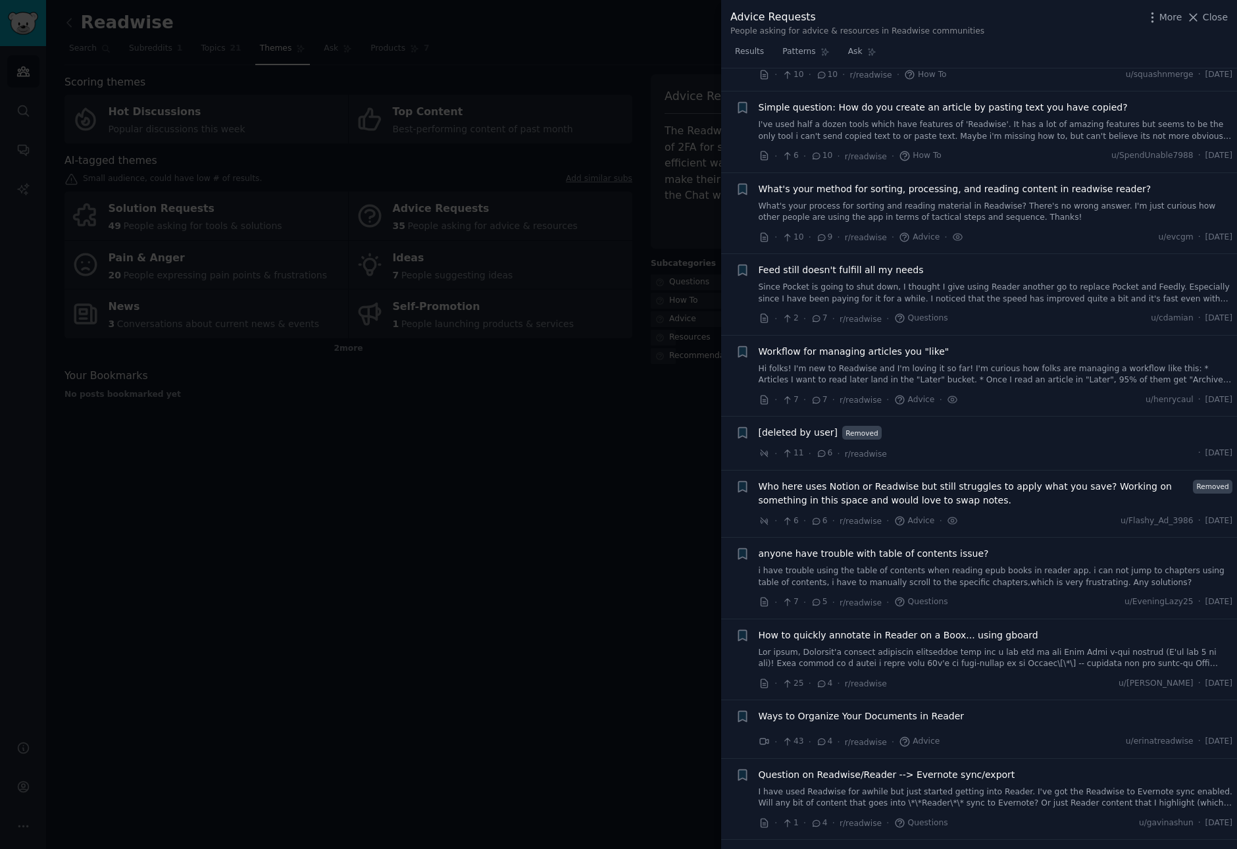
click at [976, 293] on link "Since Pocket is going to shut down, I thought I give using Reader another go to…" at bounding box center [995, 293] width 474 height 23
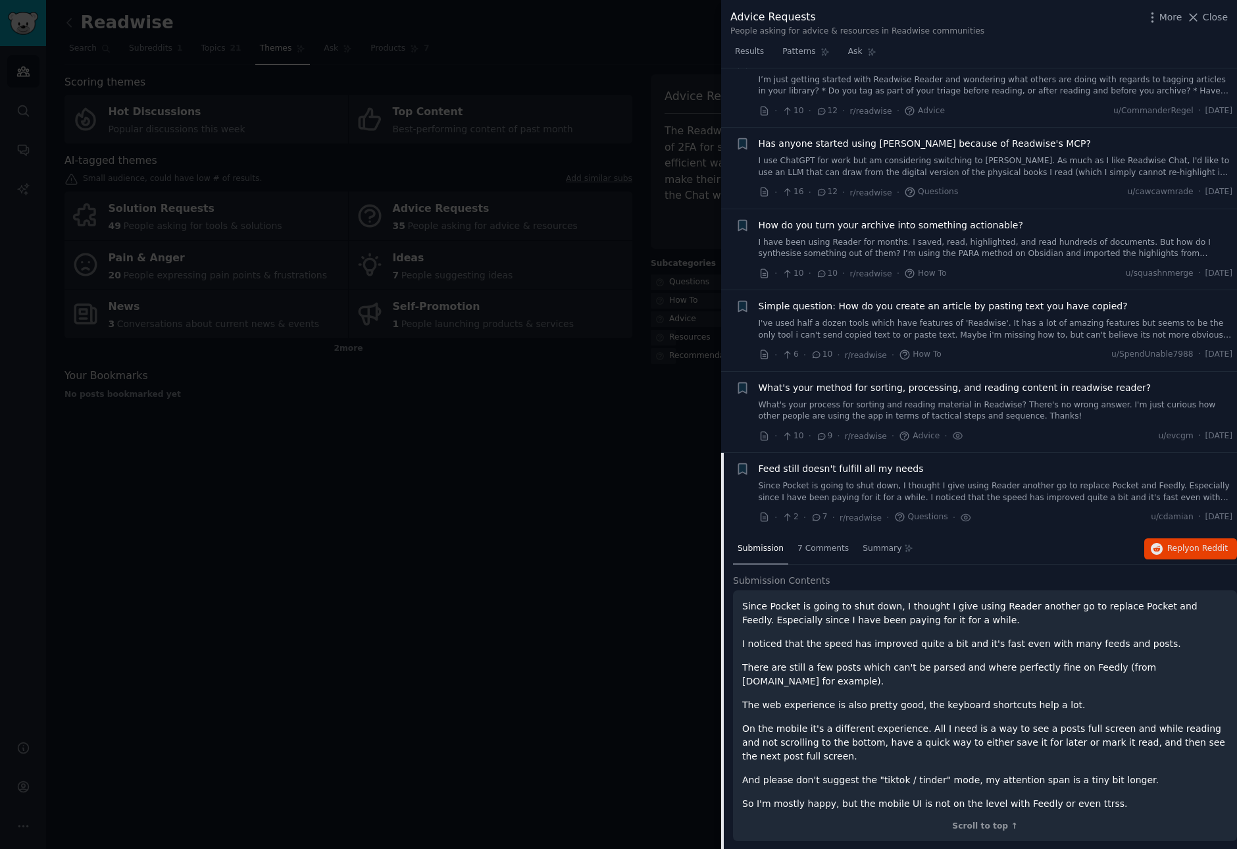
scroll to position [227, 0]
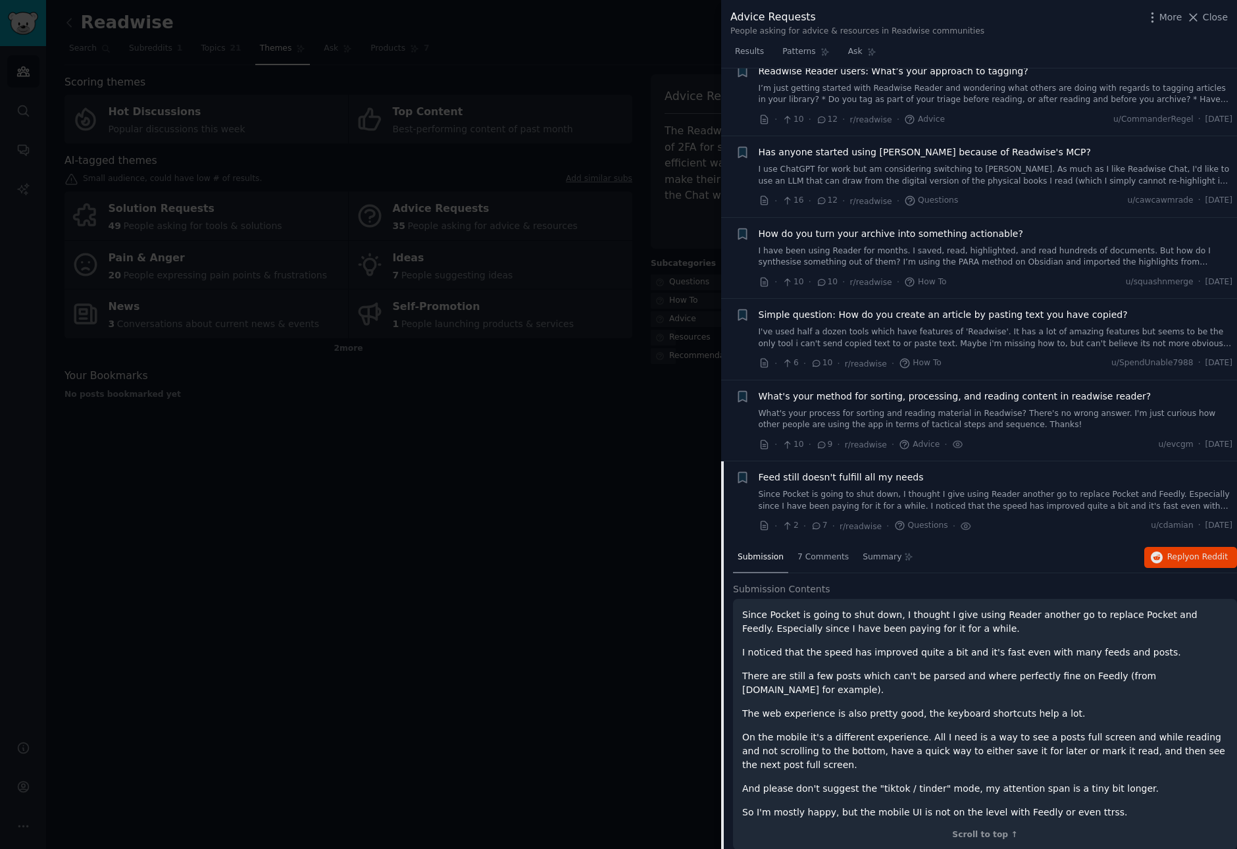
click at [967, 236] on span "How do you turn your archive into something actionable?" at bounding box center [890, 234] width 264 height 14
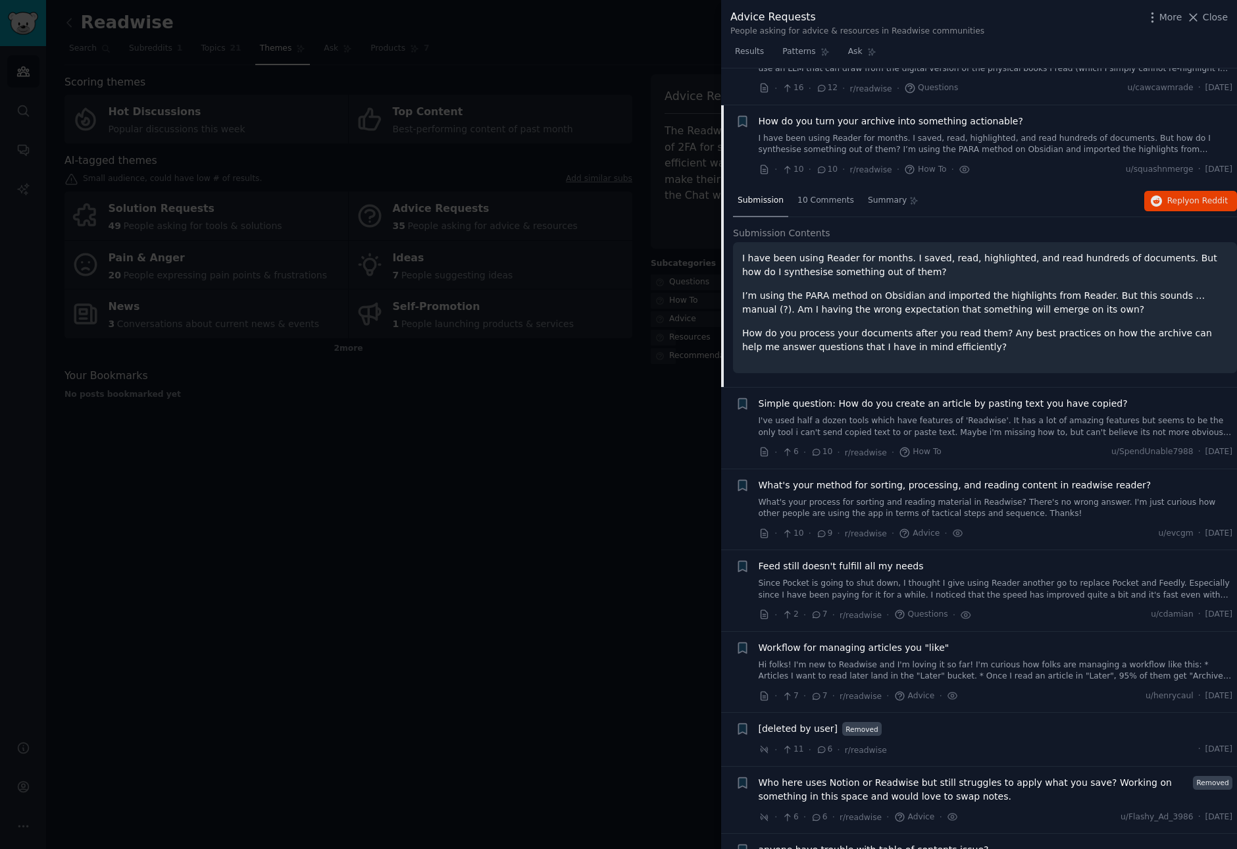
scroll to position [376, 0]
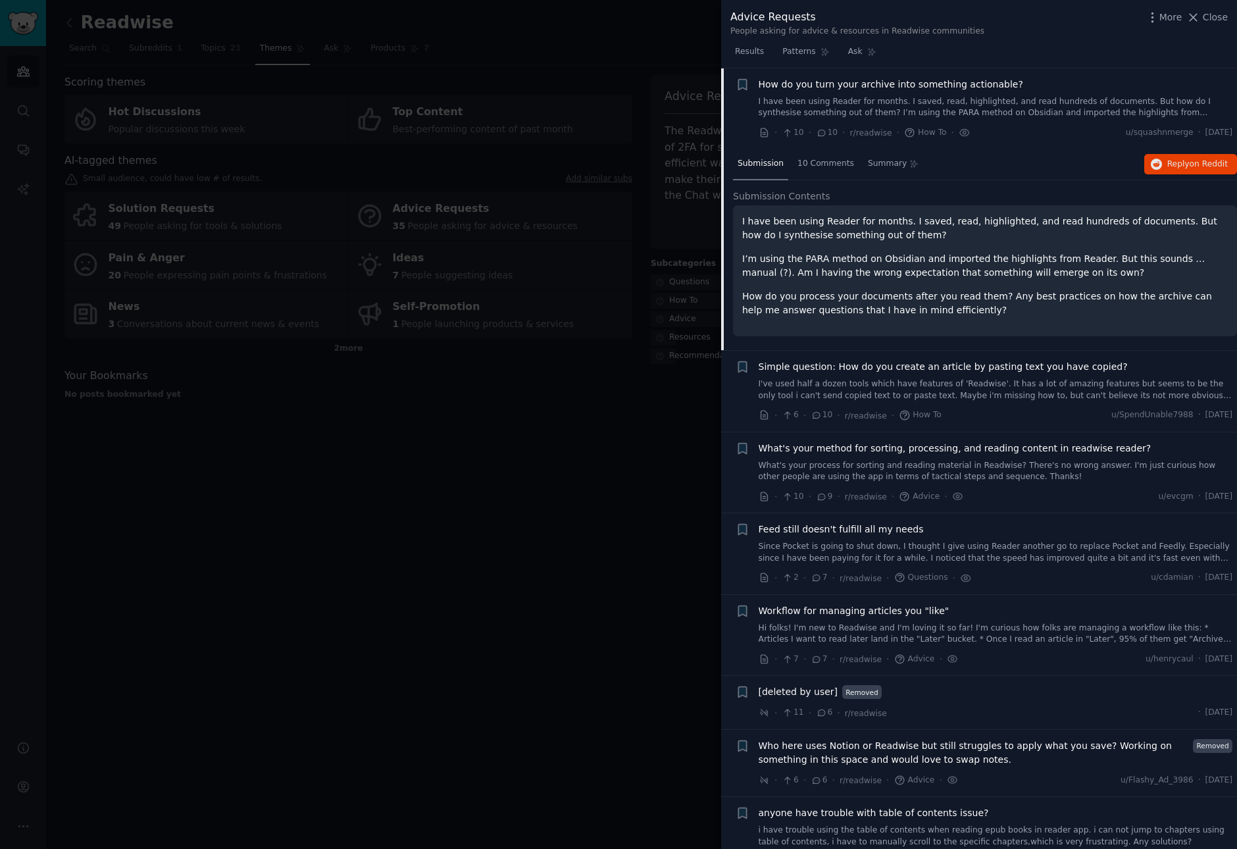
click at [347, 187] on div at bounding box center [618, 424] width 1237 height 849
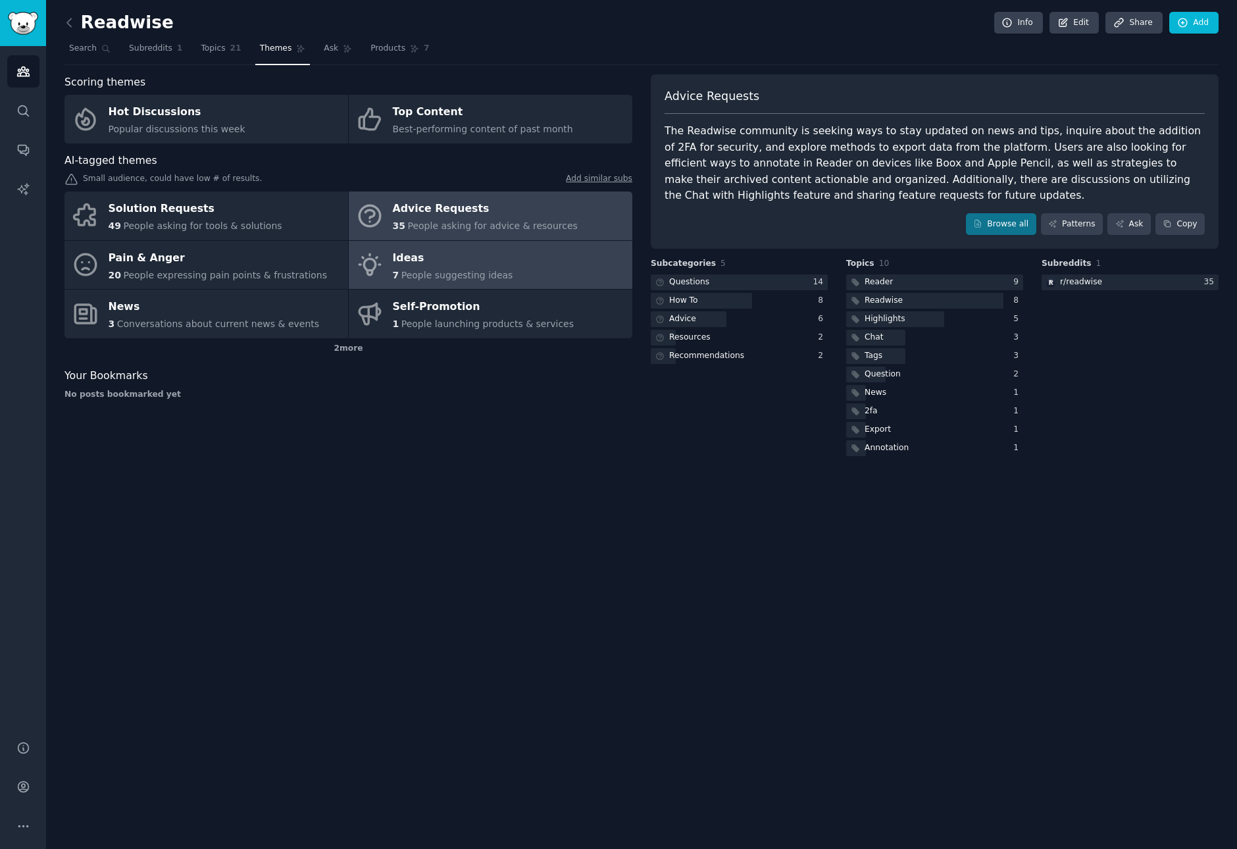
click at [512, 270] on link "Ideas 7 People suggesting ideas" at bounding box center [491, 265] width 284 height 49
